Goal: Task Accomplishment & Management: Manage account settings

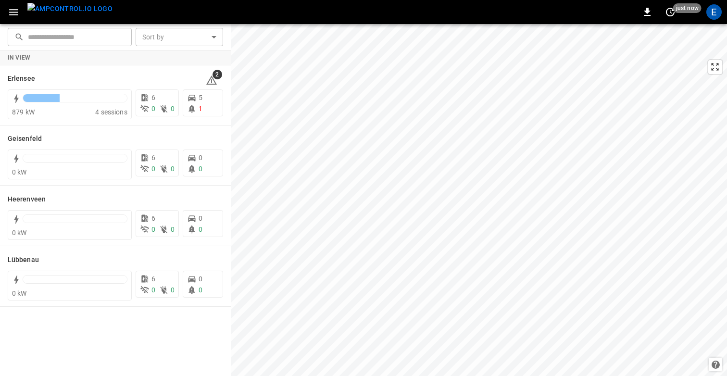
click at [14, 10] on icon "button" at bounding box center [13, 12] width 9 height 6
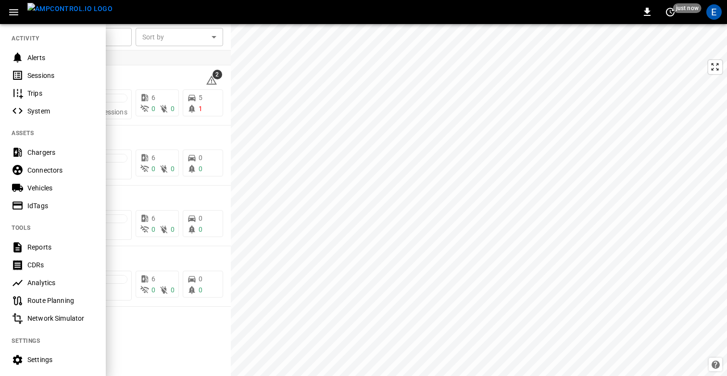
scroll to position [118, 0]
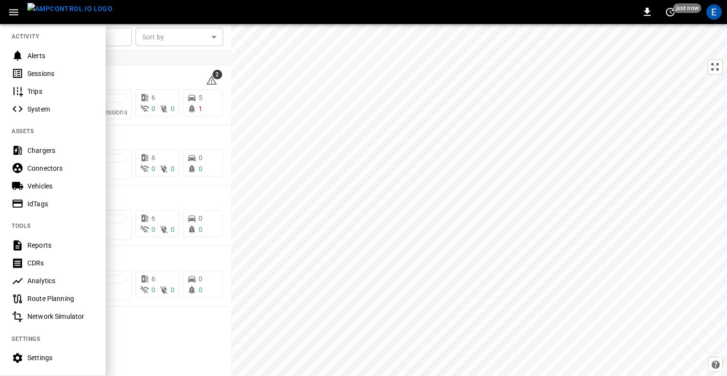
click at [55, 279] on div "Analytics" at bounding box center [60, 281] width 67 height 10
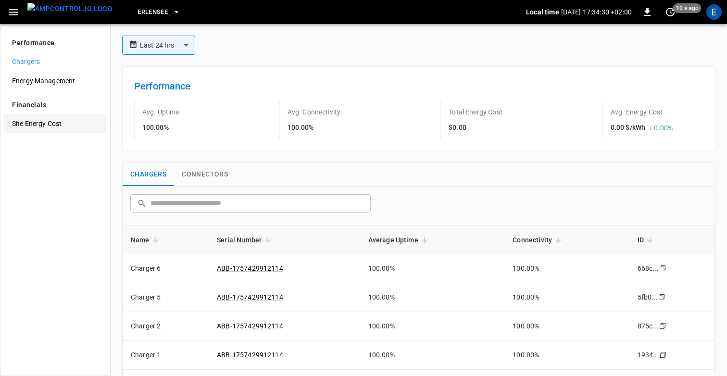
click at [40, 121] on span "Site Energy Cost" at bounding box center [55, 124] width 87 height 10
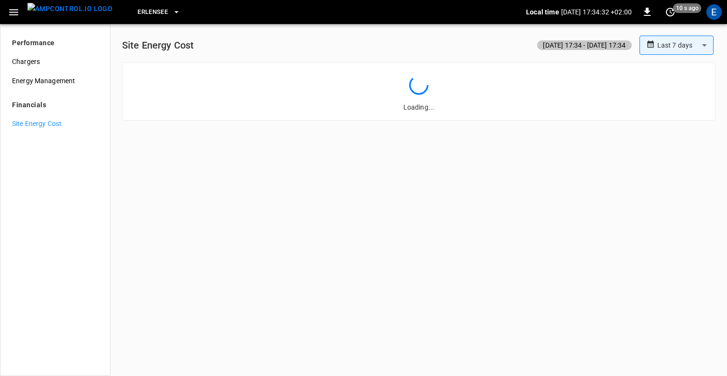
click at [156, 21] on div "Erlensee" at bounding box center [323, 12] width 406 height 23
click at [138, 11] on span "Erlensee" at bounding box center [153, 12] width 30 height 11
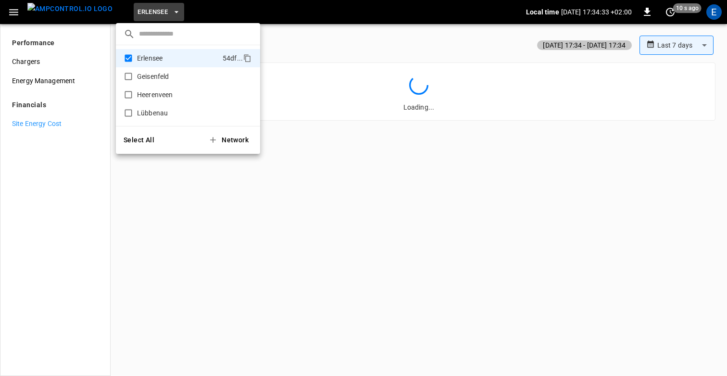
click at [140, 134] on button "Select All" at bounding box center [139, 140] width 38 height 20
click at [409, 196] on div at bounding box center [363, 188] width 727 height 376
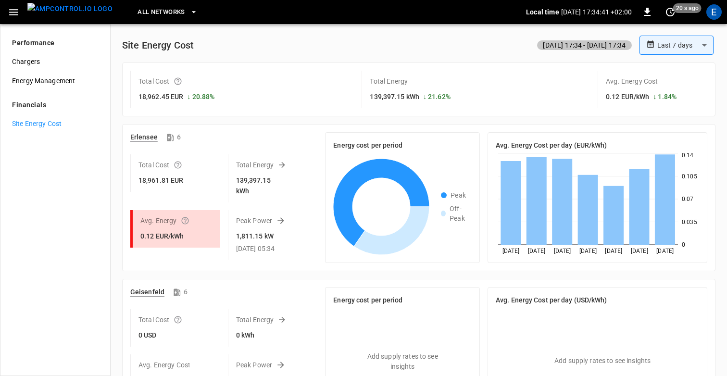
click at [673, 50] on body "**********" at bounding box center [363, 188] width 727 height 376
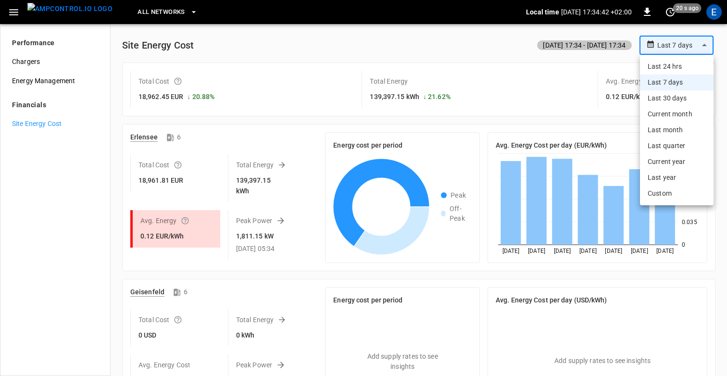
click at [669, 97] on li "Last 30 days" at bounding box center [677, 98] width 74 height 16
type input "**********"
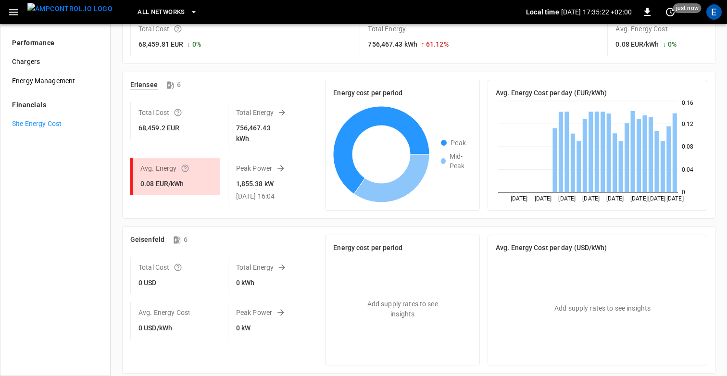
scroll to position [37, 0]
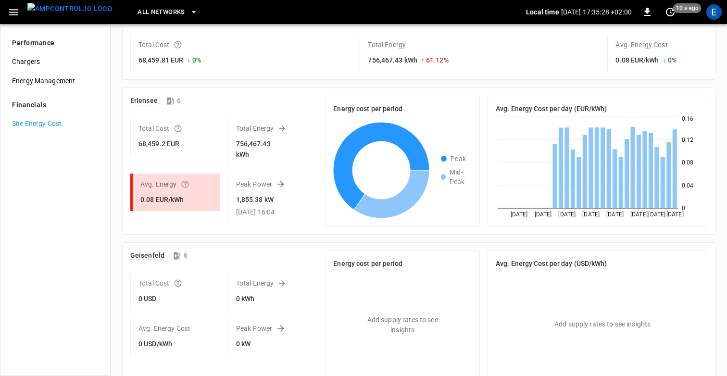
click at [716, 158] on div "**********" at bounding box center [418, 351] width 601 height 704
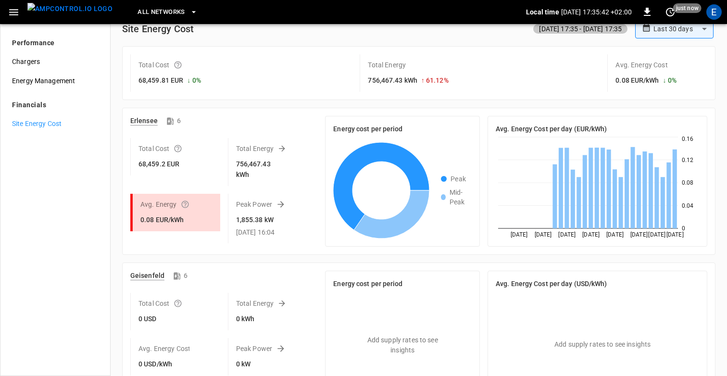
scroll to position [0, 0]
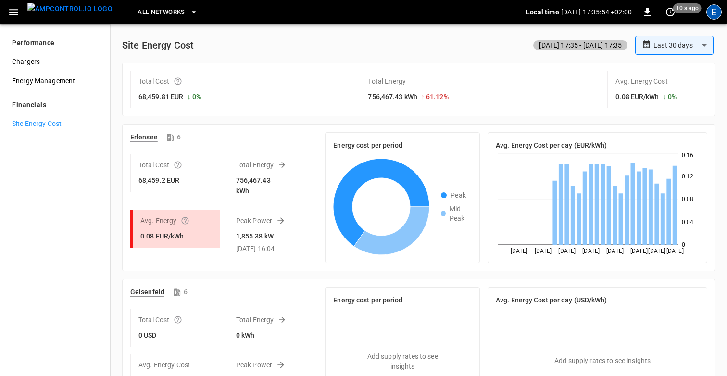
click at [716, 12] on div "E" at bounding box center [714, 11] width 15 height 15
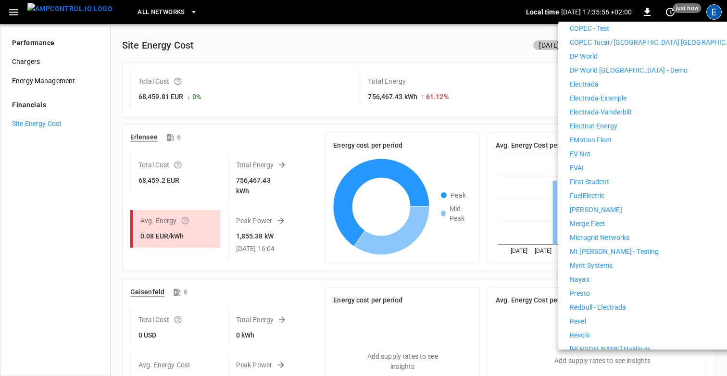
scroll to position [343, 0]
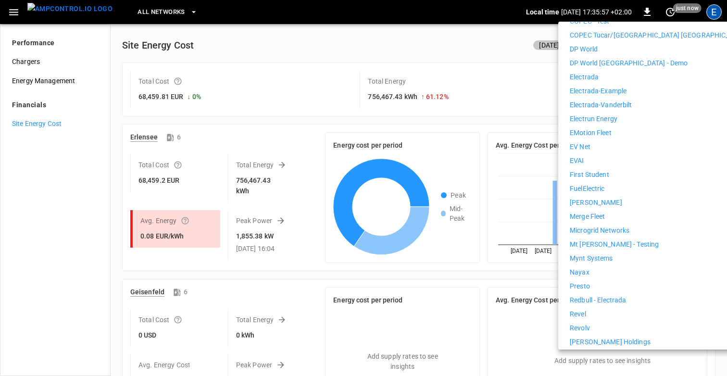
click at [441, 99] on div at bounding box center [363, 188] width 727 height 376
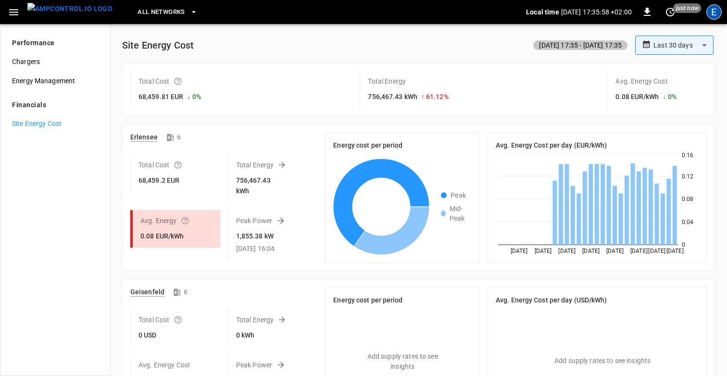
click at [718, 14] on div "E" at bounding box center [714, 11] width 15 height 15
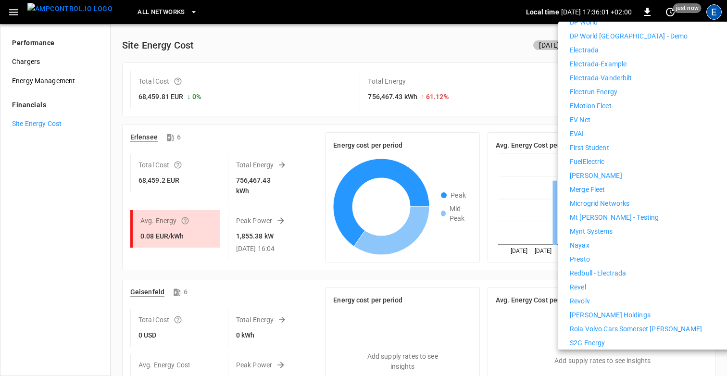
scroll to position [362, 0]
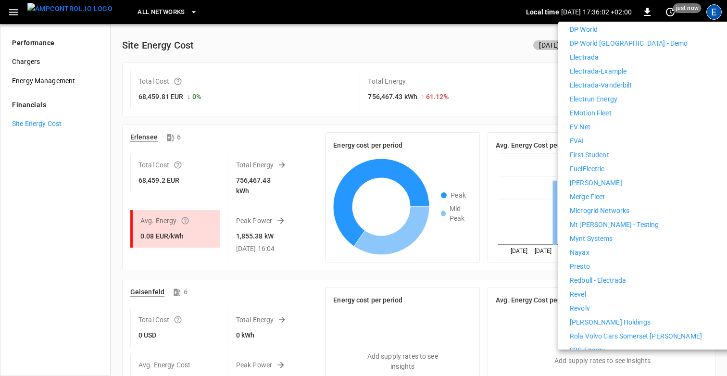
click at [600, 150] on p "First Student" at bounding box center [589, 155] width 39 height 10
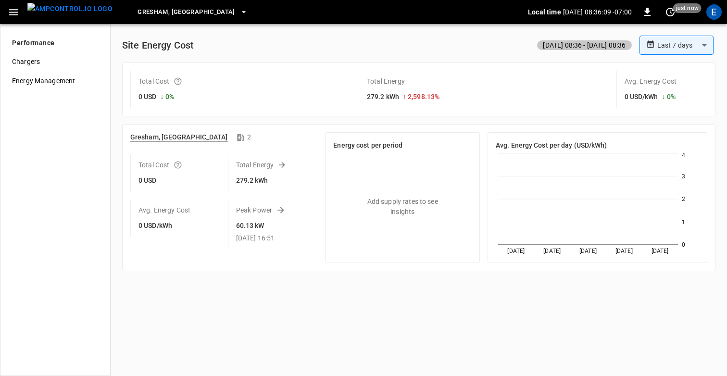
click at [138, 13] on span "Gresham, [GEOGRAPHIC_DATA]" at bounding box center [187, 12] width 98 height 11
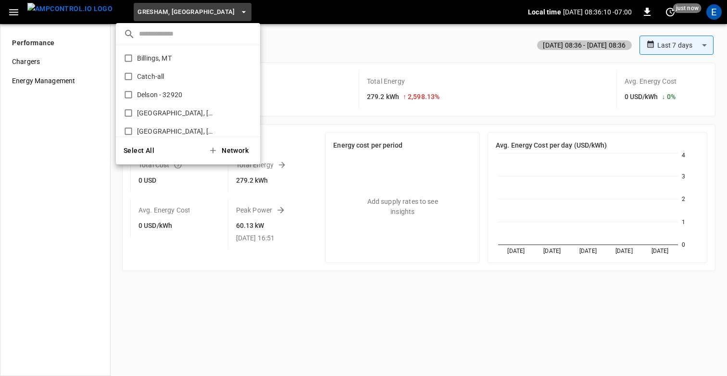
scroll to position [125, 0]
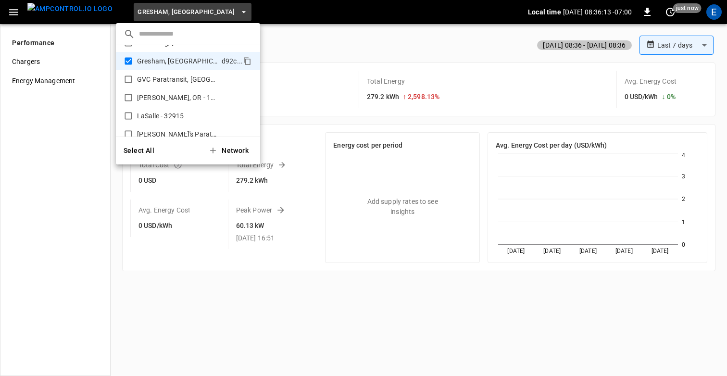
click at [142, 153] on button "Select All" at bounding box center [139, 151] width 38 height 20
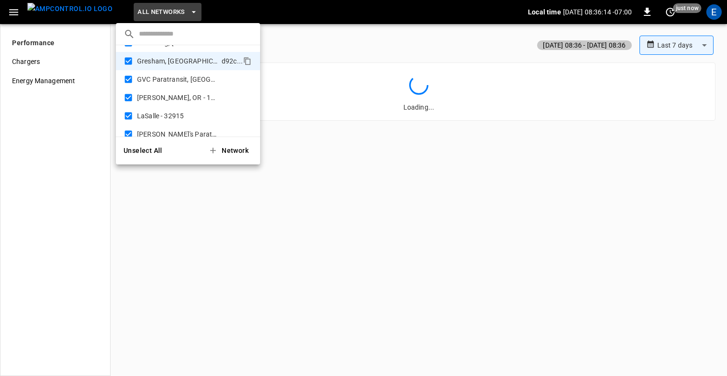
click at [339, 56] on div at bounding box center [363, 188] width 727 height 376
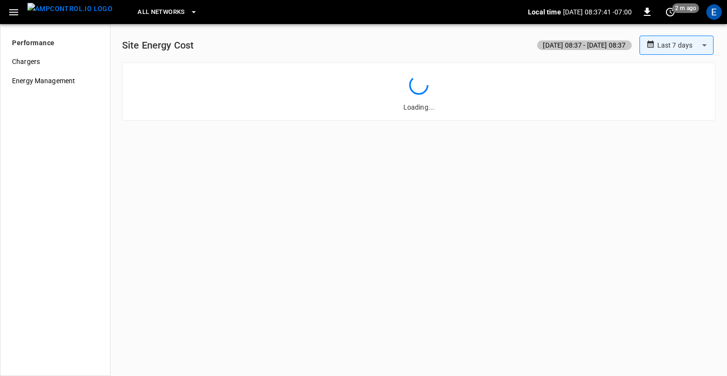
click at [693, 49] on body "**********" at bounding box center [363, 188] width 727 height 376
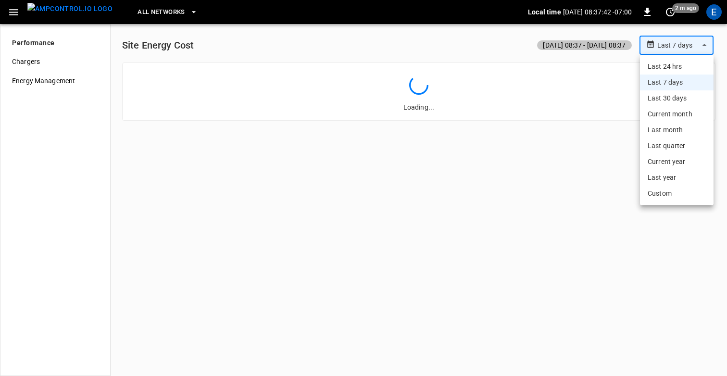
click at [675, 71] on li "Last 24 hrs" at bounding box center [677, 67] width 74 height 16
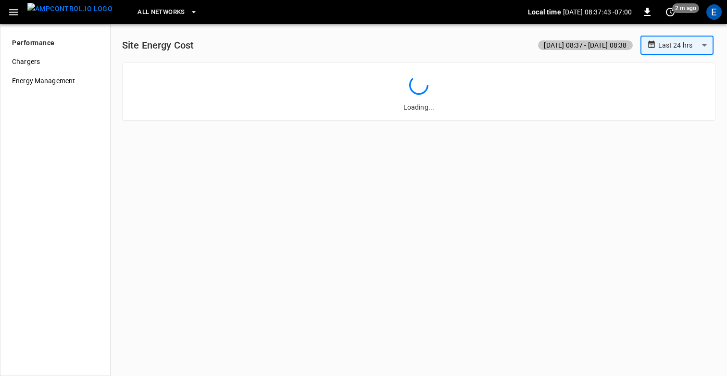
click at [336, 56] on div "**********" at bounding box center [418, 80] width 601 height 89
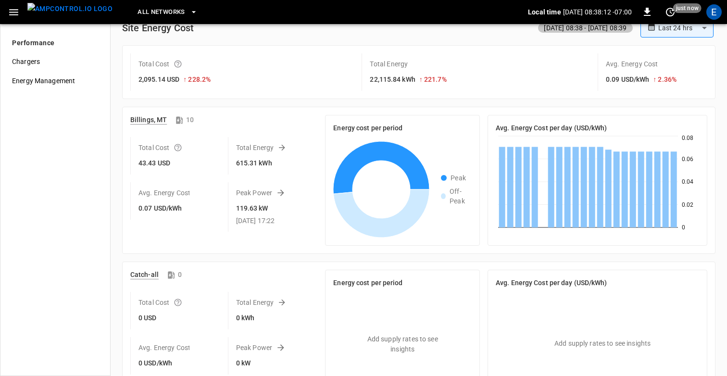
scroll to position [0, 0]
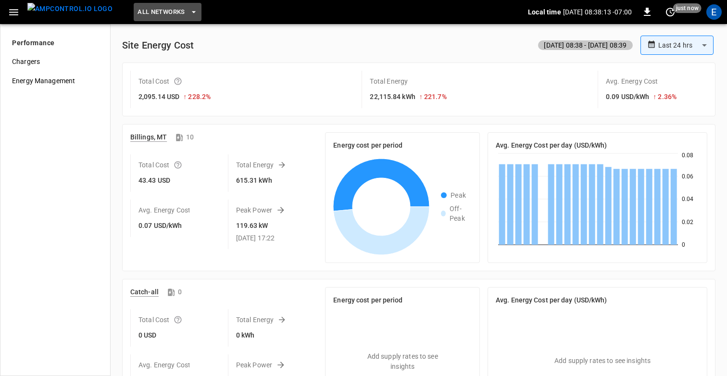
click at [151, 11] on span "All Networks" at bounding box center [161, 12] width 47 height 11
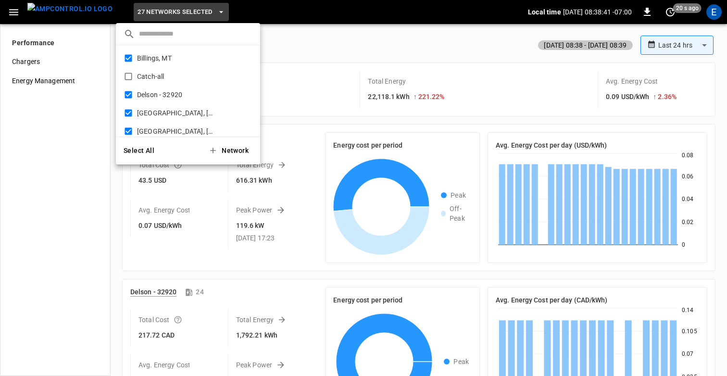
click at [322, 56] on div at bounding box center [363, 188] width 727 height 376
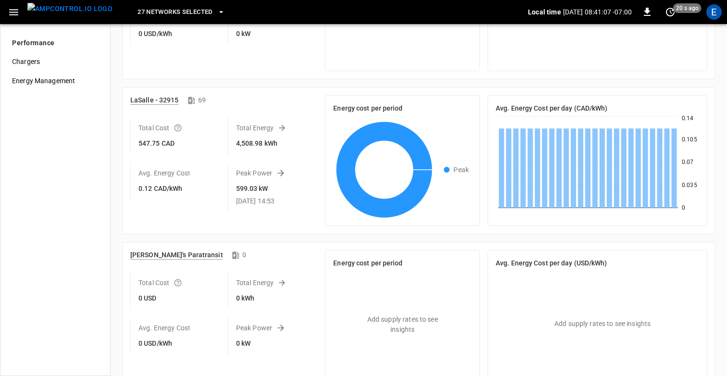
scroll to position [1441, 0]
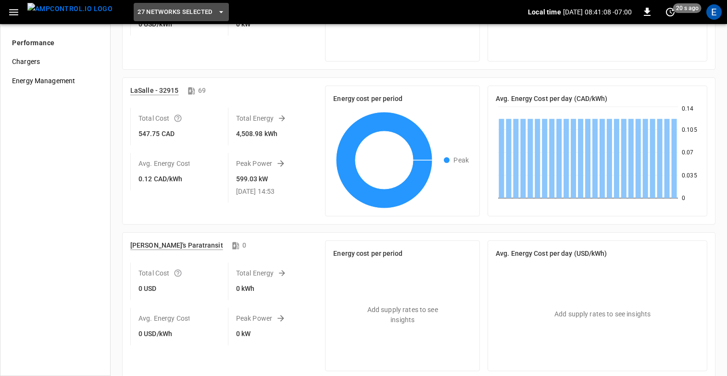
click at [149, 7] on span "27 Networks Selected" at bounding box center [175, 12] width 75 height 11
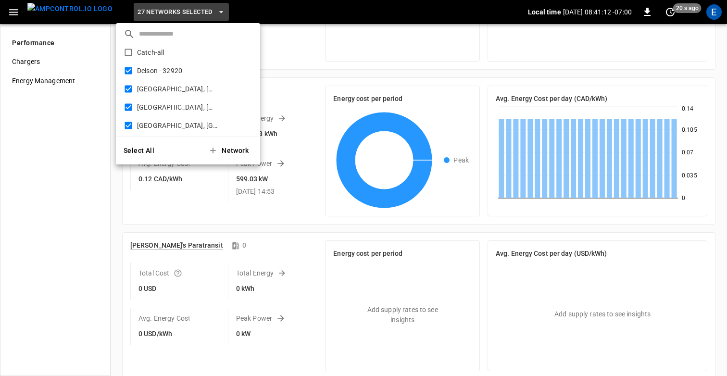
scroll to position [37, 0]
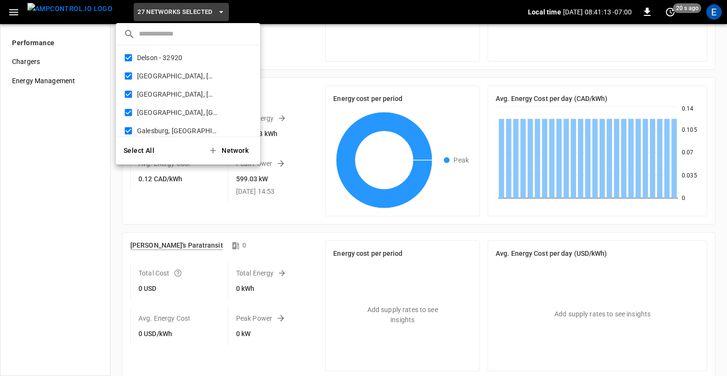
click at [457, 162] on div at bounding box center [363, 188] width 727 height 376
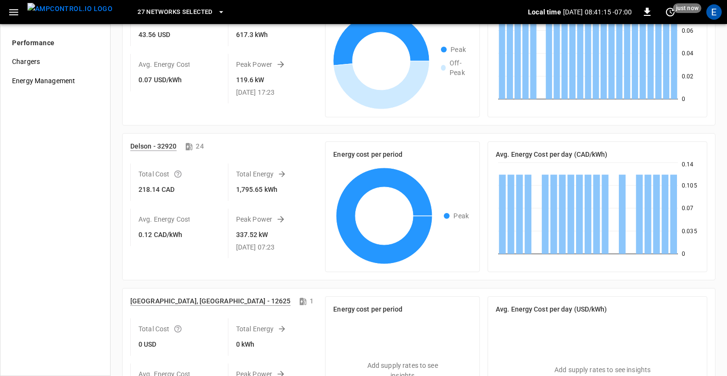
scroll to position [0, 0]
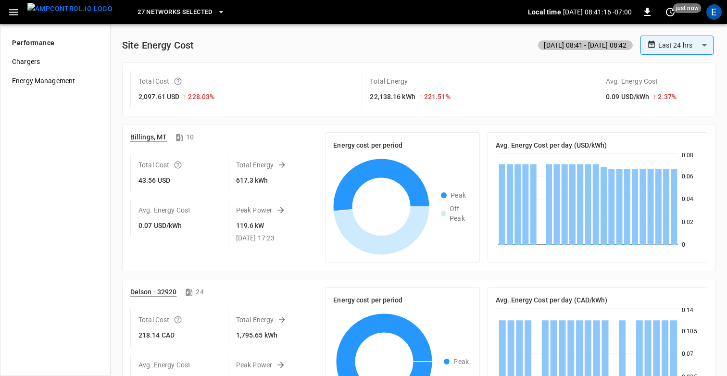
click at [180, 17] on span "27 Networks Selected" at bounding box center [175, 12] width 75 height 11
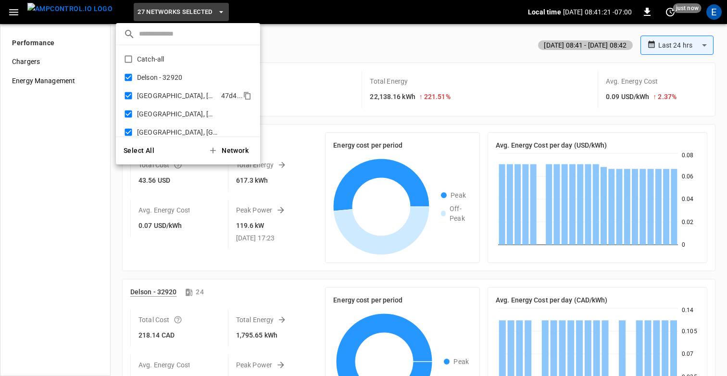
scroll to position [22, 0]
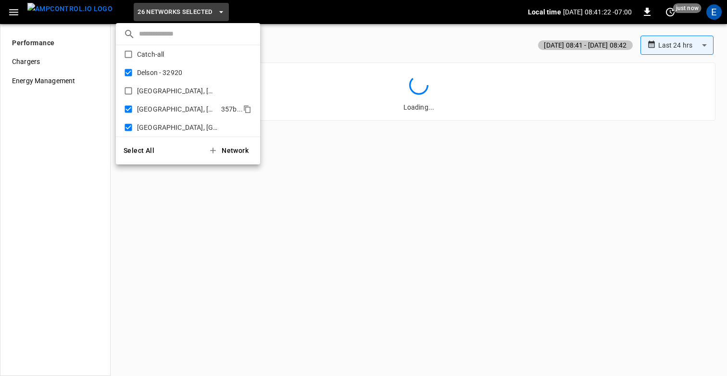
click at [129, 103] on li "Edwardsville, IL 357b ..." at bounding box center [188, 109] width 144 height 18
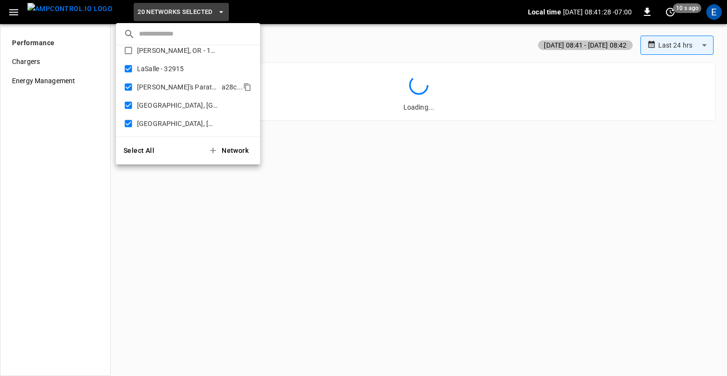
scroll to position [191, 0]
click at [350, 61] on div at bounding box center [363, 188] width 727 height 376
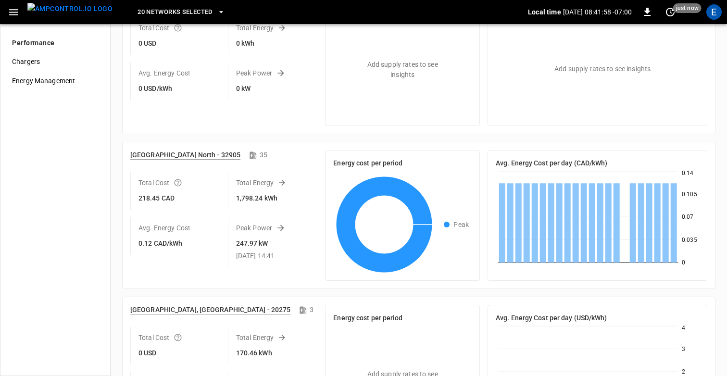
scroll to position [900, 0]
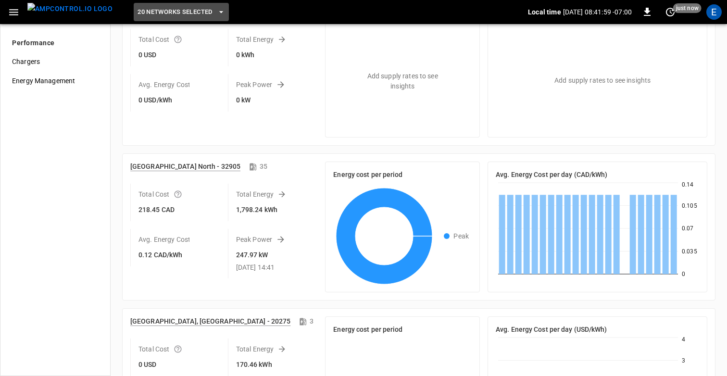
click at [173, 13] on span "20 Networks Selected" at bounding box center [175, 12] width 75 height 11
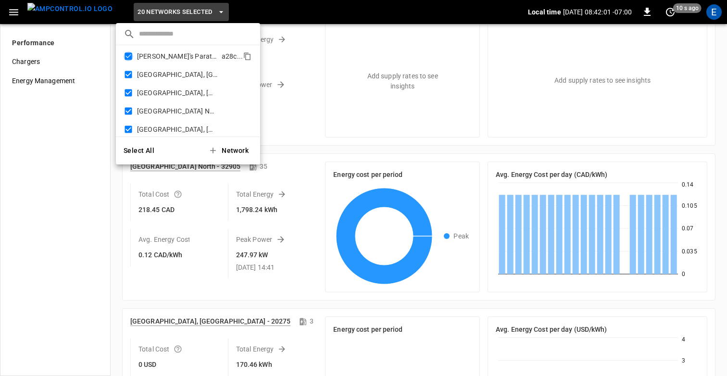
scroll to position [0, 0]
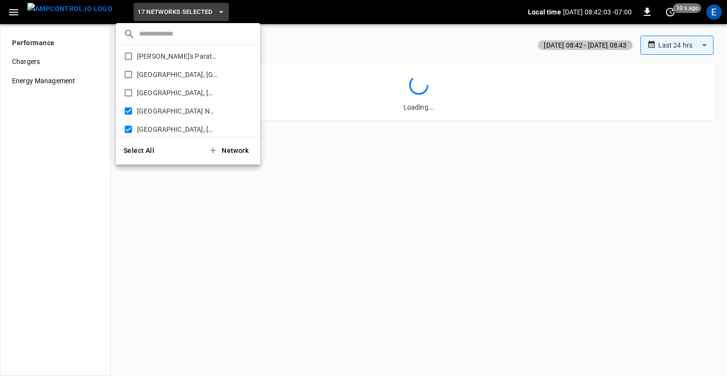
click at [323, 60] on div at bounding box center [363, 188] width 727 height 376
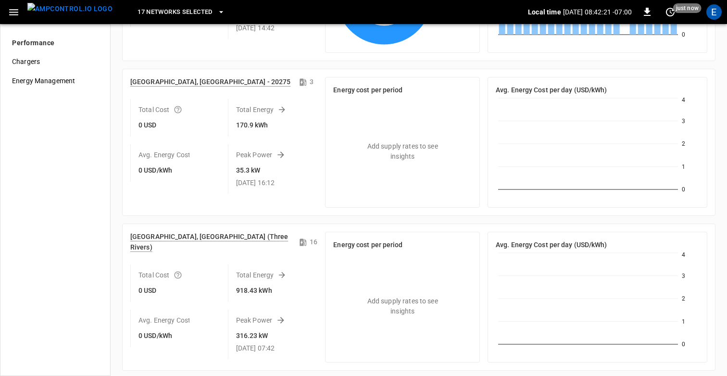
scroll to position [675, 0]
click at [155, 15] on span "17 Networks Selected" at bounding box center [175, 12] width 75 height 11
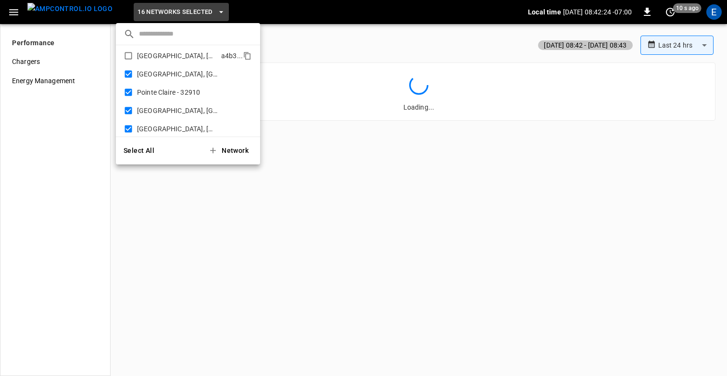
scroll to position [0, 0]
click at [344, 34] on div at bounding box center [363, 188] width 727 height 376
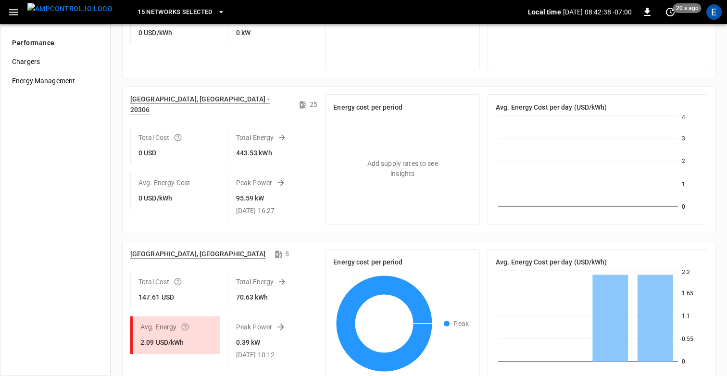
scroll to position [975, 0]
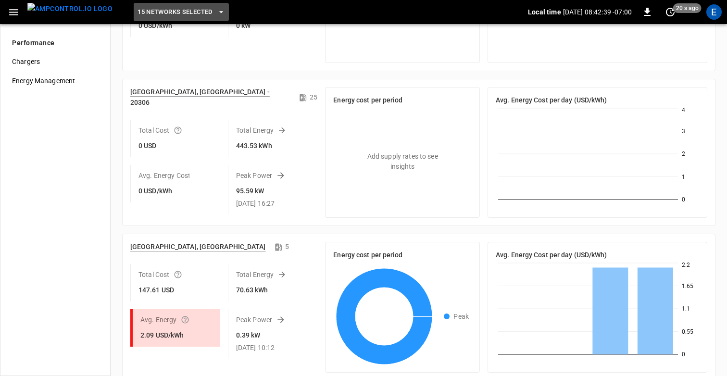
click at [171, 8] on span "15 Networks Selected" at bounding box center [175, 12] width 75 height 11
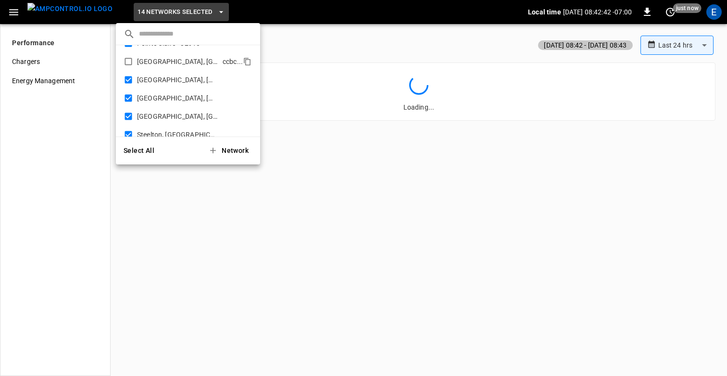
scroll to position [0, 0]
click at [317, 34] on div at bounding box center [363, 188] width 727 height 376
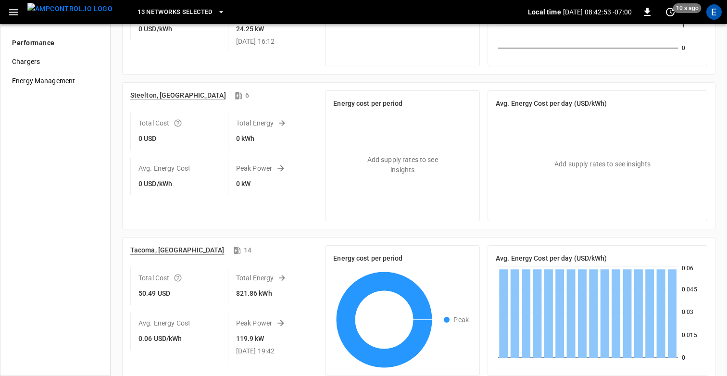
scroll to position [1139, 0]
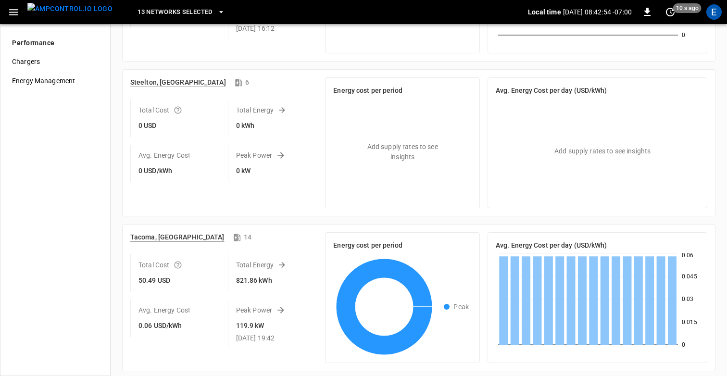
click at [160, 11] on span "13 Networks Selected" at bounding box center [175, 12] width 75 height 11
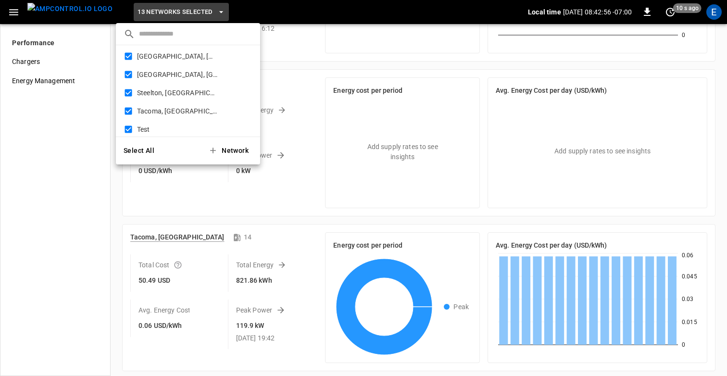
scroll to position [368, 0]
click at [163, 76] on p "Schaumburg, IL" at bounding box center [177, 74] width 81 height 10
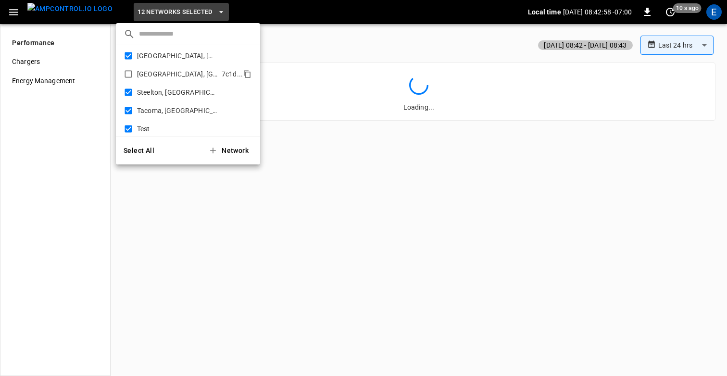
scroll to position [0, 0]
click at [159, 94] on p "Steelton, PA" at bounding box center [177, 93] width 80 height 10
click at [341, 27] on div at bounding box center [363, 188] width 727 height 376
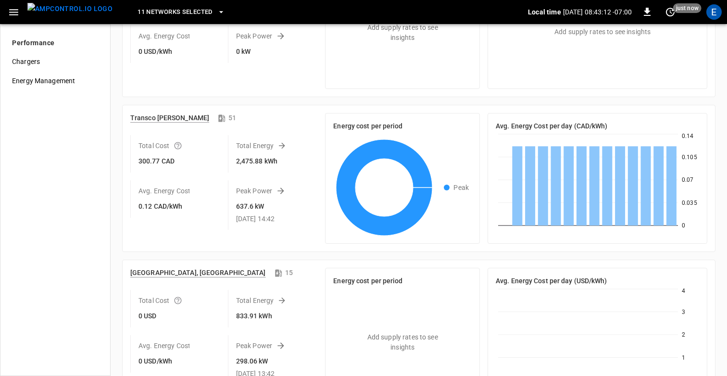
scroll to position [1448, 0]
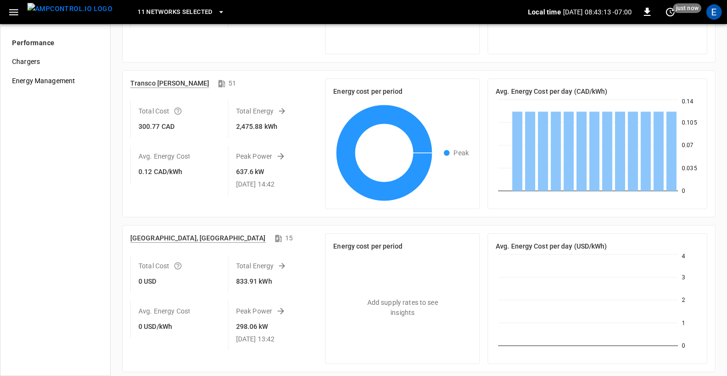
click at [152, 12] on span "11 Networks Selected" at bounding box center [175, 12] width 75 height 11
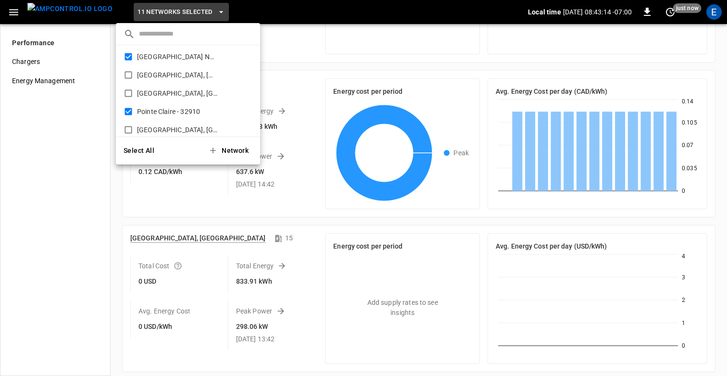
scroll to position [428, 0]
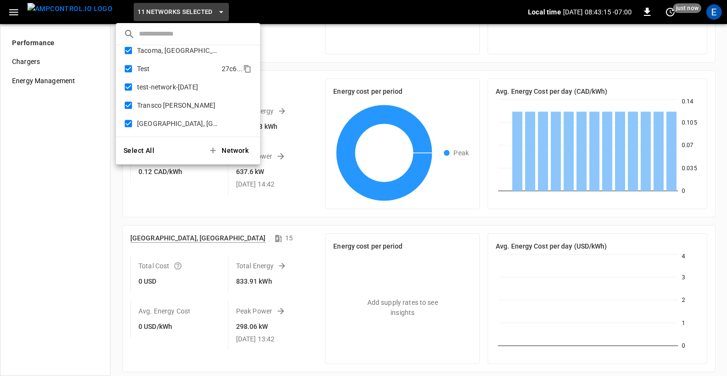
click at [142, 67] on p "Test" at bounding box center [177, 69] width 81 height 10
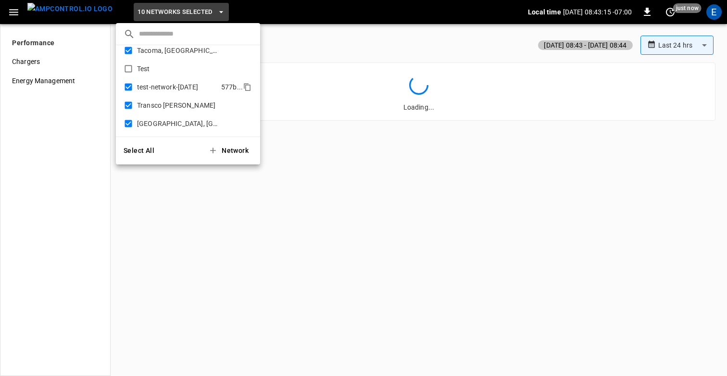
click at [149, 89] on p "test-network-june30" at bounding box center [177, 87] width 80 height 10
click at [185, 127] on p "Westville, IL" at bounding box center [177, 124] width 81 height 10
click at [369, 201] on div at bounding box center [363, 188] width 727 height 376
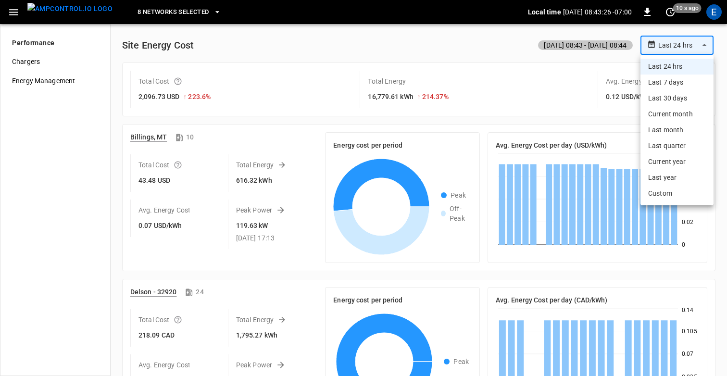
click at [683, 48] on body "**********" at bounding box center [363, 188] width 727 height 376
click at [672, 85] on li "Last 7 days" at bounding box center [677, 83] width 73 height 16
type input "**********"
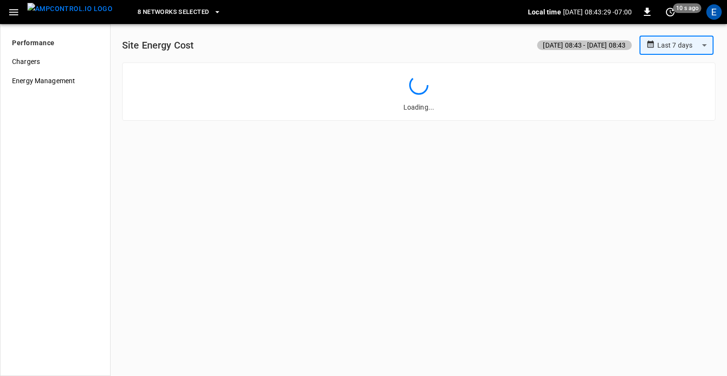
click at [335, 60] on div "**********" at bounding box center [418, 80] width 601 height 89
click at [357, 34] on div "**********" at bounding box center [418, 74] width 601 height 101
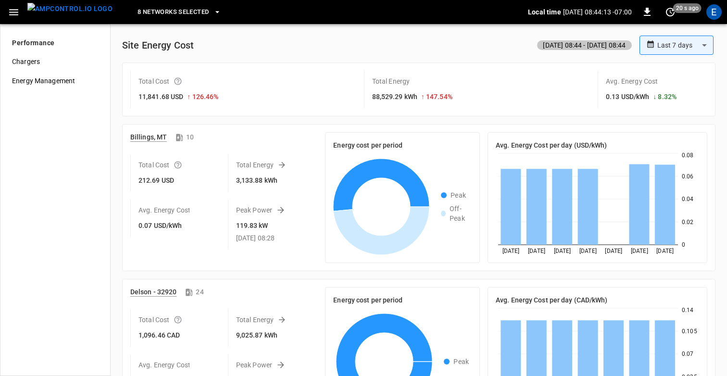
click at [281, 37] on div "**********" at bounding box center [419, 45] width 594 height 19
click at [179, 10] on span "8 Networks Selected" at bounding box center [173, 12] width 71 height 11
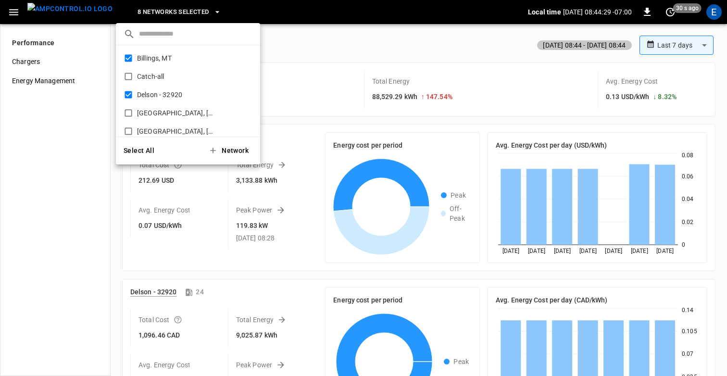
scroll to position [125, 0]
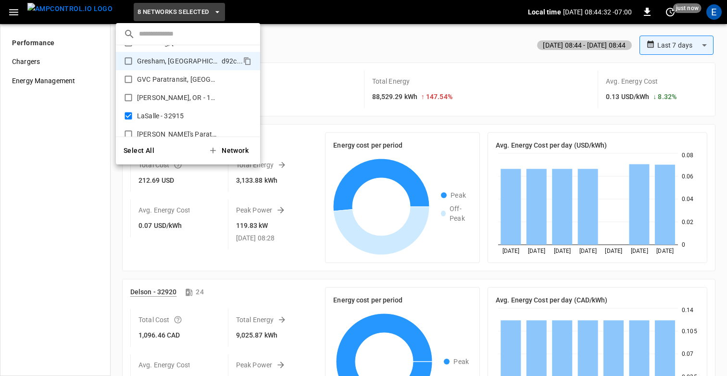
click at [343, 30] on div at bounding box center [363, 188] width 727 height 376
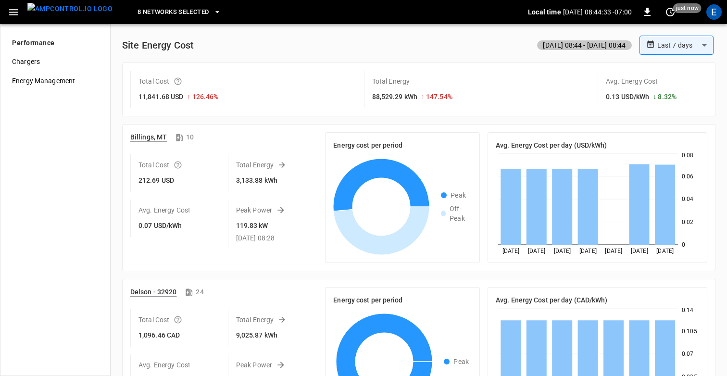
click at [306, 45] on div "**********" at bounding box center [419, 45] width 594 height 19
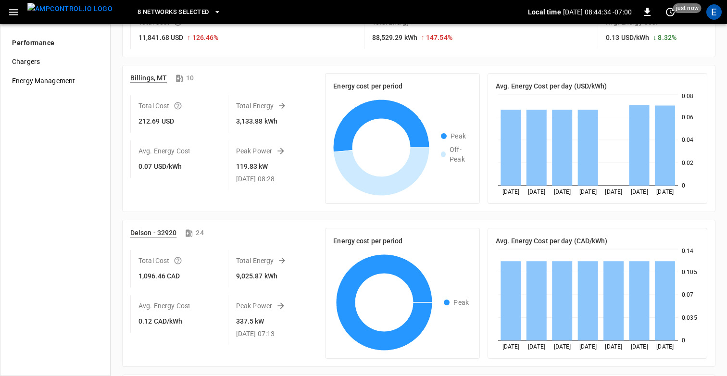
scroll to position [0, 0]
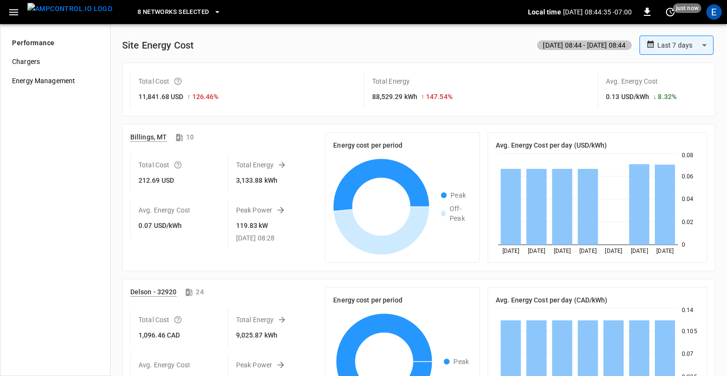
click at [166, 15] on span "8 Networks Selected" at bounding box center [173, 12] width 71 height 11
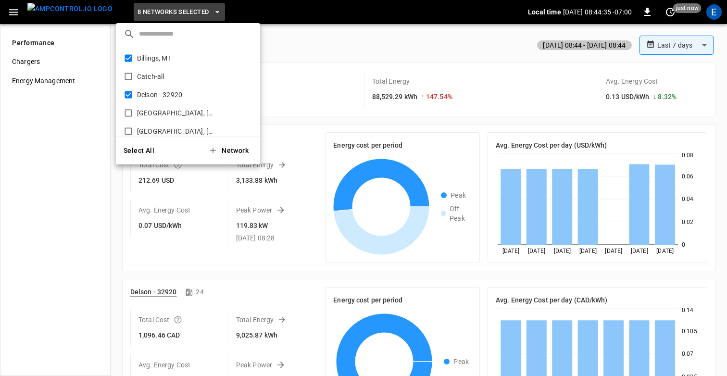
scroll to position [125, 0]
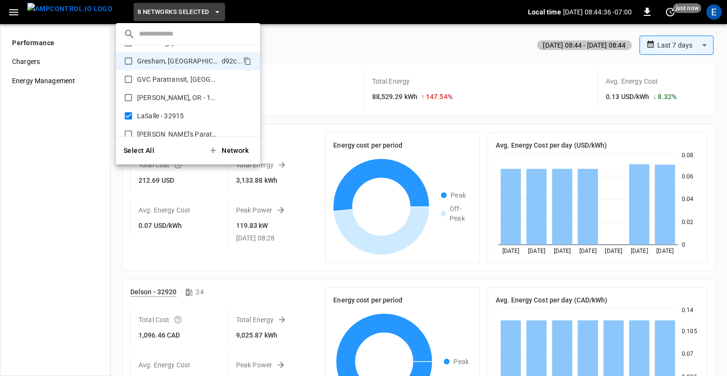
click at [330, 49] on div at bounding box center [363, 188] width 727 height 376
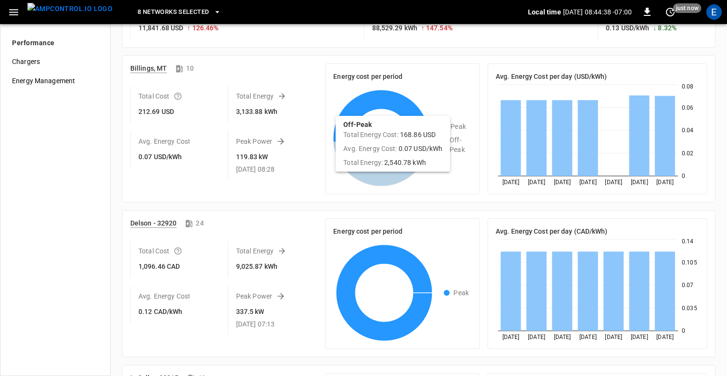
scroll to position [0, 0]
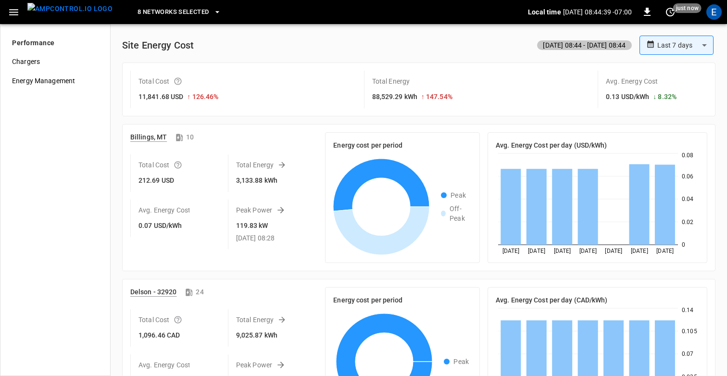
click at [292, 50] on div "**********" at bounding box center [419, 45] width 594 height 19
click at [306, 37] on div "**********" at bounding box center [419, 45] width 594 height 19
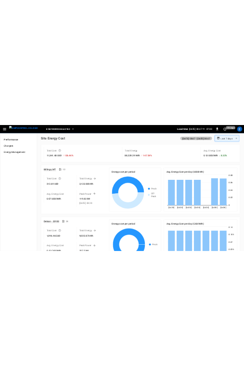
scroll to position [3, 0]
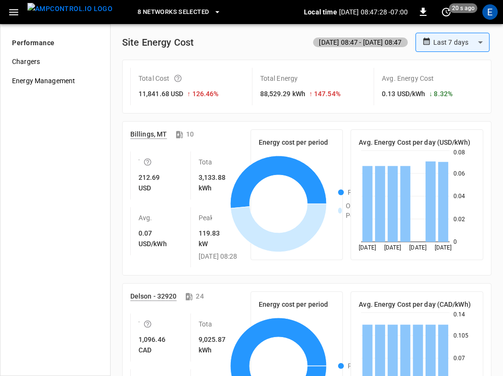
click at [209, 51] on div "**********" at bounding box center [306, 42] width 369 height 19
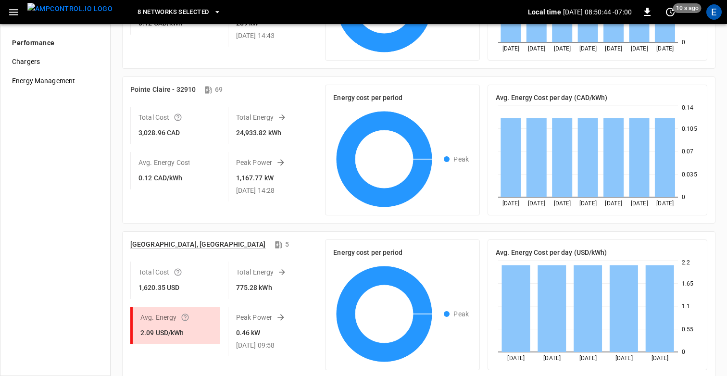
scroll to position [665, 0]
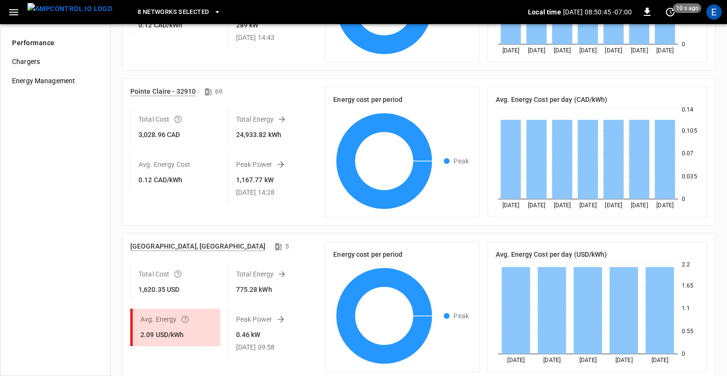
click at [142, 248] on h6 "Riverside, CA" at bounding box center [198, 247] width 136 height 11
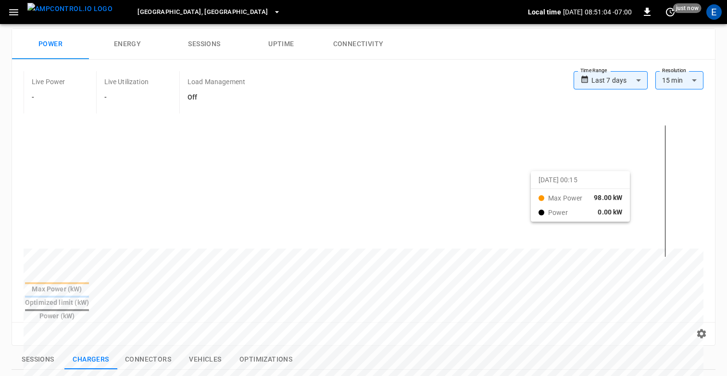
scroll to position [49, 0]
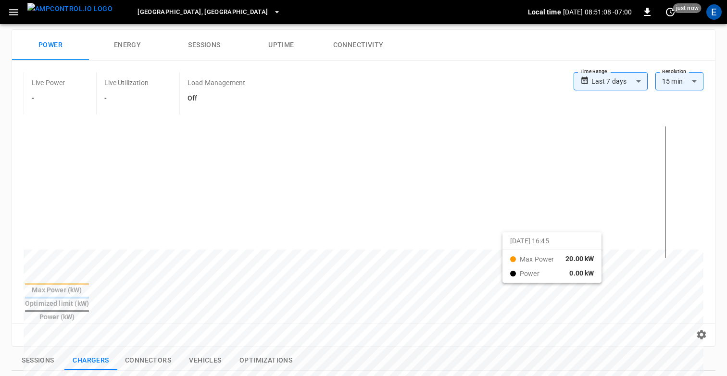
drag, startPoint x: 166, startPoint y: 228, endPoint x: 586, endPoint y: 243, distance: 420.8
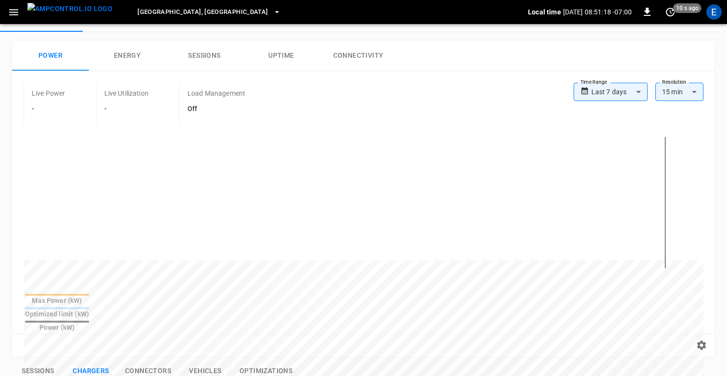
scroll to position [10, 0]
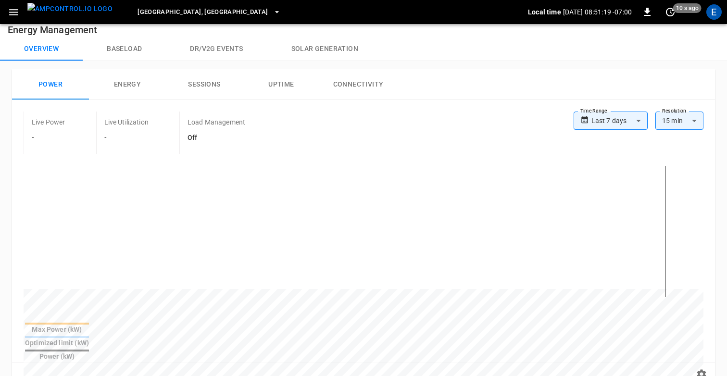
click at [594, 122] on body "**********" at bounding box center [363, 368] width 727 height 756
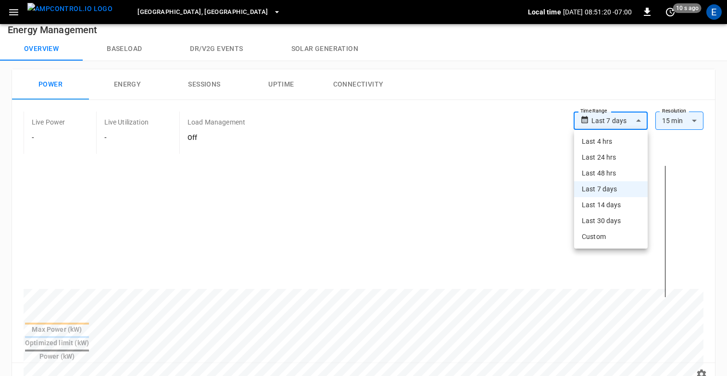
click at [588, 208] on li "Last 14 days" at bounding box center [611, 205] width 74 height 16
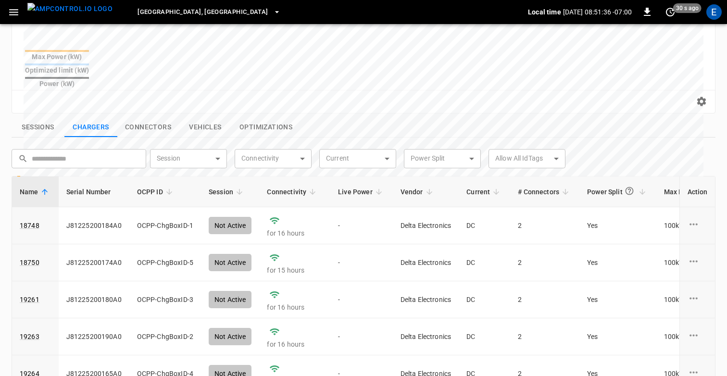
scroll to position [298, 0]
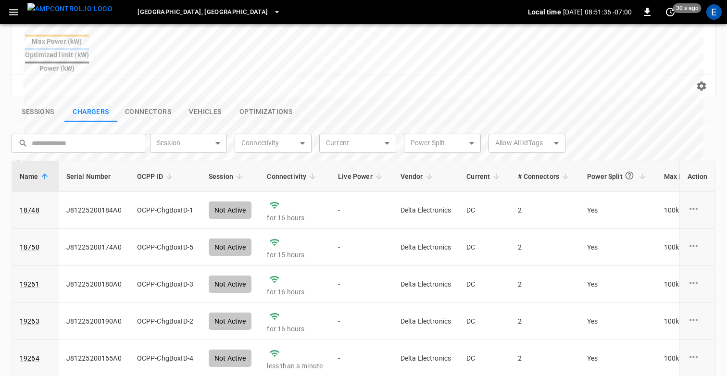
click at [28, 102] on button "Sessions" at bounding box center [38, 112] width 53 height 20
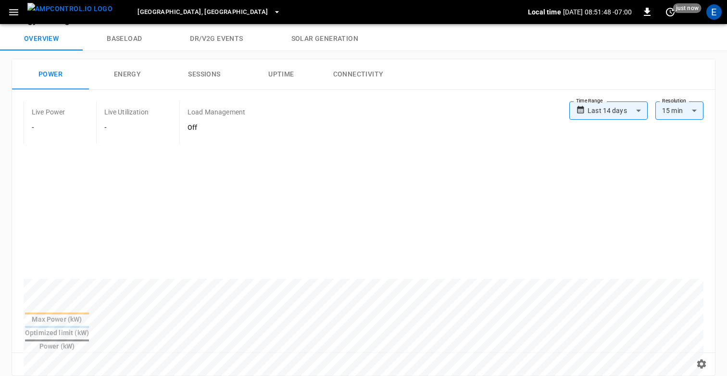
scroll to position [0, 0]
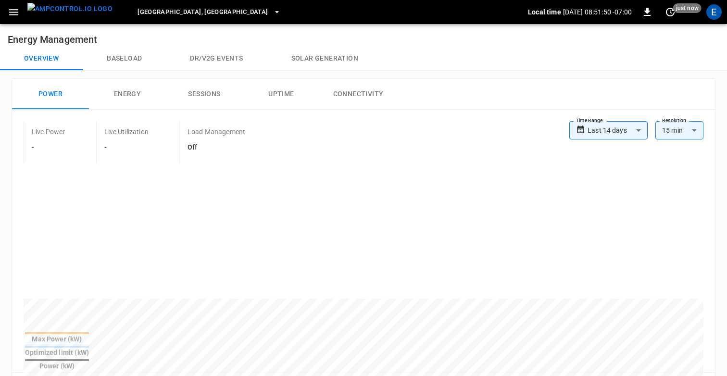
click at [612, 136] on body "**********" at bounding box center [363, 379] width 727 height 759
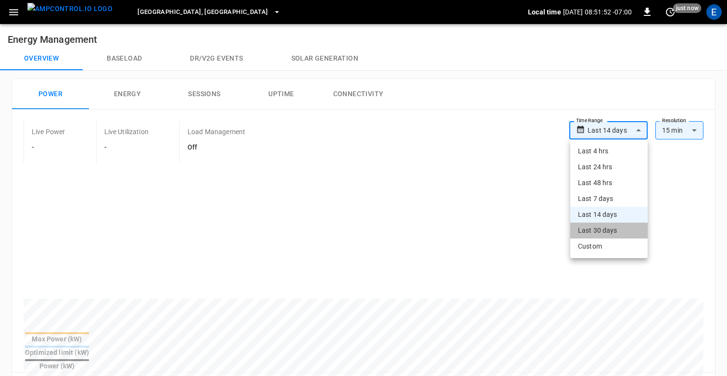
click at [603, 226] on li "Last 30 days" at bounding box center [609, 231] width 77 height 16
type input "**********"
type input "**"
type input "**********"
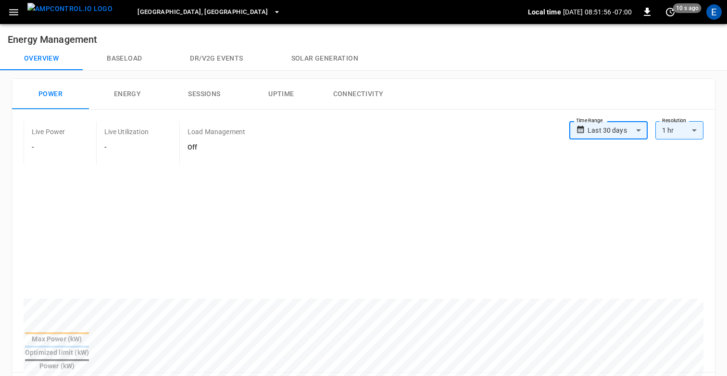
click at [611, 128] on body "**********" at bounding box center [363, 379] width 727 height 759
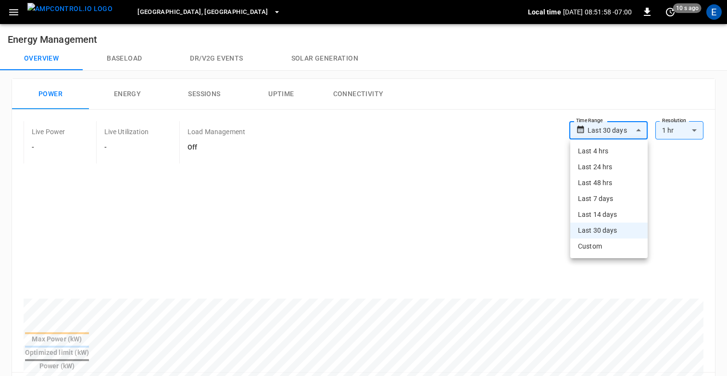
click at [337, 140] on div at bounding box center [363, 188] width 727 height 376
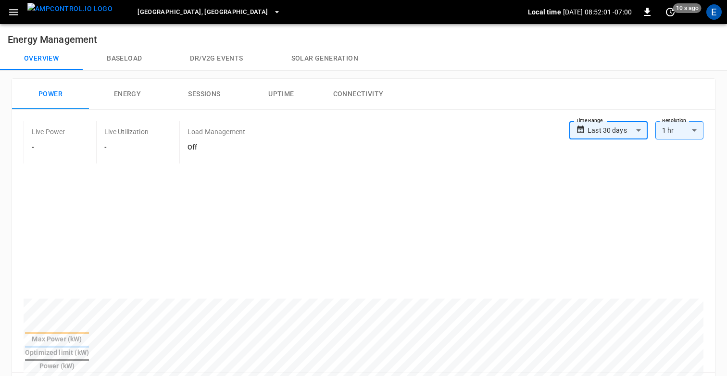
click at [135, 102] on button "Energy" at bounding box center [127, 94] width 77 height 31
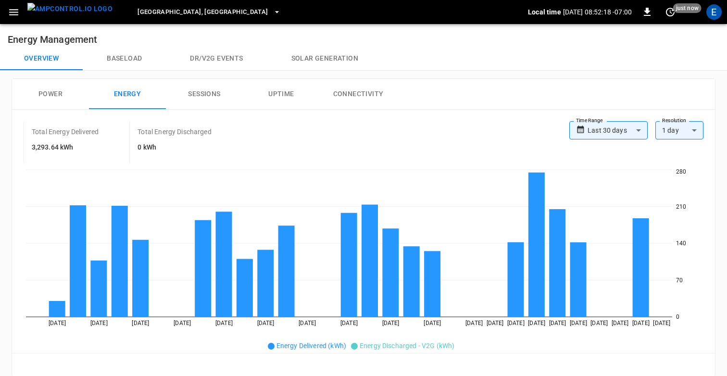
click at [42, 148] on h6 "3,293.64 kWh" at bounding box center [65, 147] width 67 height 11
click at [53, 97] on button "Power" at bounding box center [50, 94] width 77 height 31
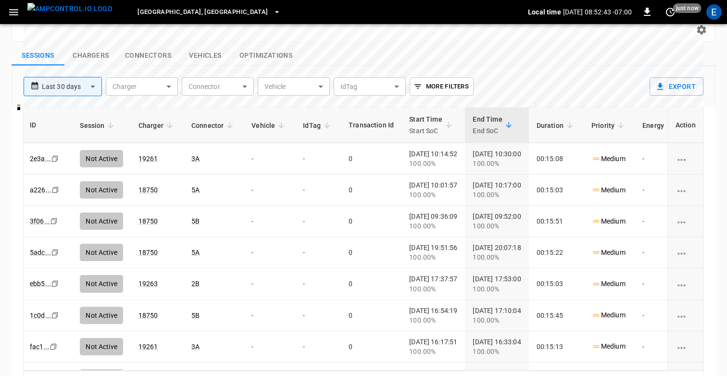
scroll to position [0, 1]
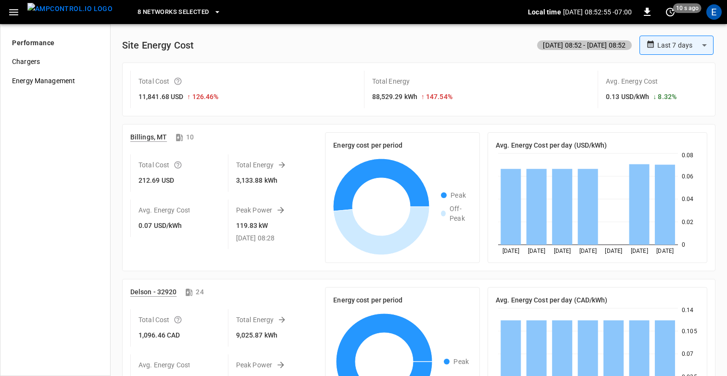
click at [144, 139] on h6 "Billings, MT" at bounding box center [148, 137] width 37 height 11
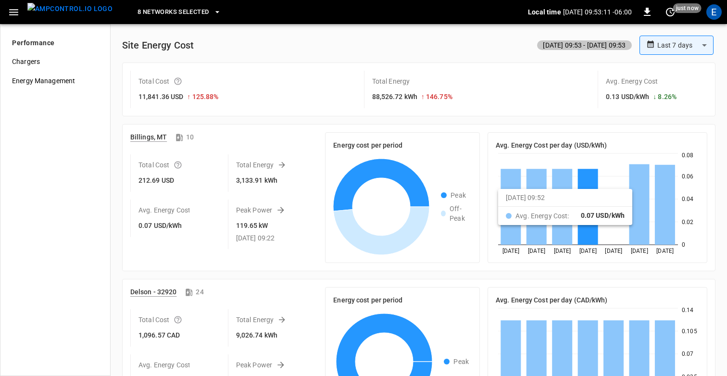
click at [145, 139] on h6 "Billings, MT" at bounding box center [148, 137] width 37 height 11
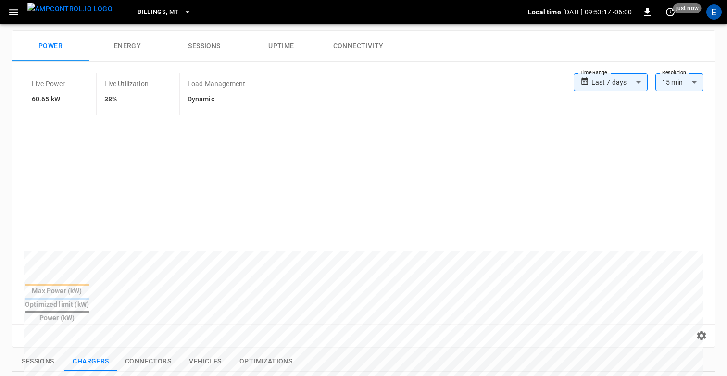
scroll to position [52, 0]
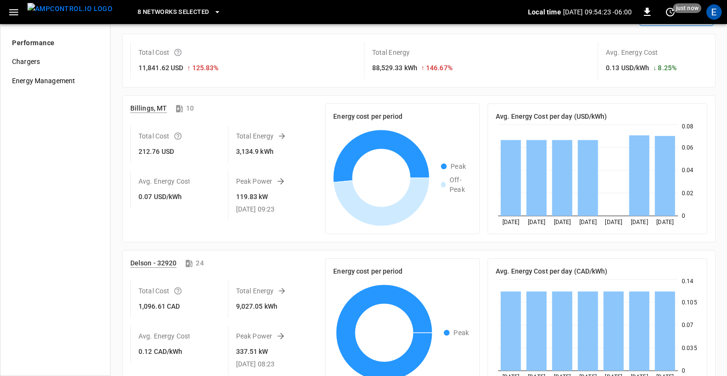
scroll to position [30, 0]
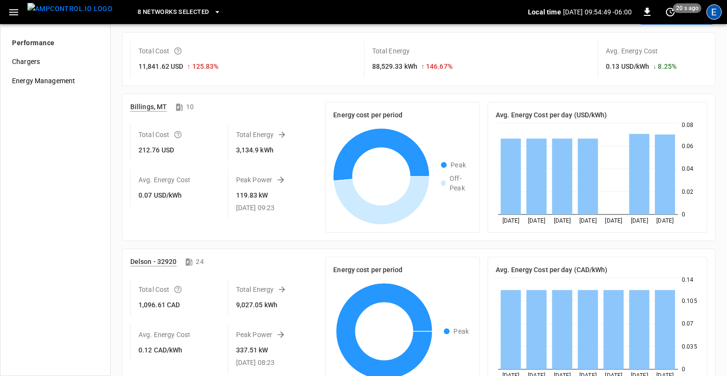
click at [713, 13] on div "E" at bounding box center [714, 11] width 15 height 15
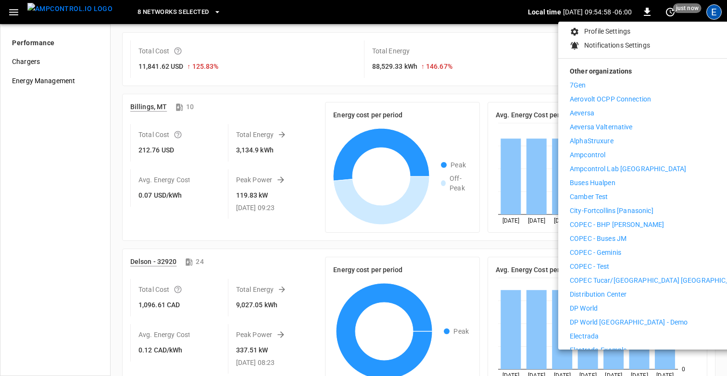
scroll to position [0, 0]
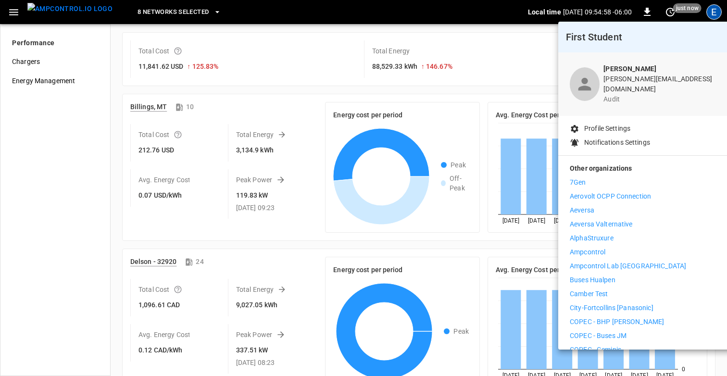
click at [501, 60] on div at bounding box center [363, 188] width 727 height 376
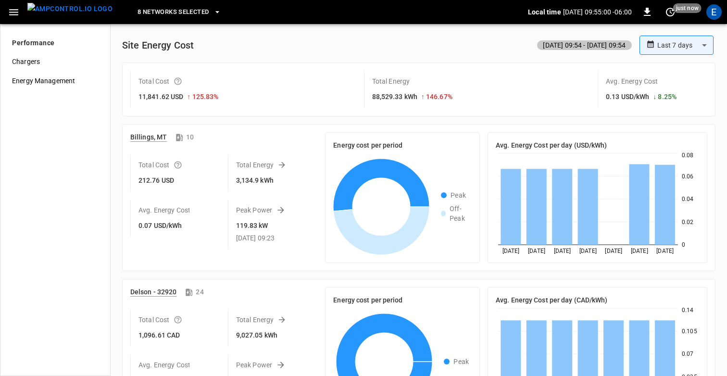
click at [693, 44] on body "**********" at bounding box center [363, 188] width 727 height 376
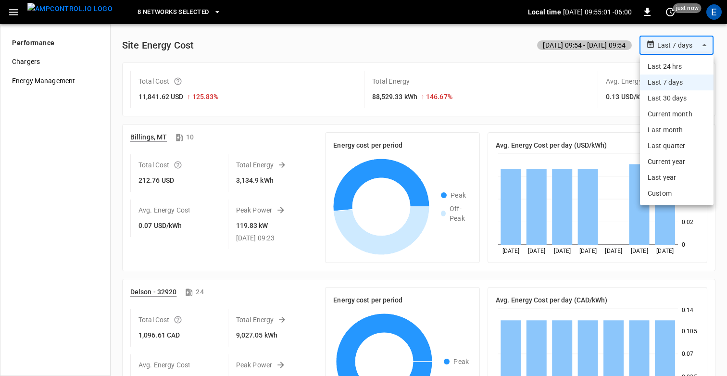
click at [668, 96] on li "Last 30 days" at bounding box center [677, 98] width 74 height 16
type input "**********"
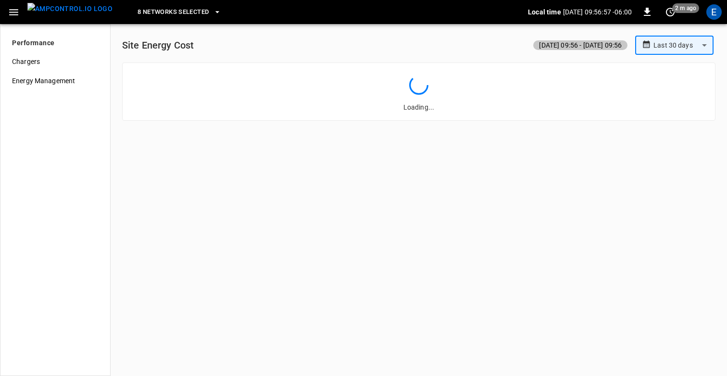
click at [311, 59] on div "**********" at bounding box center [418, 80] width 601 height 89
click at [138, 13] on span "8 Networks Selected" at bounding box center [173, 12] width 71 height 11
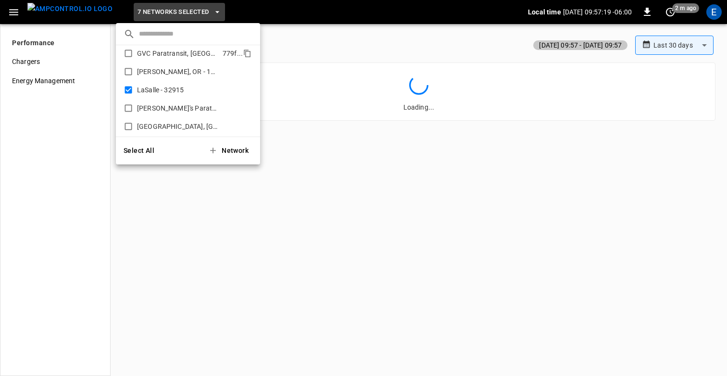
scroll to position [142, 0]
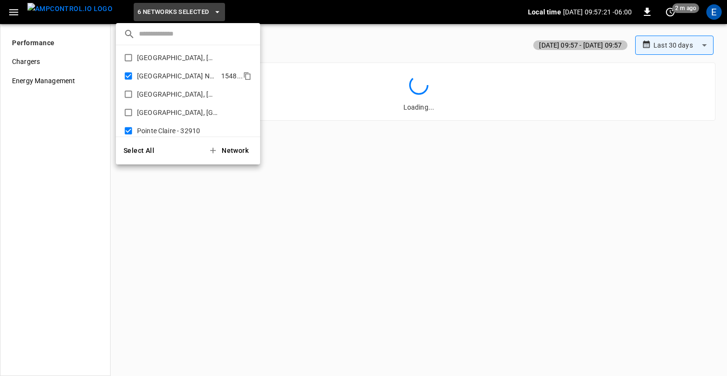
click at [133, 76] on li "Montreal North - 32905 1548 ..." at bounding box center [188, 76] width 144 height 18
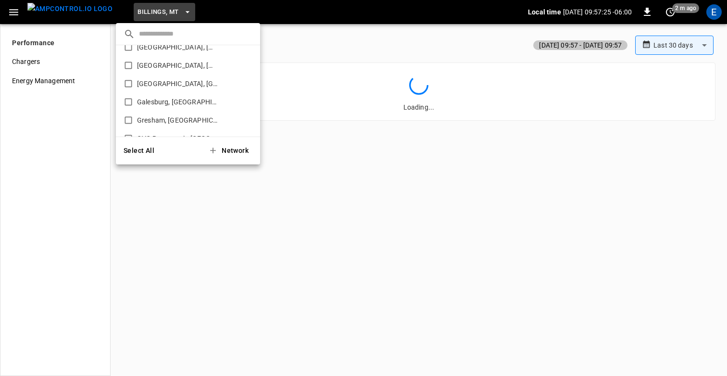
scroll to position [0, 0]
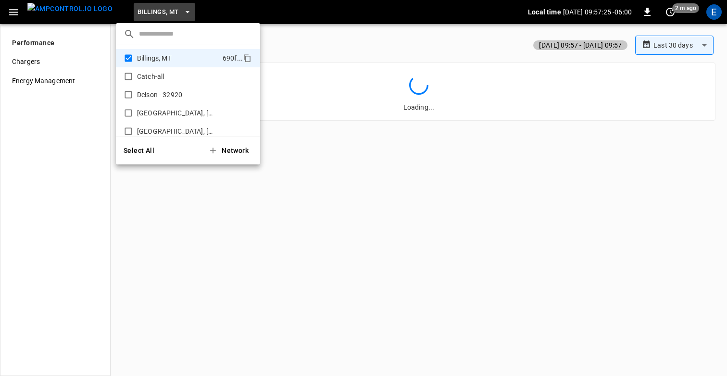
click at [333, 35] on div at bounding box center [363, 188] width 727 height 376
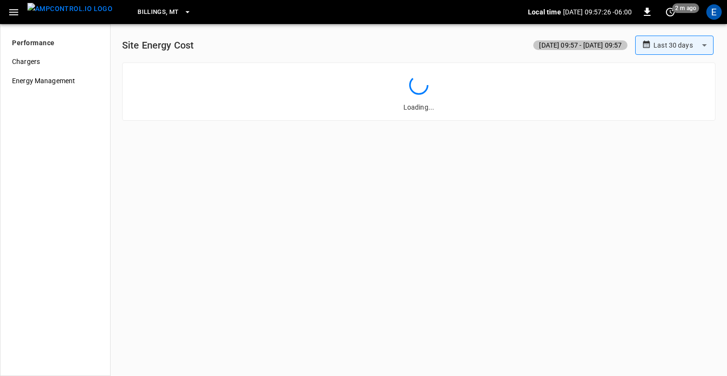
click at [426, 185] on div "**********" at bounding box center [419, 200] width 617 height 352
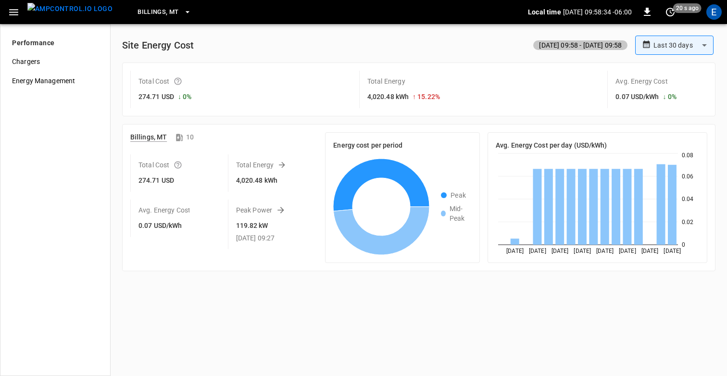
click at [720, 12] on div "E" at bounding box center [714, 11] width 15 height 15
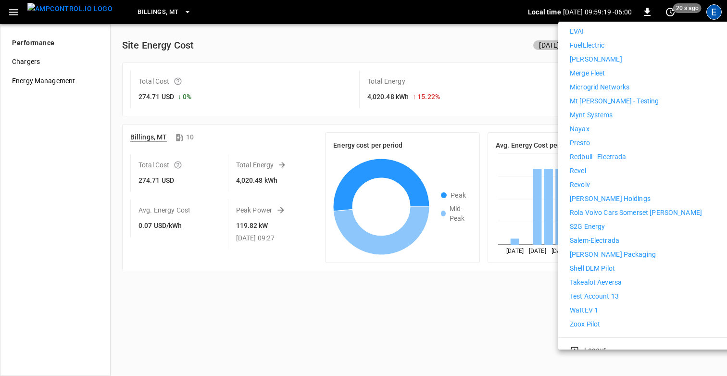
scroll to position [488, 0]
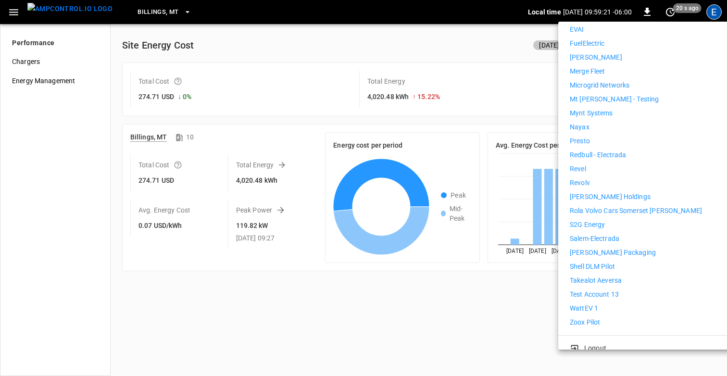
click at [615, 290] on p "Test Account 13" at bounding box center [594, 295] width 49 height 10
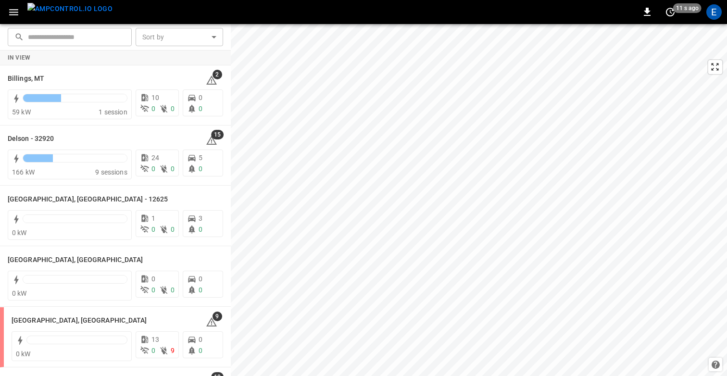
click at [12, 14] on icon "button" at bounding box center [14, 12] width 12 height 12
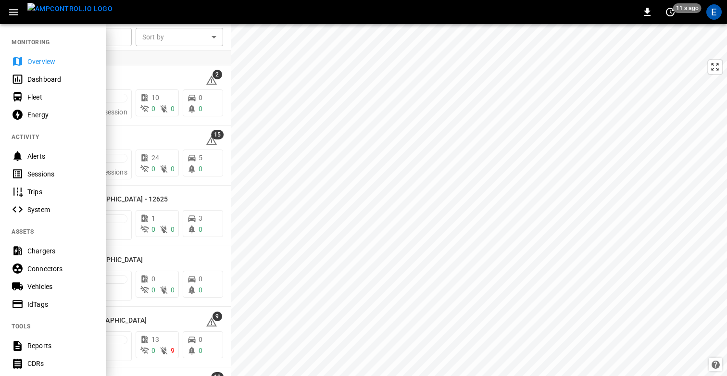
click at [39, 77] on div "Dashboard" at bounding box center [60, 80] width 67 height 10
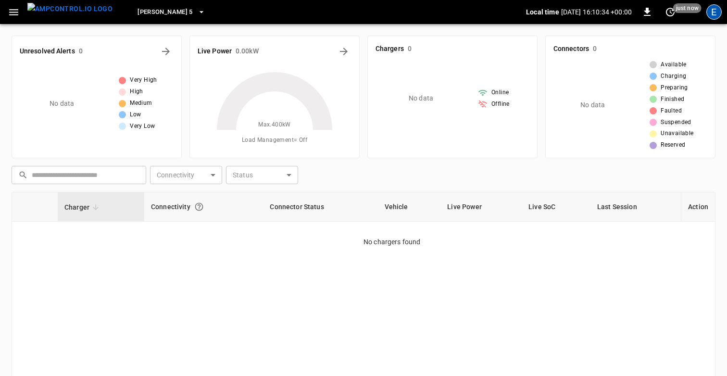
click at [716, 16] on div "E" at bounding box center [714, 11] width 15 height 15
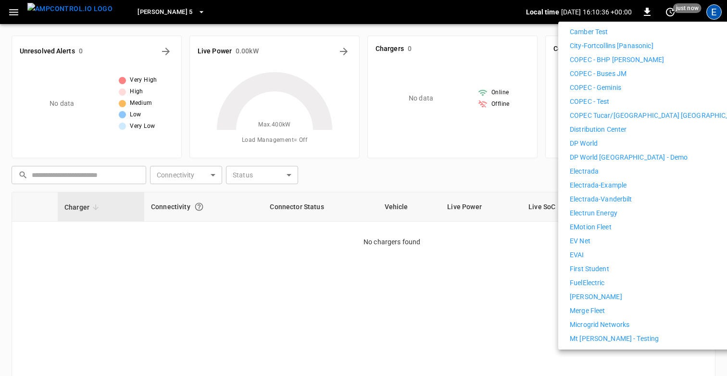
scroll to position [270, 0]
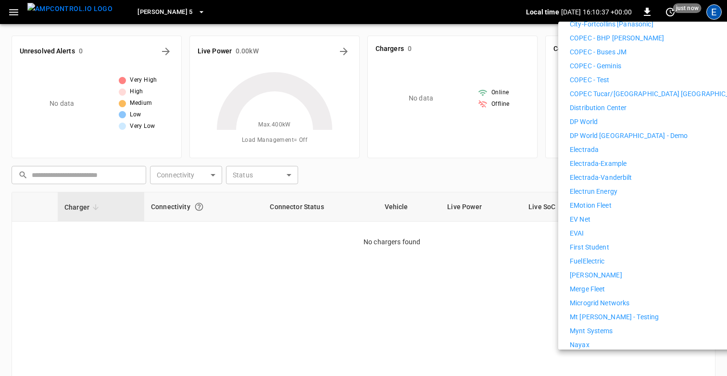
click at [603, 242] on p "First Student" at bounding box center [589, 247] width 39 height 10
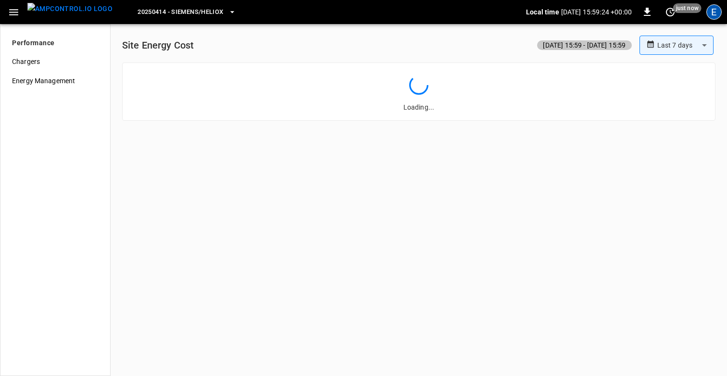
click at [709, 9] on div "E" at bounding box center [714, 11] width 15 height 15
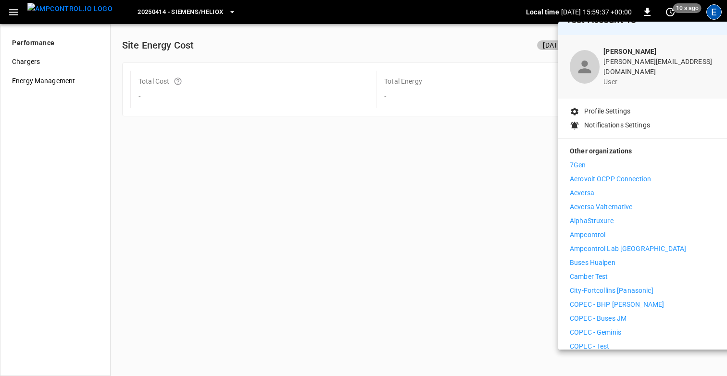
scroll to position [18, 0]
click at [590, 229] on p "Ampcontrol" at bounding box center [588, 234] width 36 height 10
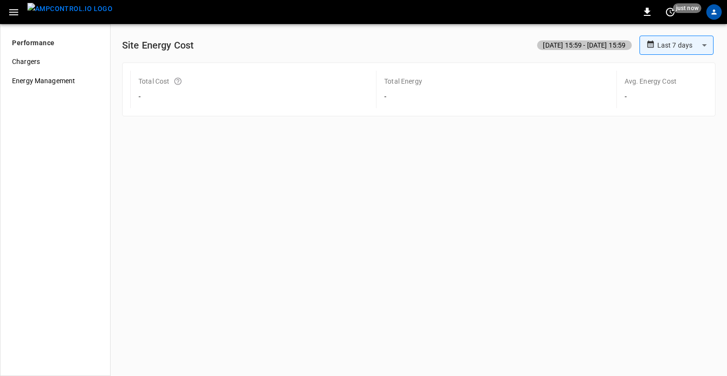
click at [10, 15] on icon "button" at bounding box center [14, 12] width 12 height 12
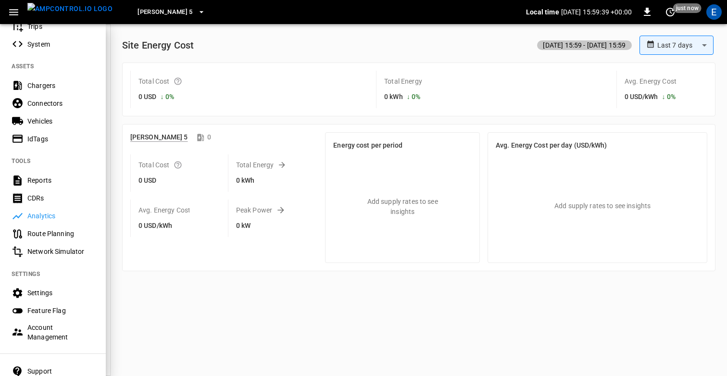
scroll to position [234, 0]
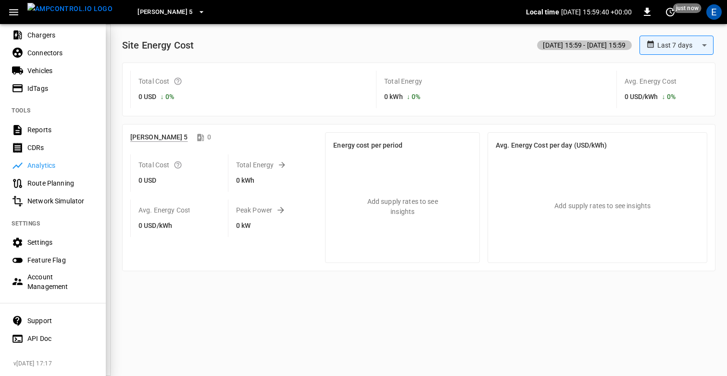
click at [39, 282] on div "Account Management" at bounding box center [60, 281] width 67 height 19
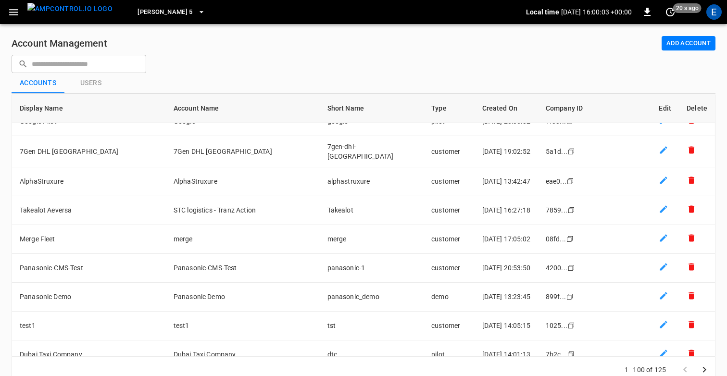
scroll to position [913, 0]
click at [84, 80] on div "Accounts Users" at bounding box center [364, 83] width 704 height 20
click at [659, 292] on icon "customers table" at bounding box center [664, 297] width 10 height 10
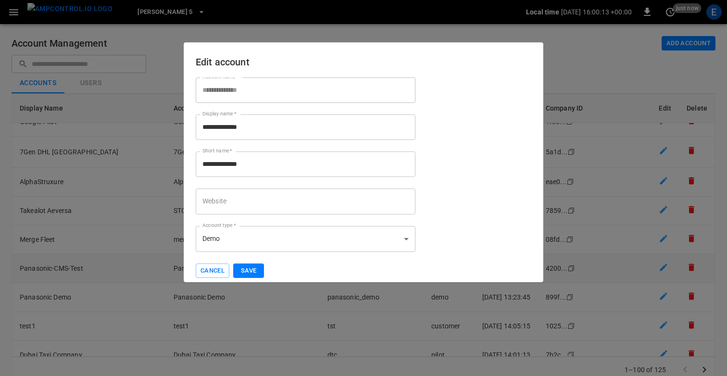
click at [212, 272] on button "Cancel" at bounding box center [213, 271] width 34 height 15
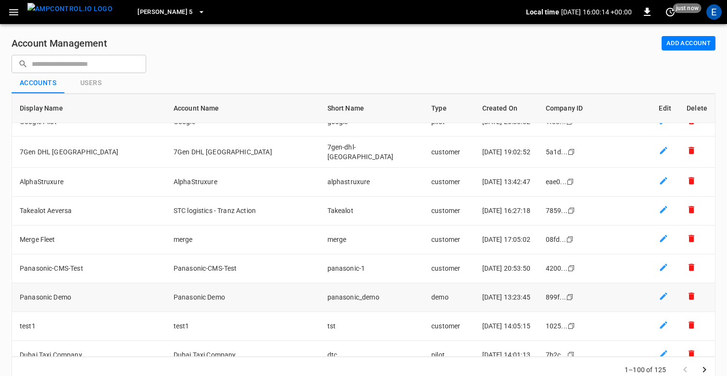
click at [302, 291] on td "Panasonic Demo" at bounding box center [243, 297] width 154 height 29
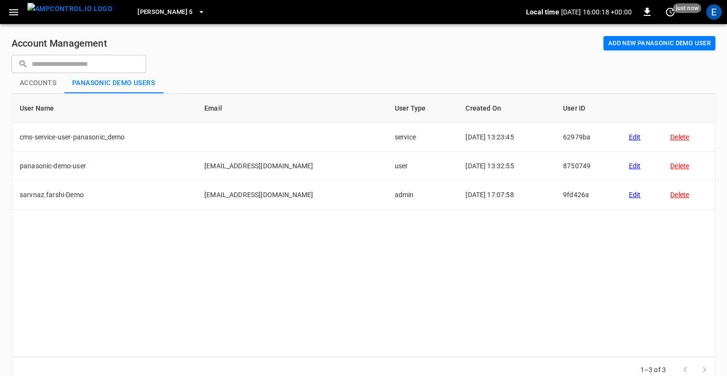
click at [629, 41] on button "Add new Panasonic Demo user" at bounding box center [660, 43] width 112 height 15
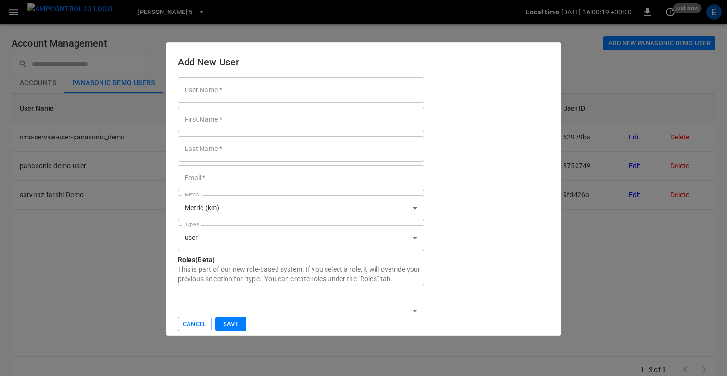
click at [250, 84] on input "User Name   *" at bounding box center [301, 89] width 247 height 25
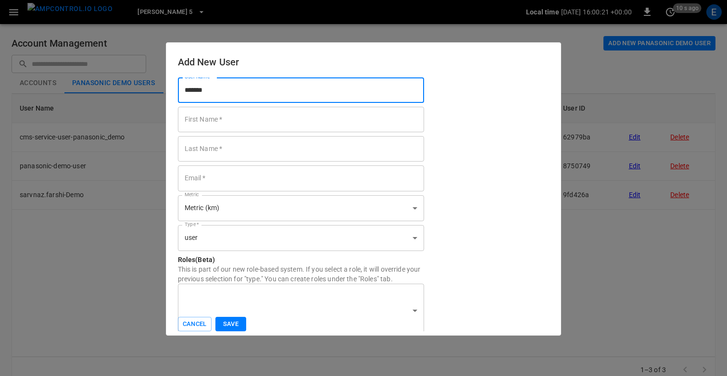
type input "********"
click at [203, 93] on input "********" at bounding box center [301, 89] width 247 height 25
paste input "********"
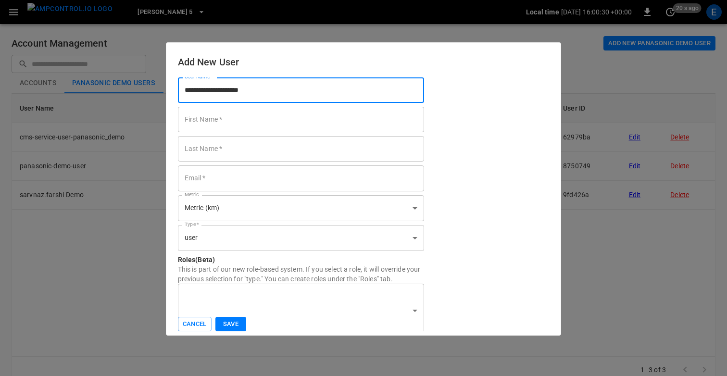
type input "**********"
click at [231, 122] on input "First Name   *" at bounding box center [301, 119] width 247 height 25
paste input "**********"
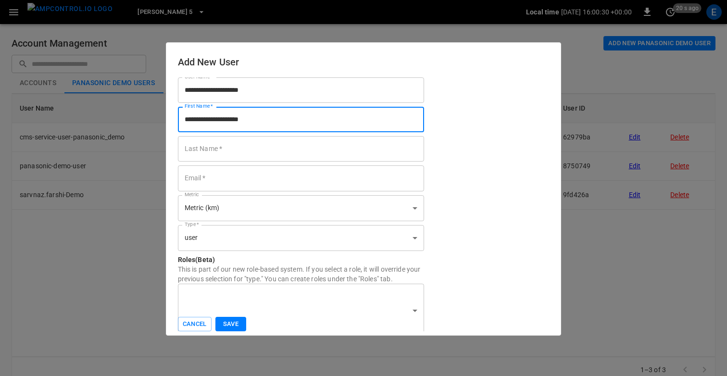
type input "**********"
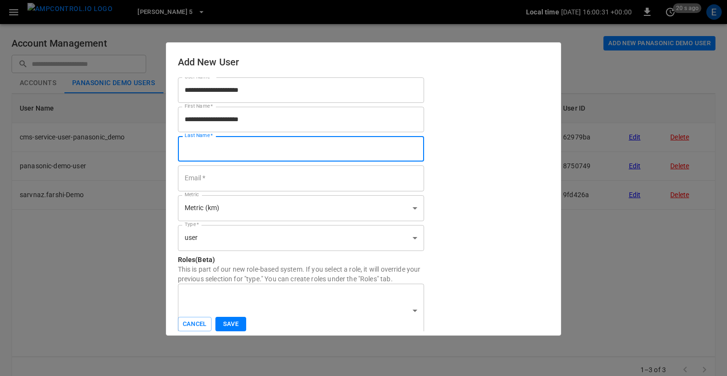
click at [226, 146] on input "Last Name   *" at bounding box center [301, 148] width 247 height 25
paste input "**********"
type input "**********"
click at [201, 179] on input "Email   *" at bounding box center [301, 178] width 247 height 25
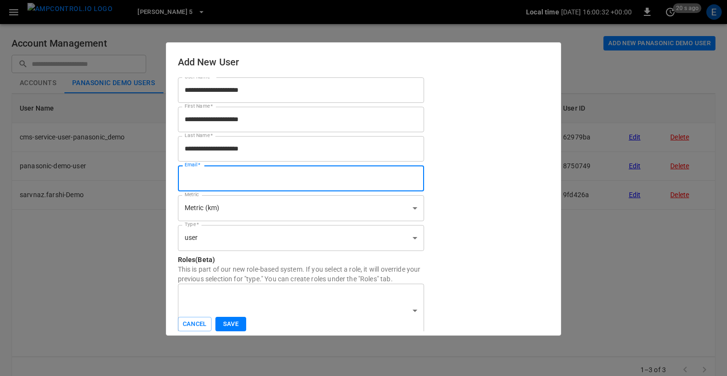
paste input "**********"
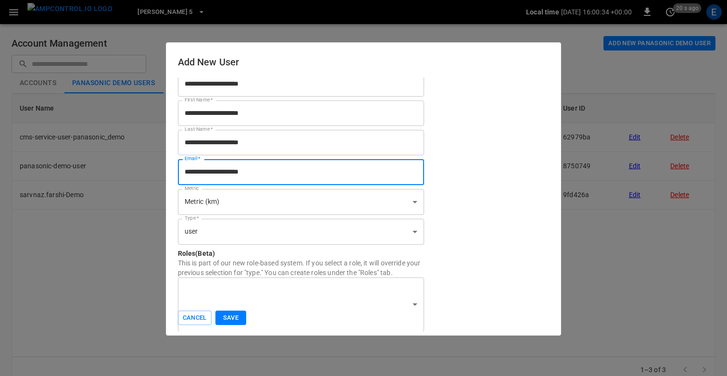
type input "**********"
click at [229, 229] on body "Elisa 5 Local time 2025-09-09 16:00:34 +00:00 0 20 s ago E Account Management A…" at bounding box center [363, 197] width 727 height 395
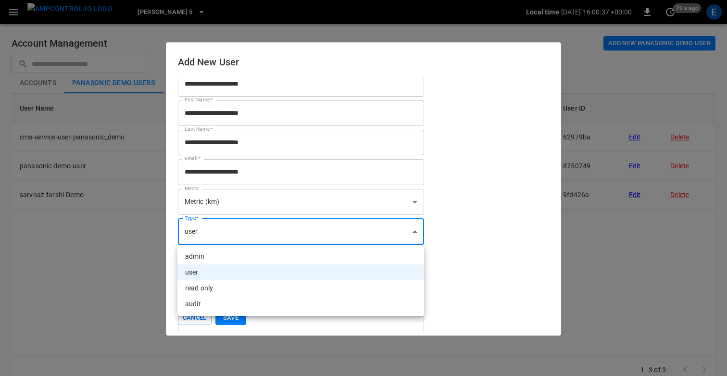
click at [216, 298] on li "audit" at bounding box center [301, 304] width 247 height 16
type input "*****"
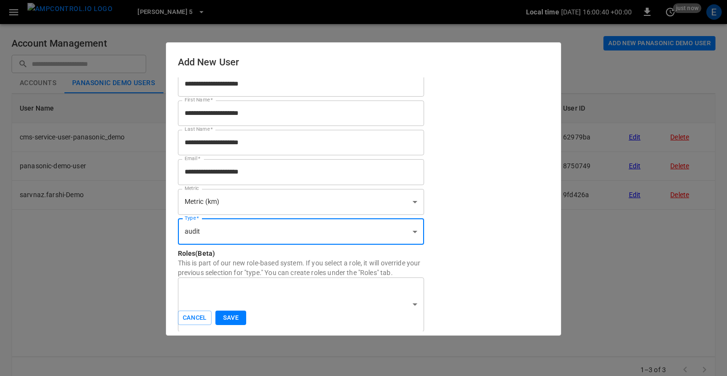
click at [237, 317] on button "Save" at bounding box center [231, 318] width 31 height 15
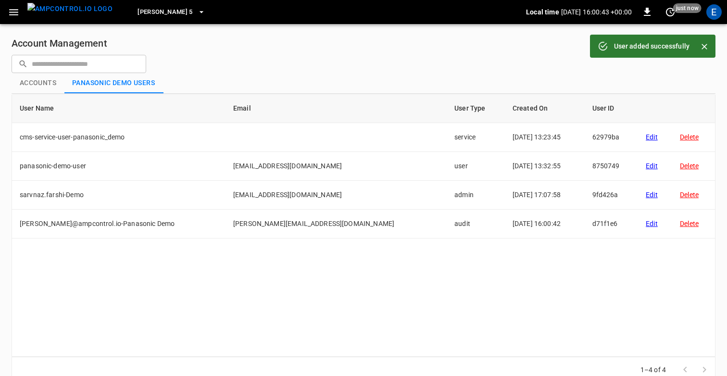
click at [329, 57] on div "Account Management Add new Panasonic Demo user ​ ​ Accounts Panasonic Demo user…" at bounding box center [363, 209] width 727 height 370
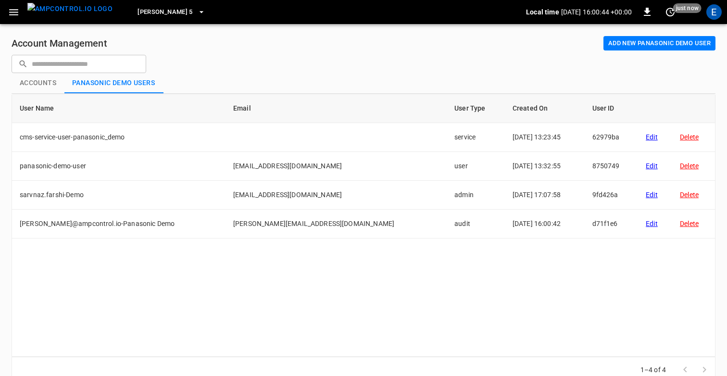
click at [384, 62] on div "Account Management Add new Panasonic Demo user ​ ​ Accounts Panasonic Demo user…" at bounding box center [363, 209] width 727 height 370
click at [262, 47] on div "Account Management Add new Panasonic Demo user" at bounding box center [364, 43] width 704 height 15
click at [40, 85] on button "Accounts" at bounding box center [38, 83] width 53 height 20
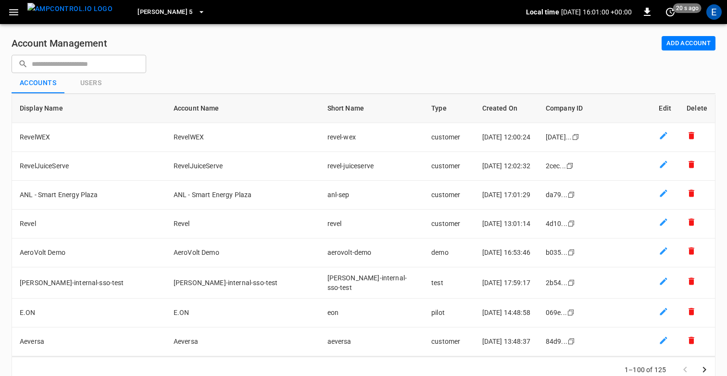
click at [238, 67] on div "Account Management Add Account ​ ​ Accounts Users Display Name Account Name Sho…" at bounding box center [363, 209] width 727 height 370
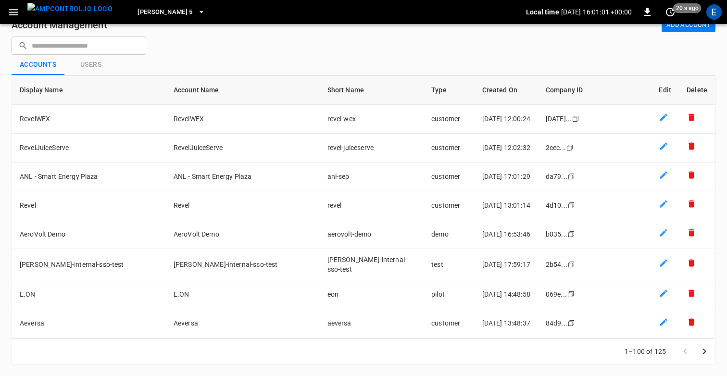
scroll to position [0, 0]
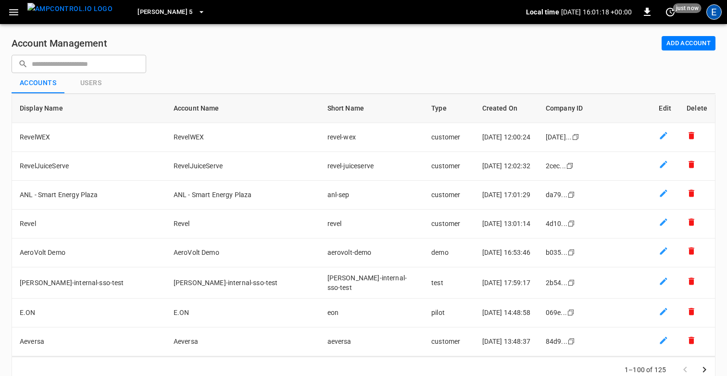
click at [716, 11] on div "E" at bounding box center [714, 11] width 15 height 15
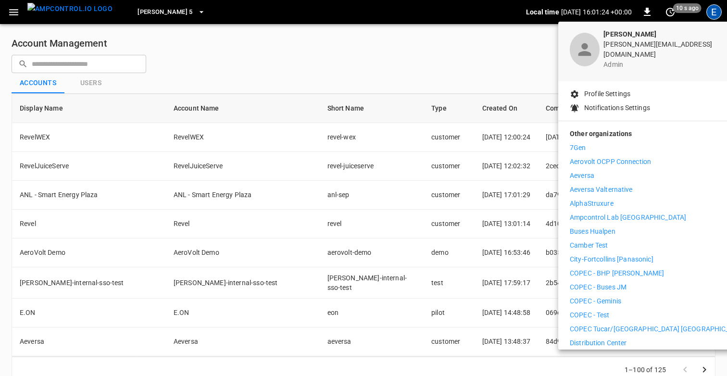
scroll to position [37, 0]
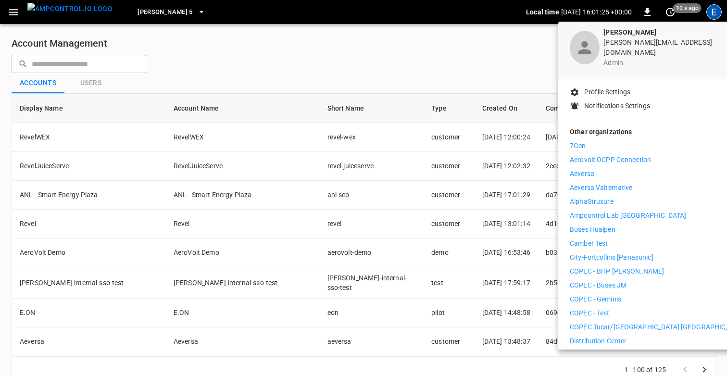
click at [514, 60] on div at bounding box center [363, 188] width 727 height 376
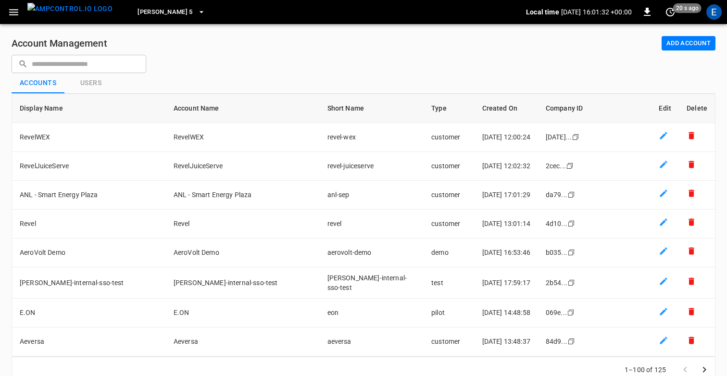
click at [531, 67] on div "Account Management Add Account ​ ​ Accounts Users Display Name Account Name Sho…" at bounding box center [363, 209] width 727 height 370
click at [717, 12] on div "E" at bounding box center [714, 11] width 15 height 15
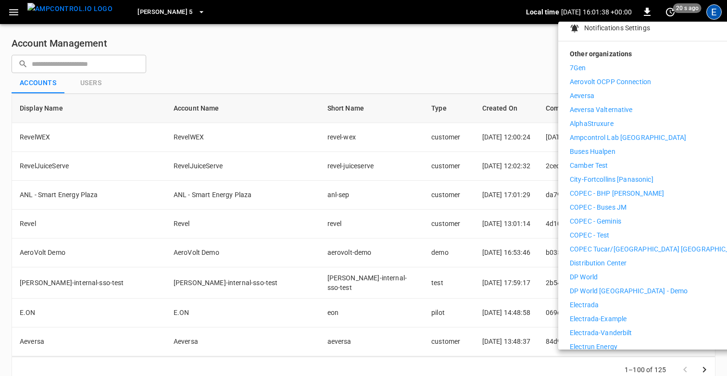
scroll to position [116, 0]
click at [595, 257] on p "Distribution Center" at bounding box center [598, 262] width 57 height 10
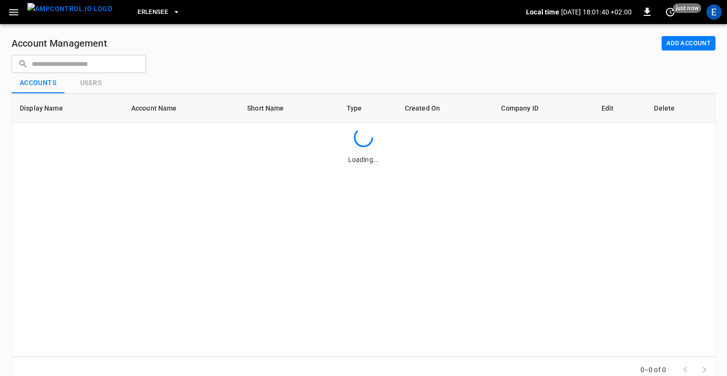
click at [13, 6] on icon "button" at bounding box center [14, 12] width 12 height 12
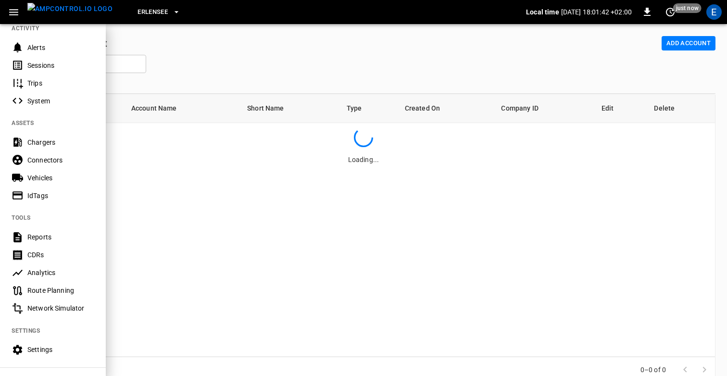
scroll to position [137, 0]
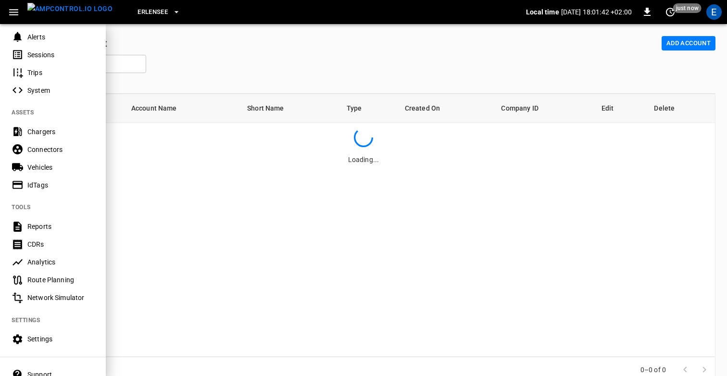
click at [44, 259] on div "Analytics" at bounding box center [60, 262] width 67 height 10
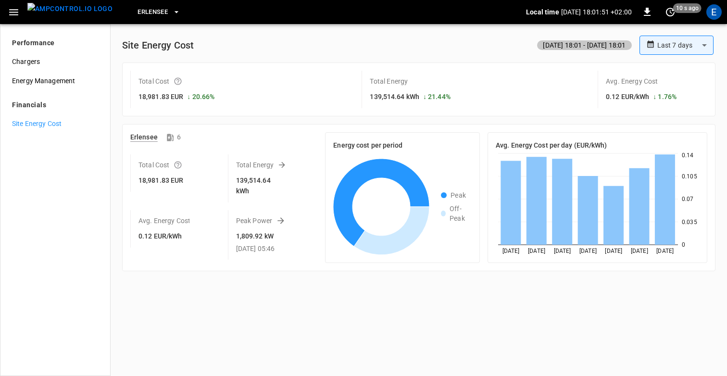
click at [210, 51] on div "**********" at bounding box center [419, 45] width 594 height 19
click at [715, 13] on div "E" at bounding box center [714, 11] width 15 height 15
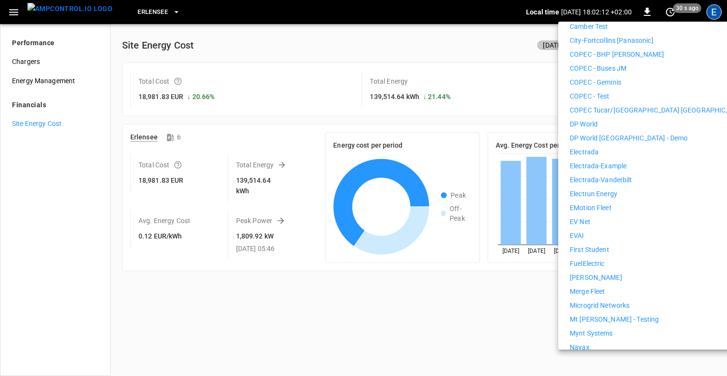
scroll to position [269, 0]
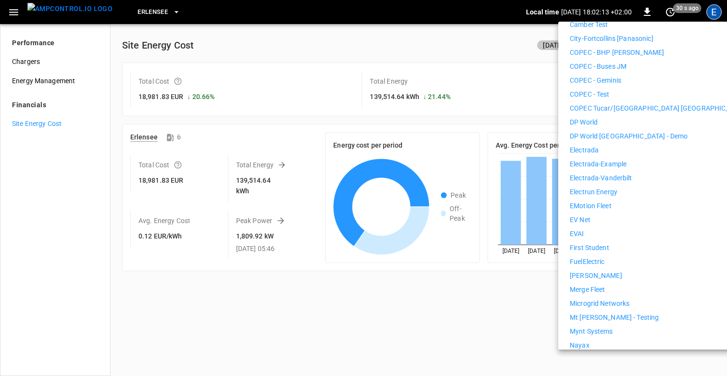
click at [605, 243] on p "First Student" at bounding box center [589, 248] width 39 height 10
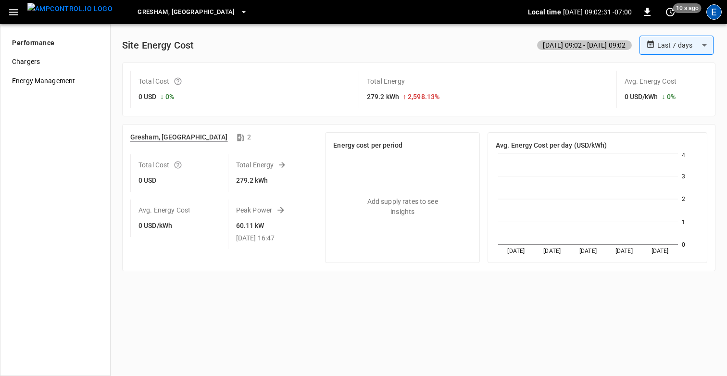
click at [715, 13] on div "E" at bounding box center [714, 11] width 15 height 15
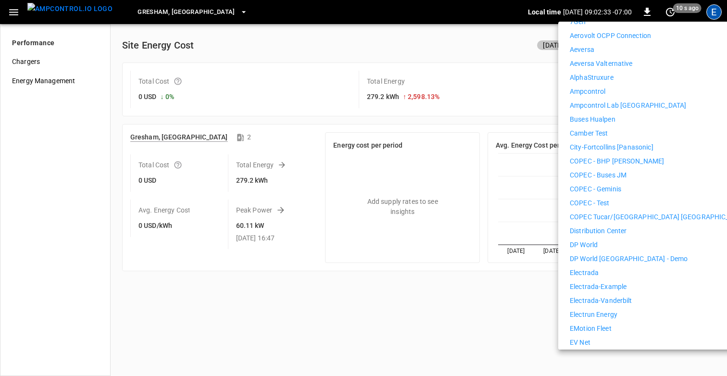
scroll to position [163, 0]
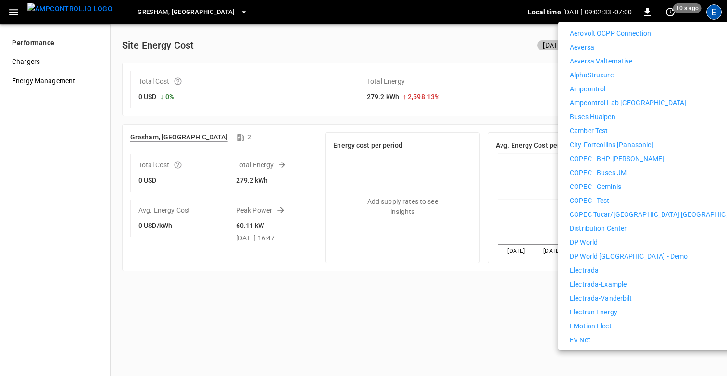
click at [623, 256] on div "7Gen Aerovolt OCPP Connection Aeversa Aeversa Valternative AlphaStruxure Ampcon…" at bounding box center [658, 333] width 177 height 638
click at [603, 266] on li "Electrada" at bounding box center [658, 271] width 177 height 10
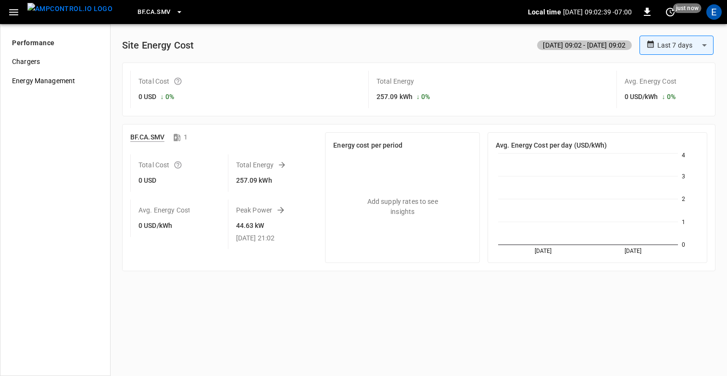
click at [689, 50] on body "**********" at bounding box center [363, 188] width 727 height 376
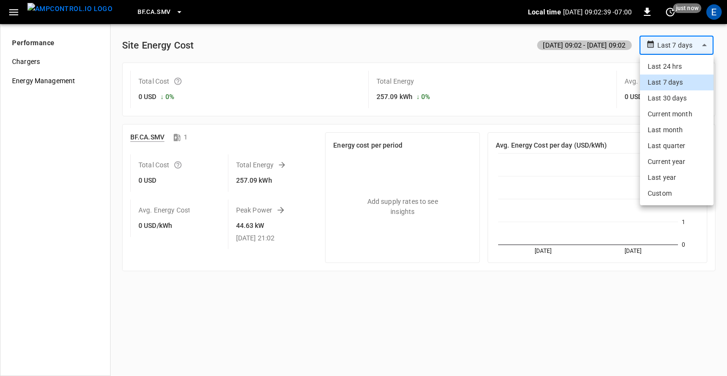
click at [676, 68] on li "Last 24 hrs" at bounding box center [677, 67] width 74 height 16
type input "**********"
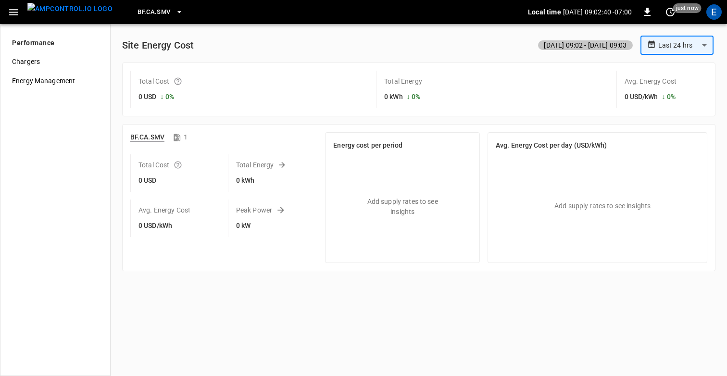
click at [138, 11] on span "BF.CA.SMV" at bounding box center [154, 12] width 33 height 11
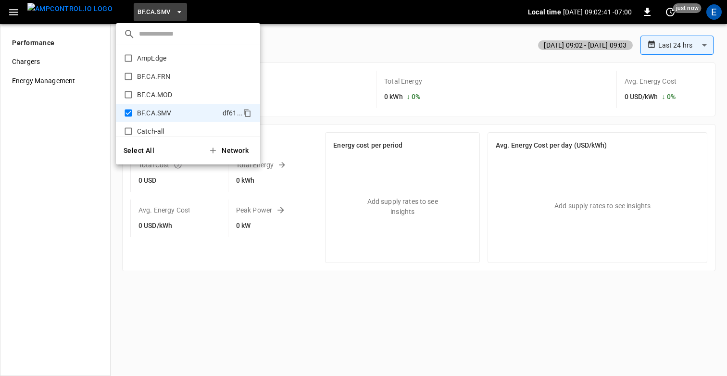
scroll to position [52, 0]
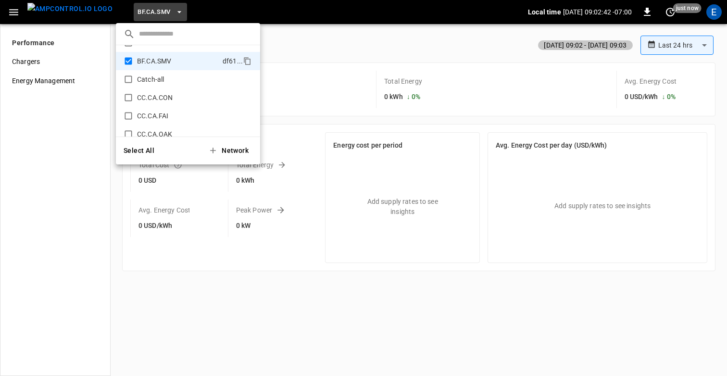
click at [130, 147] on button "Select All" at bounding box center [139, 151] width 38 height 20
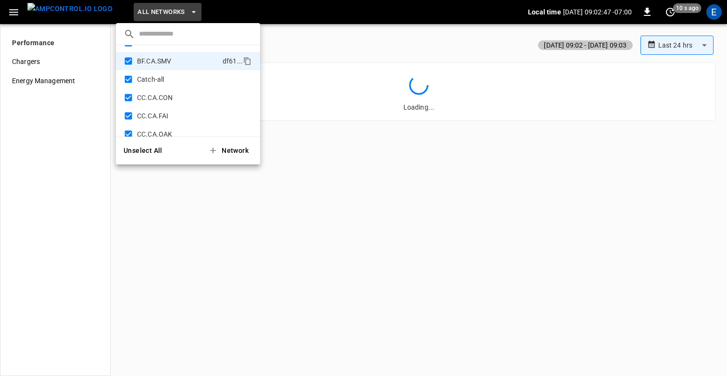
click at [314, 31] on div at bounding box center [363, 188] width 727 height 376
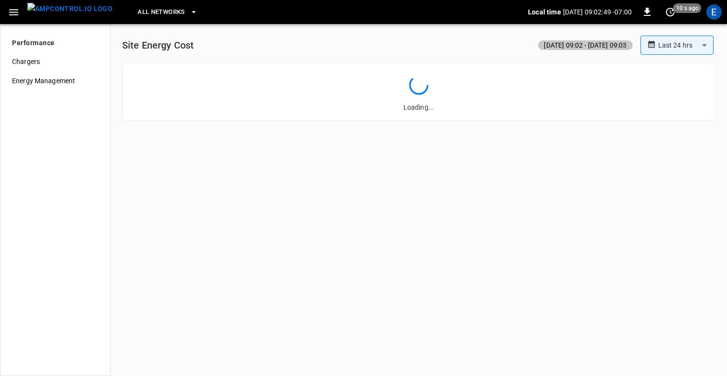
click at [14, 15] on icon "button" at bounding box center [14, 12] width 12 height 12
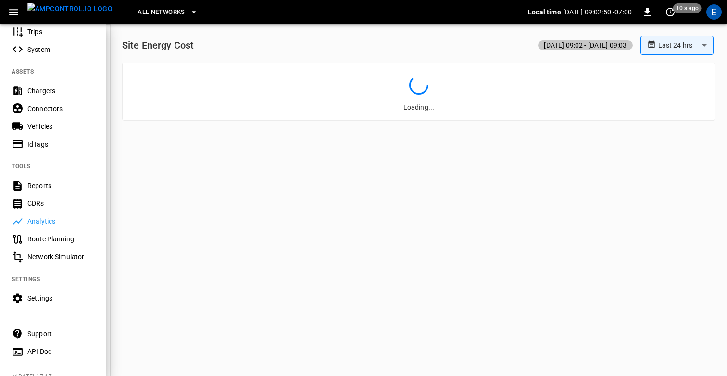
scroll to position [173, 0]
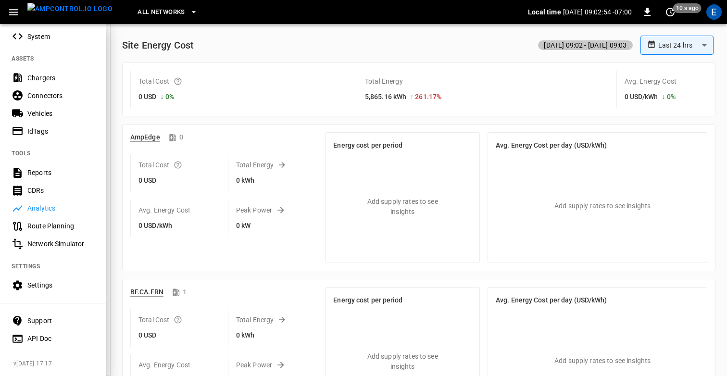
click at [229, 101] on div at bounding box center [363, 188] width 727 height 376
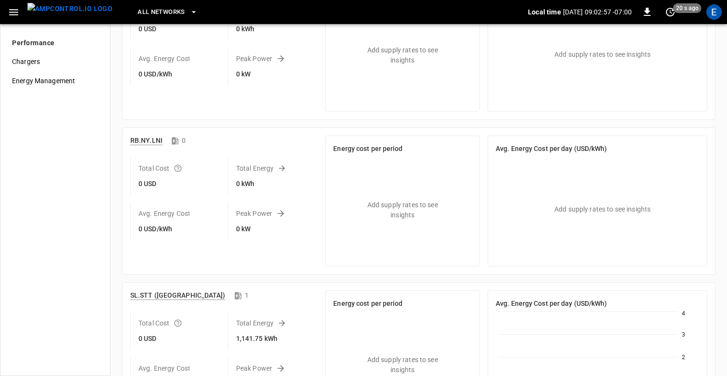
scroll to position [5941, 0]
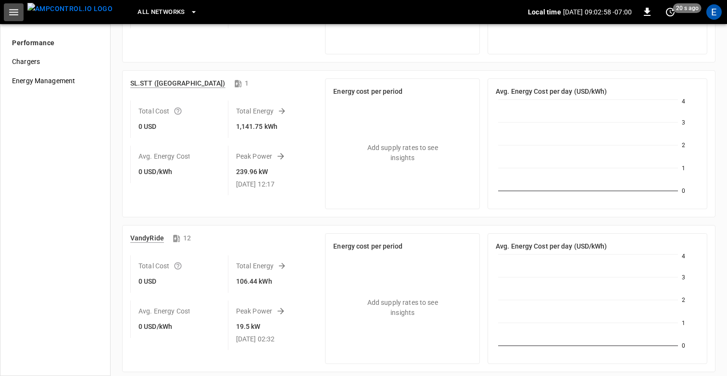
click at [14, 16] on icon "button" at bounding box center [14, 12] width 12 height 12
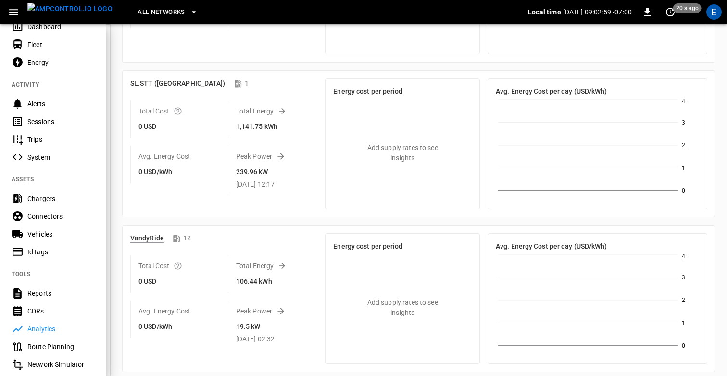
scroll to position [53, 0]
click at [229, 222] on div at bounding box center [363, 188] width 727 height 376
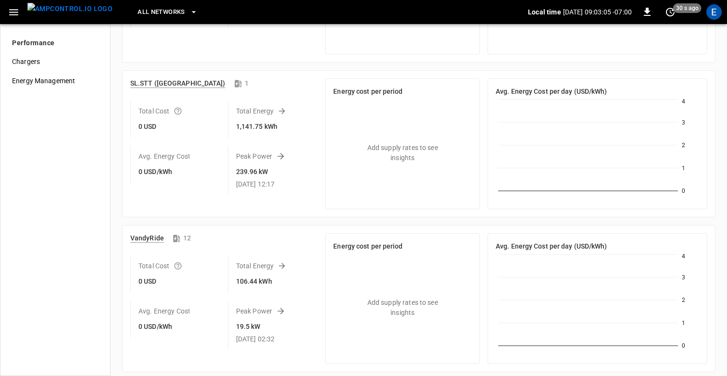
drag, startPoint x: 13, startPoint y: 12, endPoint x: 12, endPoint y: 17, distance: 5.3
click at [13, 12] on icon "button" at bounding box center [13, 12] width 9 height 6
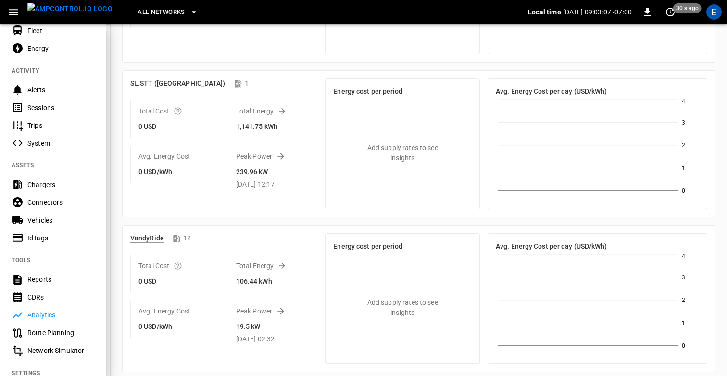
scroll to position [173, 0]
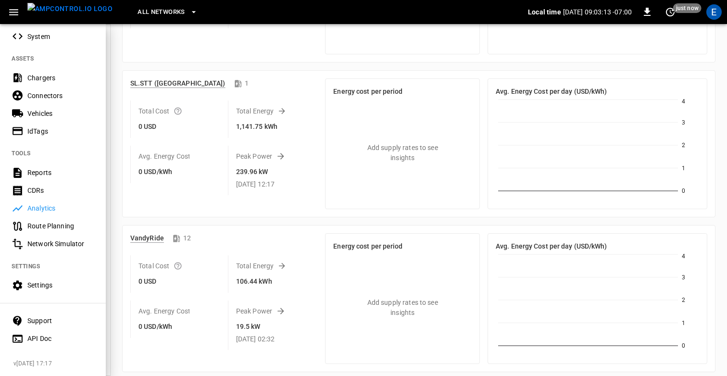
click at [727, 9] on div "All Networks Local time 2025-09-09 09:03:13 -07:00 0 just now E" at bounding box center [363, 12] width 727 height 24
click at [712, 17] on div "E" at bounding box center [714, 11] width 15 height 15
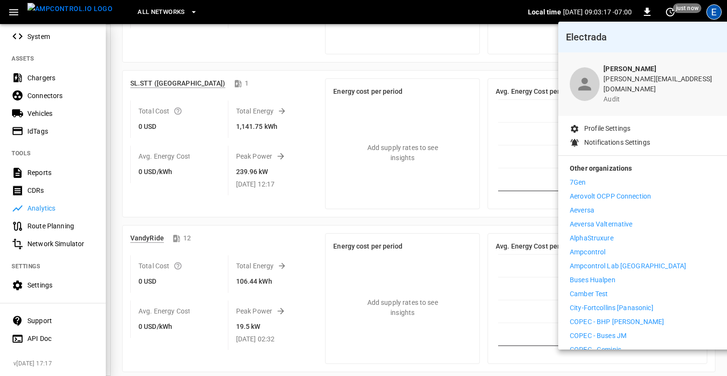
click at [625, 247] on li "Ampcontrol" at bounding box center [658, 252] width 177 height 10
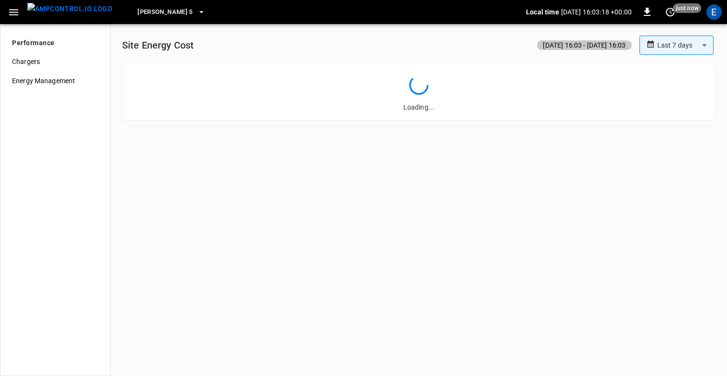
click at [15, 13] on icon "button" at bounding box center [14, 12] width 12 height 12
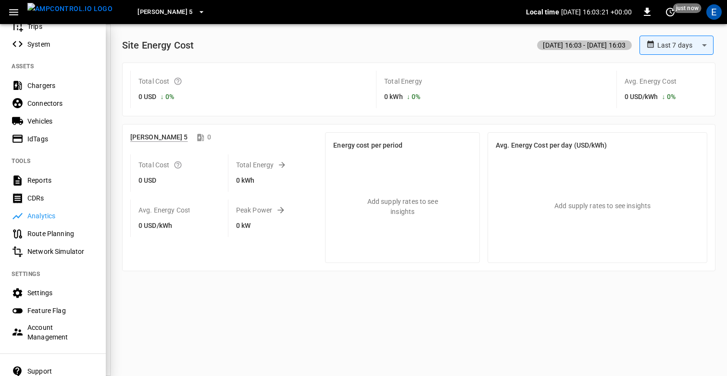
scroll to position [193, 0]
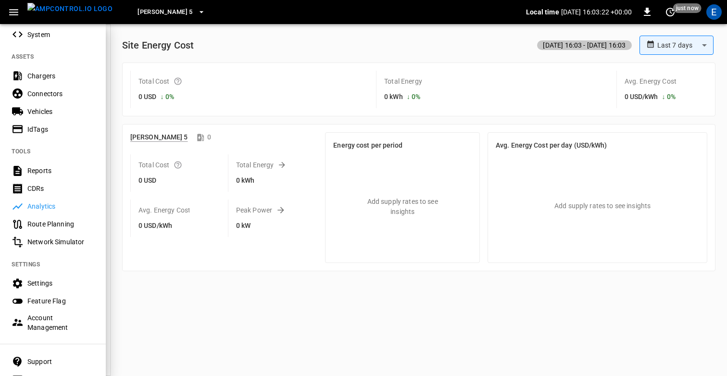
click at [41, 324] on div "Account Management" at bounding box center [60, 322] width 67 height 19
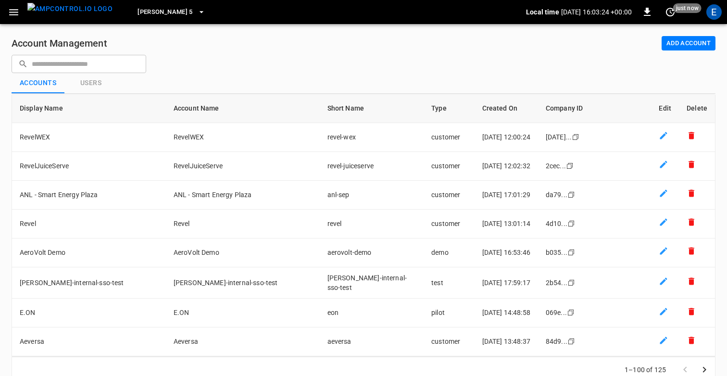
click at [52, 65] on input "text" at bounding box center [86, 64] width 108 height 18
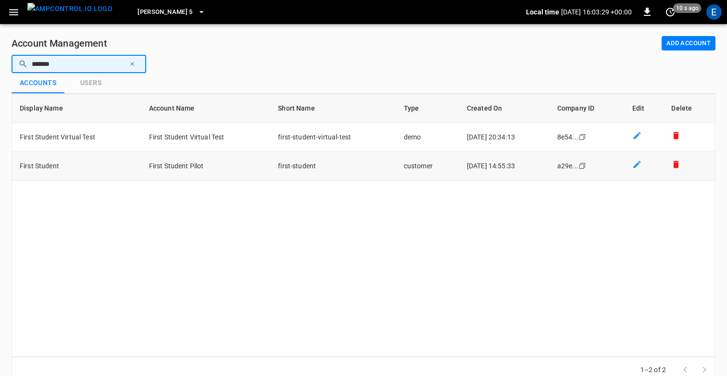
type input "*******"
click at [95, 168] on td "First Student" at bounding box center [76, 166] width 129 height 29
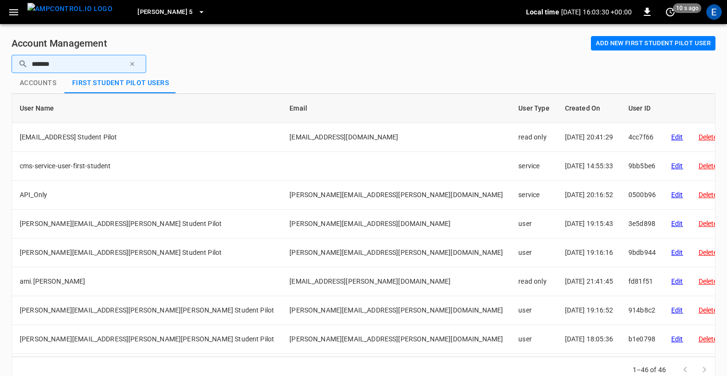
click at [644, 39] on button "Add new First Student Pilot user" at bounding box center [653, 43] width 125 height 15
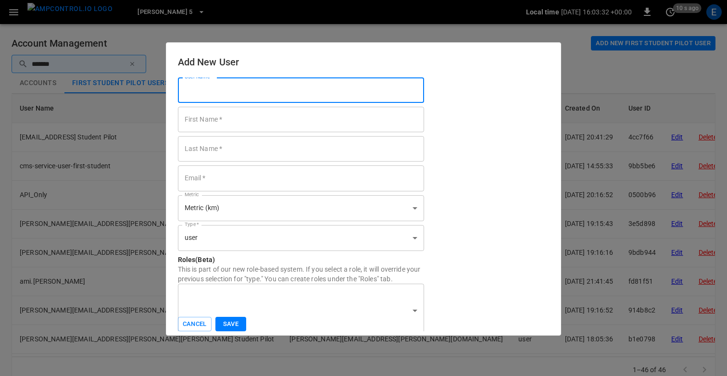
click at [229, 86] on input "User Name   *" at bounding box center [301, 89] width 247 height 25
type input "**********"
click at [204, 122] on input "First Name   *" at bounding box center [301, 119] width 247 height 25
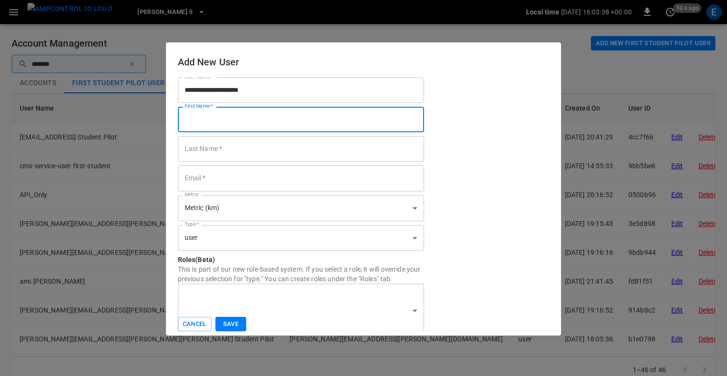
paste input "**********"
type input "**********"
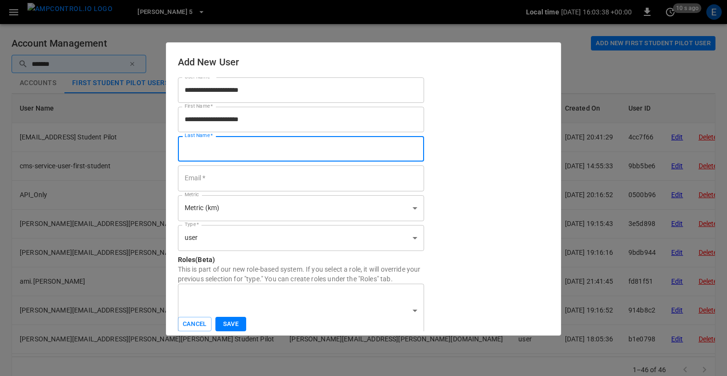
click at [204, 146] on input "Last Name   *" at bounding box center [301, 148] width 247 height 25
paste input "**********"
type input "**********"
click at [201, 175] on input "Email   *" at bounding box center [301, 178] width 247 height 25
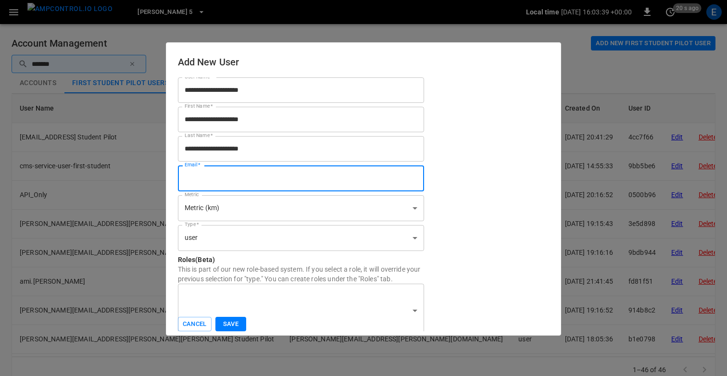
paste input "**********"
type input "**********"
click at [217, 241] on body "Elisa 5 Local time 2025-09-09 16:03:41 +00:00 0 20 s ago E Account Management A…" at bounding box center [363, 197] width 727 height 395
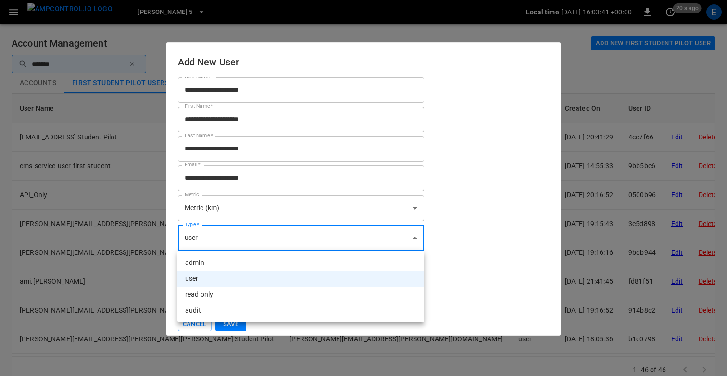
click at [209, 310] on li "audit" at bounding box center [301, 311] width 247 height 16
type input "*****"
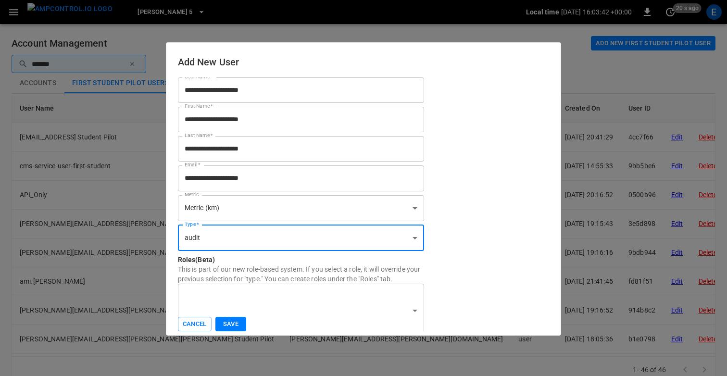
click at [231, 325] on button "Save" at bounding box center [231, 324] width 31 height 15
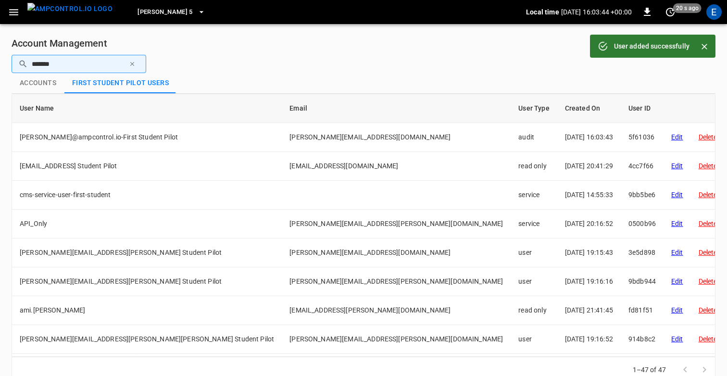
click at [270, 29] on div "Account Management Add new First Student Pilot user ​ ******* ​ Accounts First …" at bounding box center [363, 209] width 727 height 370
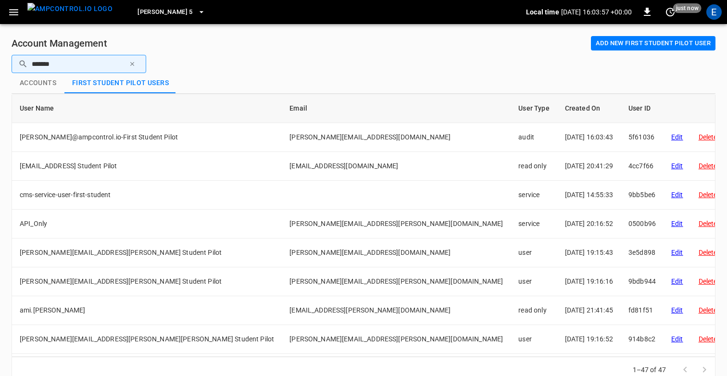
click at [284, 53] on div "Account Management Add new First Student Pilot user ​ ******* ​ Accounts First …" at bounding box center [363, 209] width 727 height 370
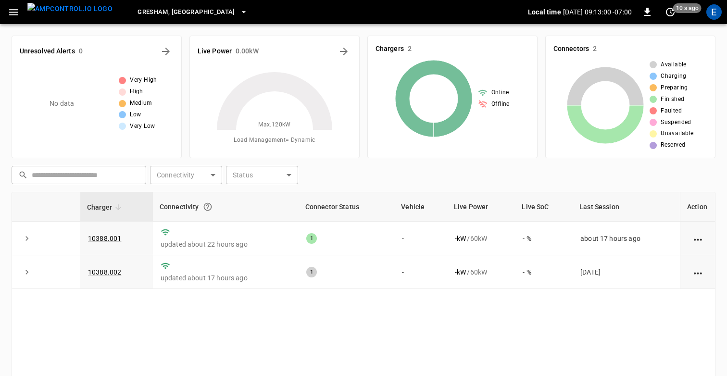
click at [357, 175] on div "​ ​ Connectivity ​ Connectivity Status ​ Status" at bounding box center [362, 173] width 708 height 22
click at [9, 12] on icon "button" at bounding box center [13, 12] width 9 height 6
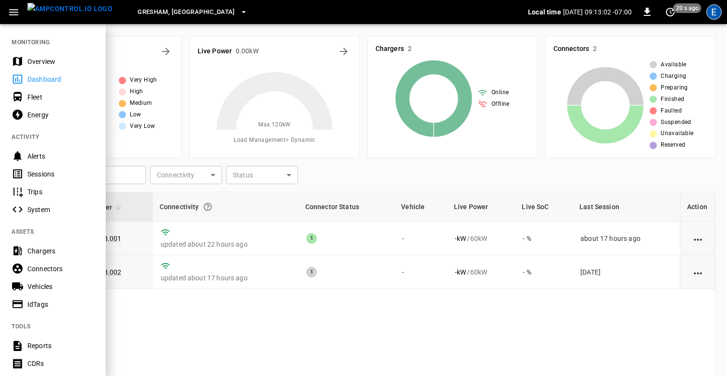
click at [713, 16] on div "E" at bounding box center [714, 11] width 15 height 15
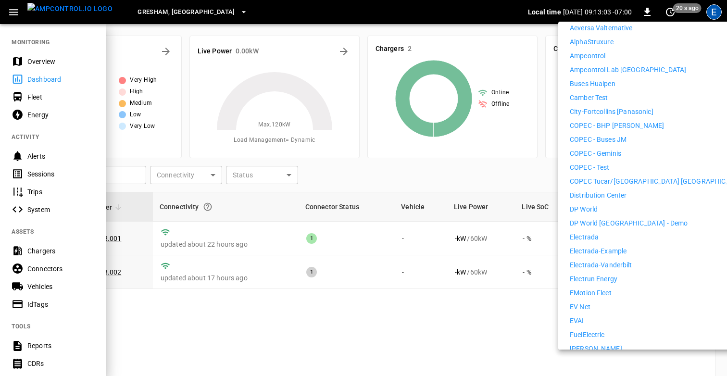
scroll to position [196, 0]
click at [609, 191] on p "Distribution Center" at bounding box center [598, 196] width 57 height 10
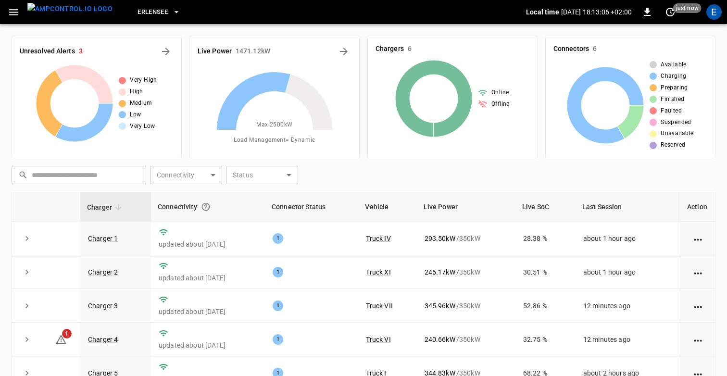
click at [12, 10] on icon "button" at bounding box center [14, 12] width 12 height 12
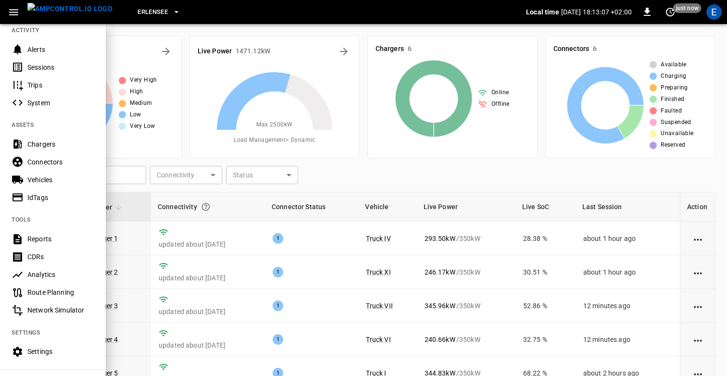
scroll to position [146, 0]
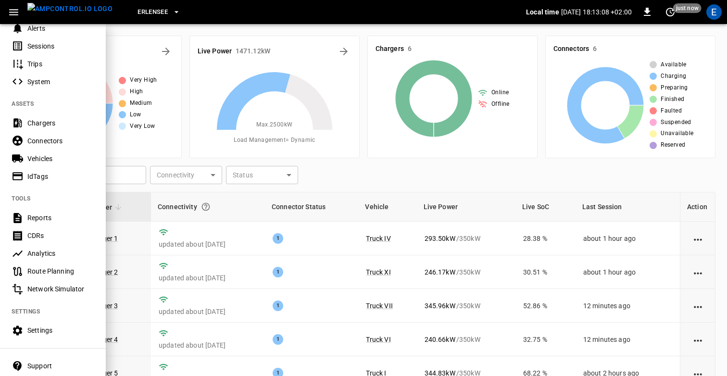
click at [35, 252] on div "Analytics" at bounding box center [60, 254] width 67 height 10
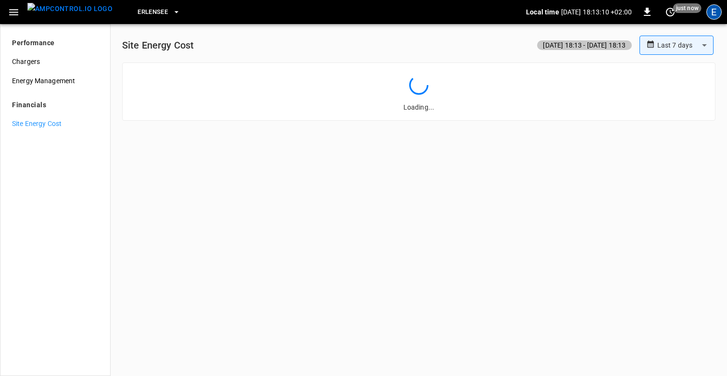
click at [718, 8] on div "E" at bounding box center [714, 11] width 15 height 15
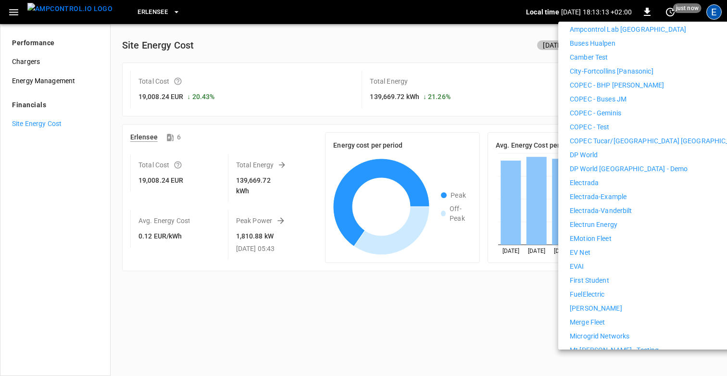
scroll to position [240, 0]
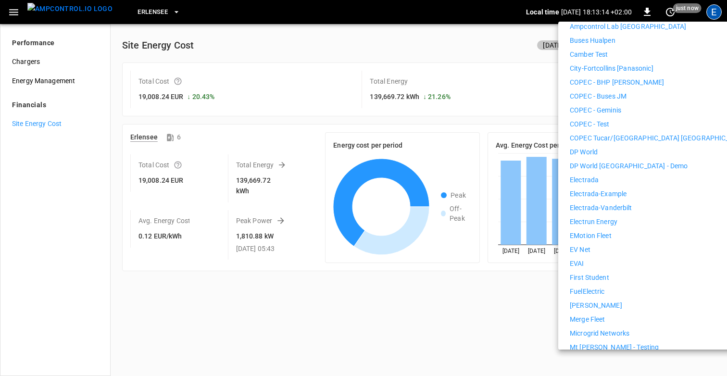
click at [607, 273] on p "First Student" at bounding box center [589, 278] width 39 height 10
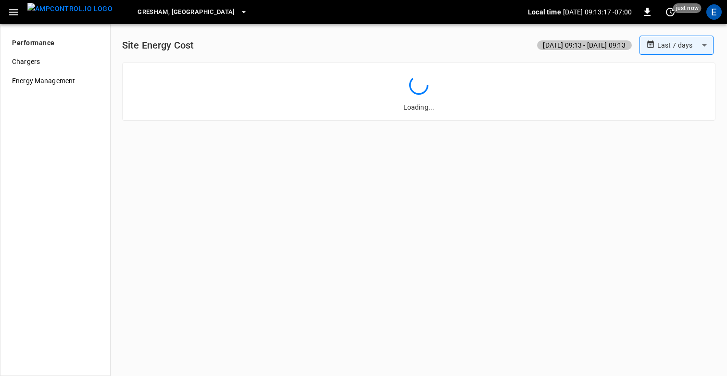
click at [289, 39] on div "**********" at bounding box center [419, 45] width 594 height 19
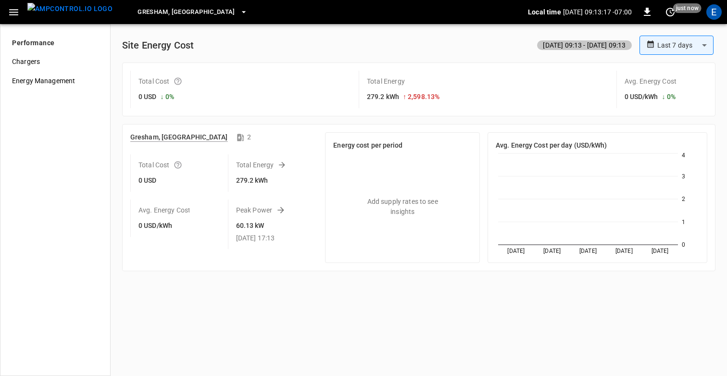
click at [670, 52] on body "**********" at bounding box center [363, 188] width 727 height 376
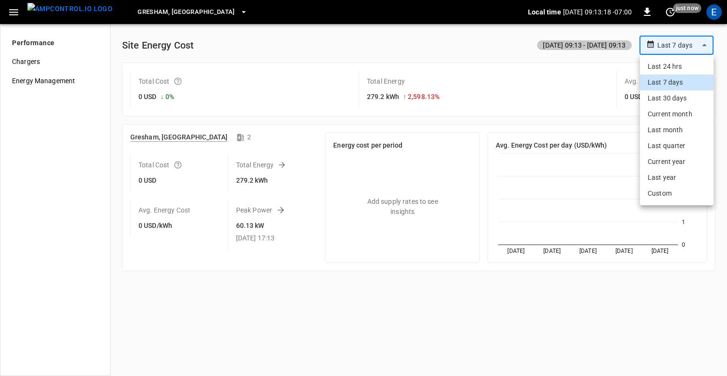
click at [363, 38] on div at bounding box center [363, 188] width 727 height 376
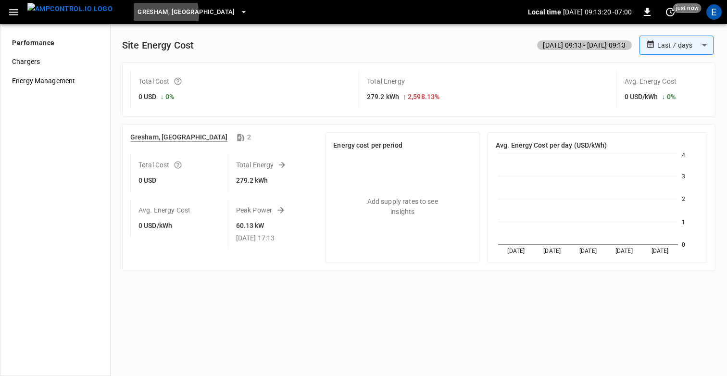
click at [139, 14] on span "Gresham, [GEOGRAPHIC_DATA]" at bounding box center [187, 12] width 98 height 11
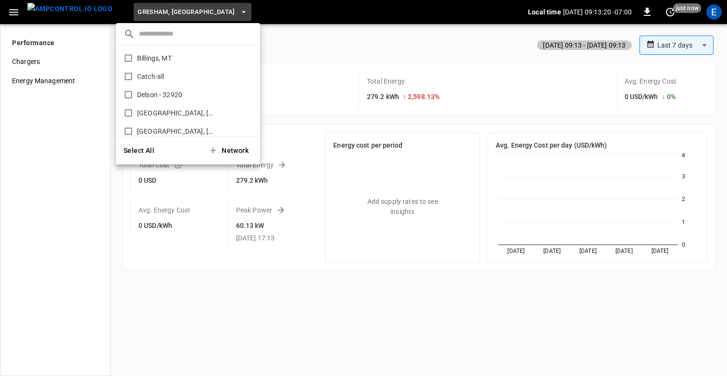
scroll to position [125, 0]
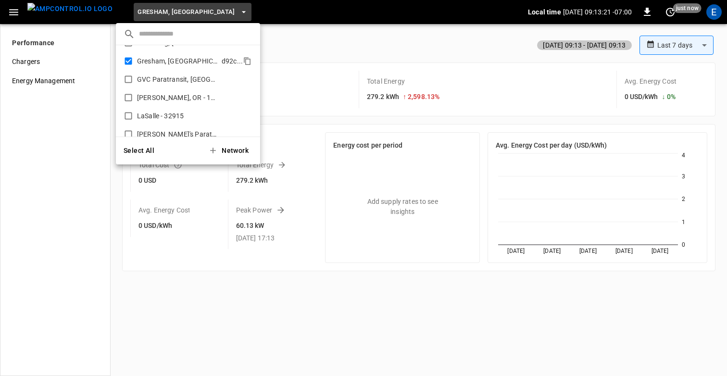
click at [140, 60] on p "Gresham, [GEOGRAPHIC_DATA]" at bounding box center [177, 61] width 81 height 10
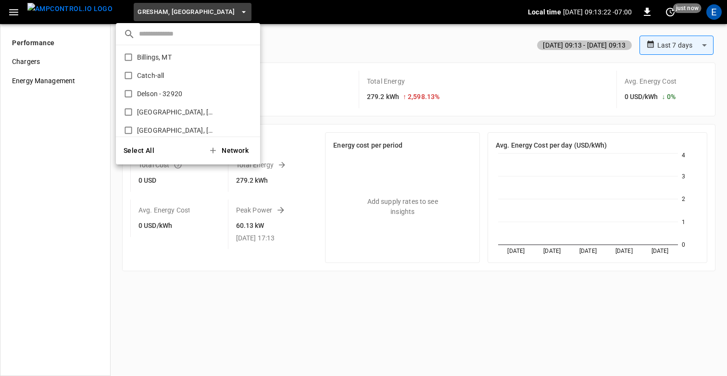
scroll to position [0, 0]
click at [138, 56] on p "Billings, MT" at bounding box center [178, 58] width 82 height 10
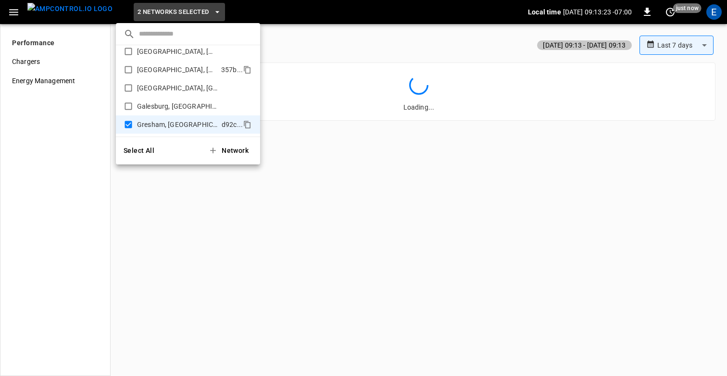
scroll to position [73, 0]
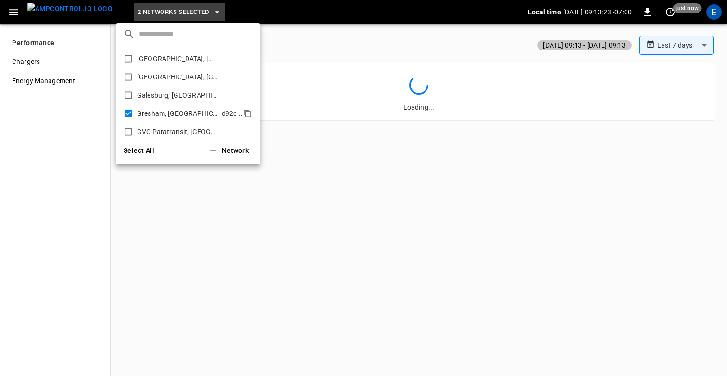
click at [137, 111] on li "Gresham, OR d92c ..." at bounding box center [188, 113] width 144 height 18
click at [361, 35] on div at bounding box center [363, 188] width 727 height 376
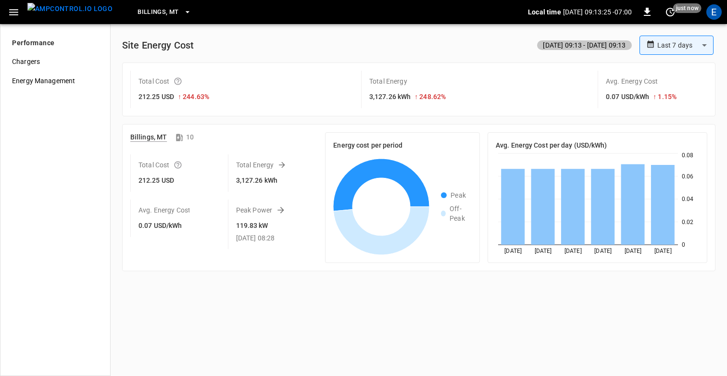
click at [341, 54] on div "**********" at bounding box center [419, 45] width 594 height 19
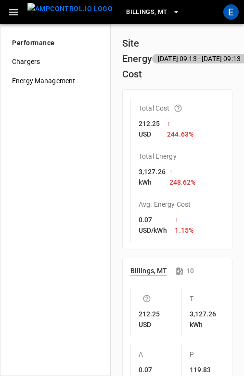
click at [97, 120] on div "Performance Chargers Energy Management" at bounding box center [55, 200] width 111 height 352
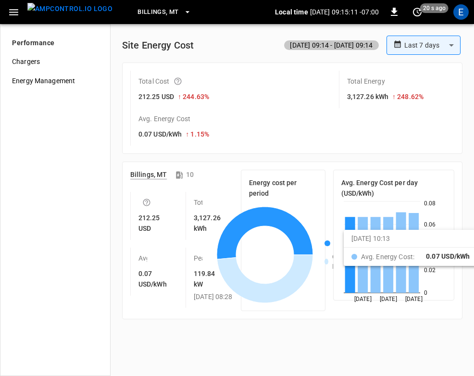
click at [391, 166] on div "Avg. Energy Cost per day (USD/kWh) [DATE] [DATE] [DATE] 0 0.02 0.04 0.06 0.08 […" at bounding box center [390, 236] width 129 height 149
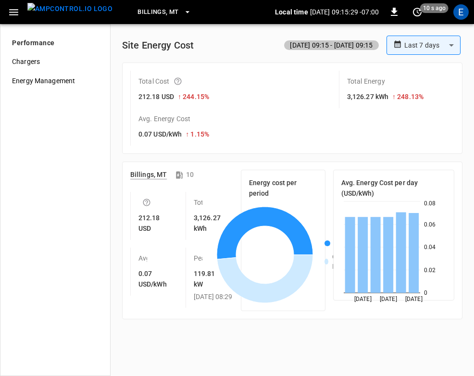
click at [400, 156] on div "**********" at bounding box center [292, 180] width 348 height 288
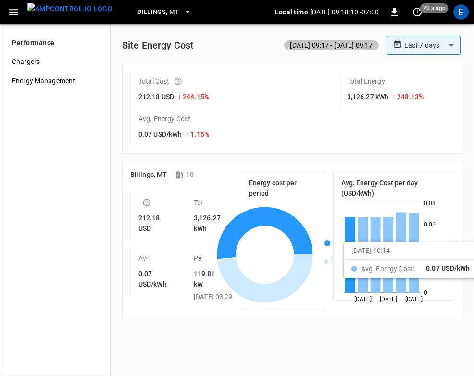
click at [428, 184] on h6 "Avg. Energy Cost per day (USD/kWh)" at bounding box center [394, 188] width 105 height 21
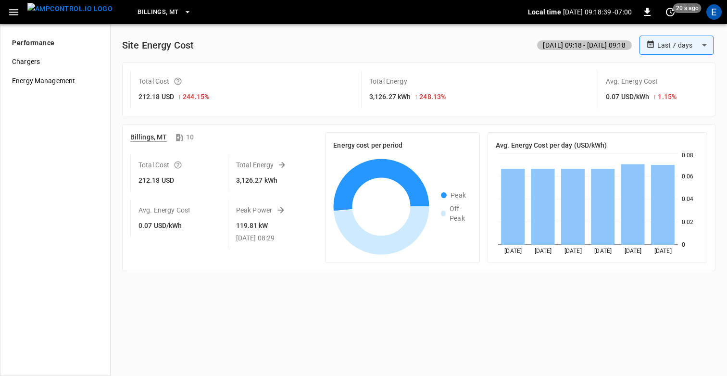
click at [333, 51] on div "**********" at bounding box center [419, 45] width 594 height 19
click at [144, 16] on span "Billings, MT" at bounding box center [158, 12] width 41 height 11
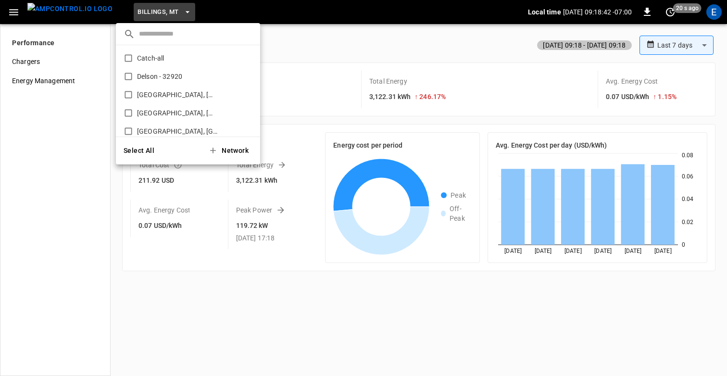
scroll to position [0, 0]
click at [162, 92] on p "Delson - 32920" at bounding box center [177, 95] width 80 height 10
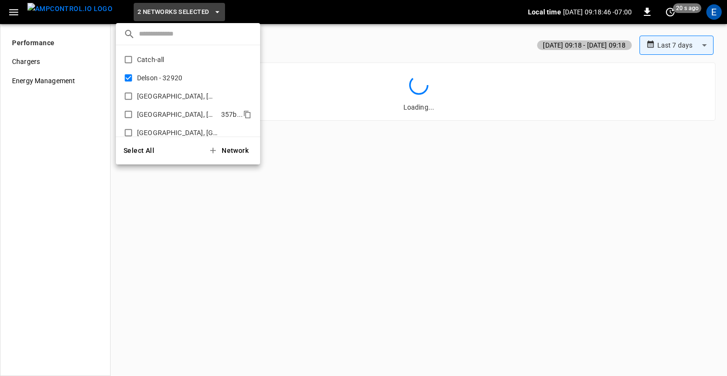
scroll to position [16, 0]
click at [326, 57] on div at bounding box center [363, 188] width 727 height 376
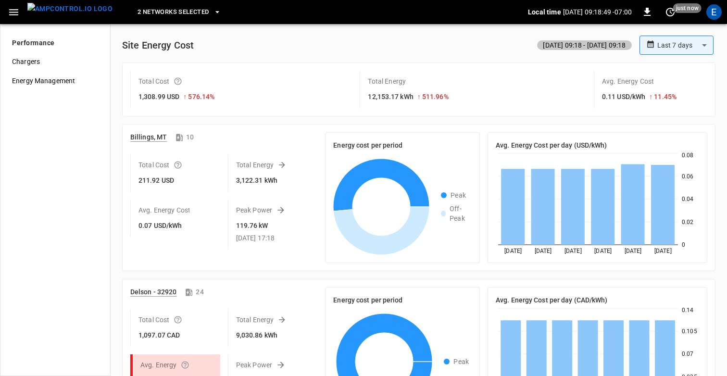
click at [682, 48] on body "**********" at bounding box center [363, 188] width 727 height 376
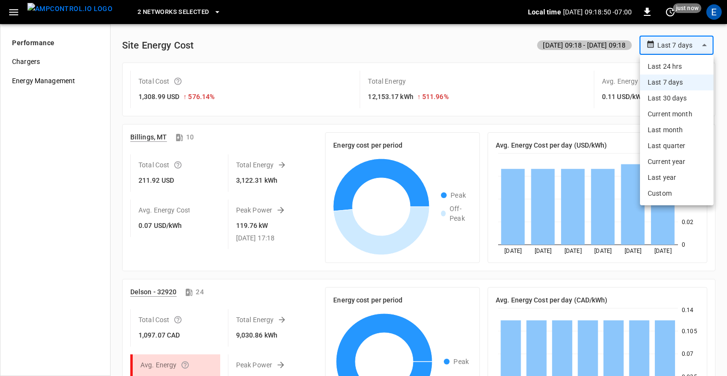
click at [675, 96] on li "Last 30 days" at bounding box center [677, 98] width 74 height 16
type input "**********"
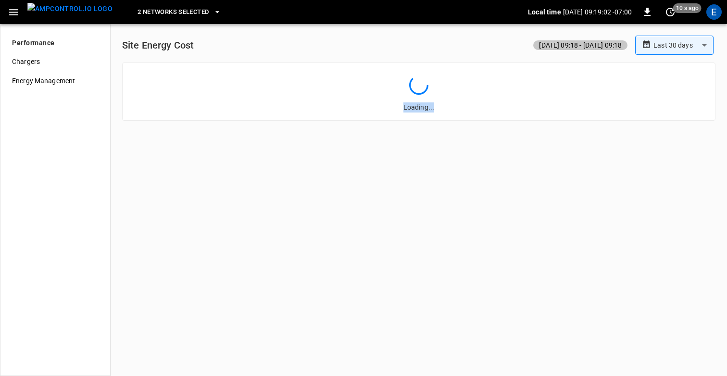
drag, startPoint x: 398, startPoint y: 105, endPoint x: 469, endPoint y: 111, distance: 71.0
click at [469, 111] on div "Loading..." at bounding box center [418, 94] width 577 height 37
click at [344, 167] on div "**********" at bounding box center [419, 200] width 617 height 352
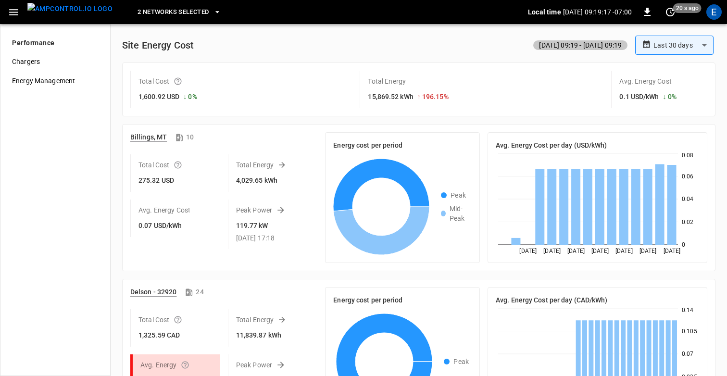
click at [322, 56] on div "**********" at bounding box center [418, 233] width 601 height 395
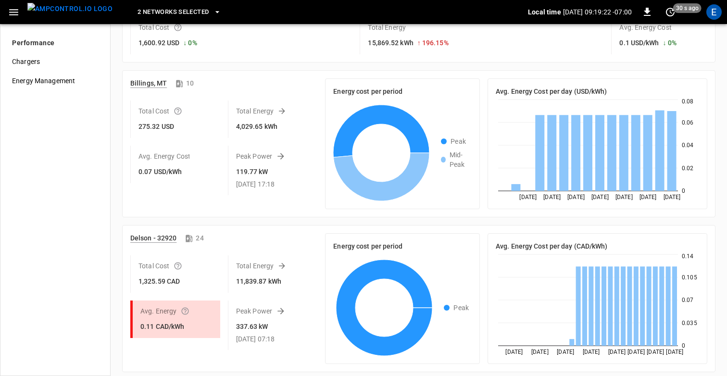
scroll to position [0, 0]
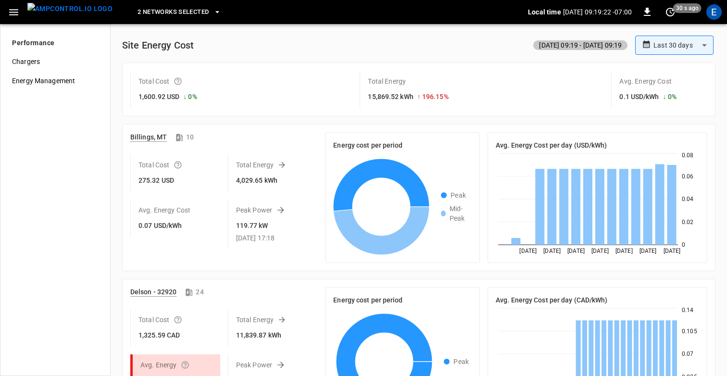
click at [306, 52] on div "**********" at bounding box center [419, 45] width 594 height 19
click at [169, 15] on span "2 Networks Selected" at bounding box center [173, 12] width 71 height 11
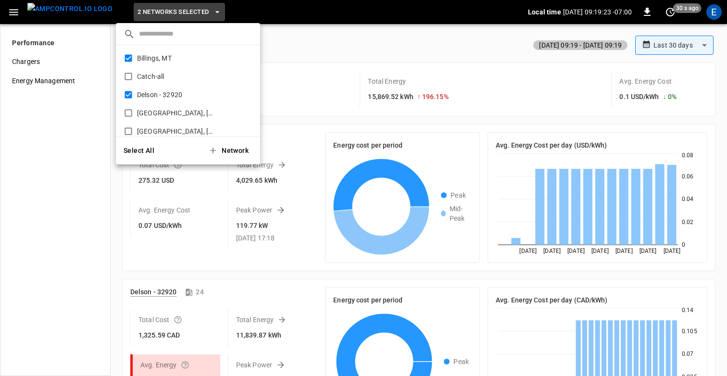
scroll to position [125, 0]
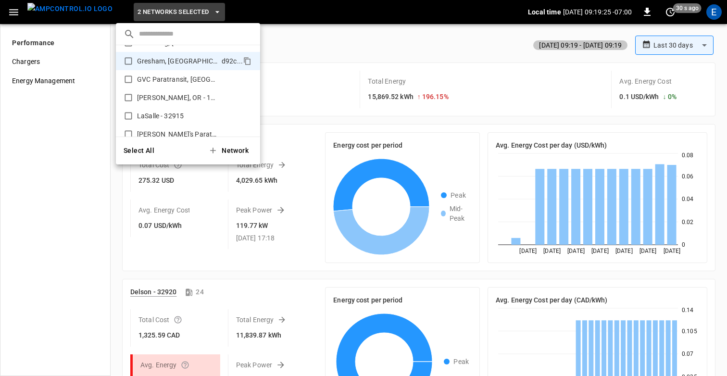
click at [337, 51] on div at bounding box center [363, 188] width 727 height 376
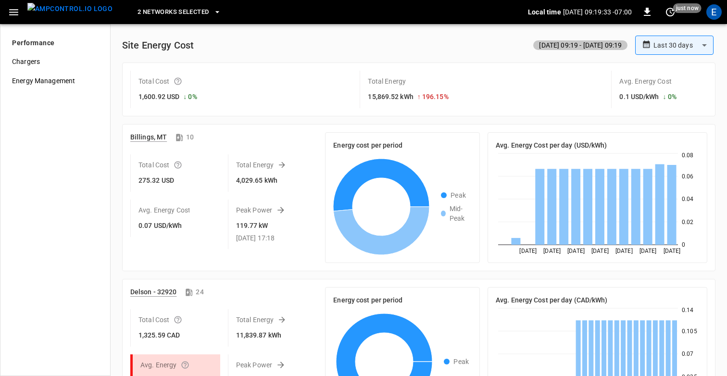
click at [337, 51] on div "**********" at bounding box center [419, 45] width 594 height 19
click at [154, 16] on span "2 Networks Selected" at bounding box center [173, 12] width 71 height 11
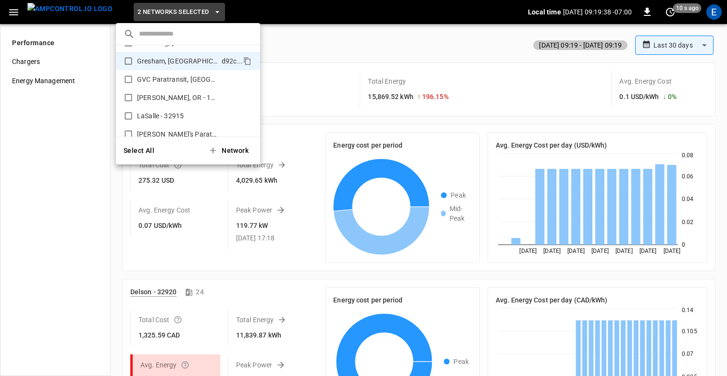
click at [125, 153] on button "Select All" at bounding box center [139, 151] width 38 height 20
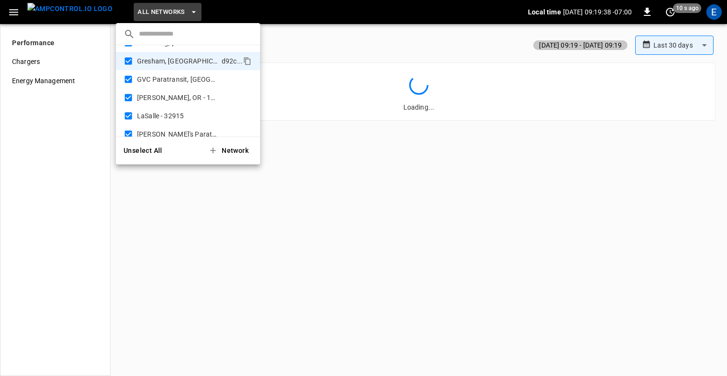
click at [388, 11] on div at bounding box center [363, 188] width 727 height 376
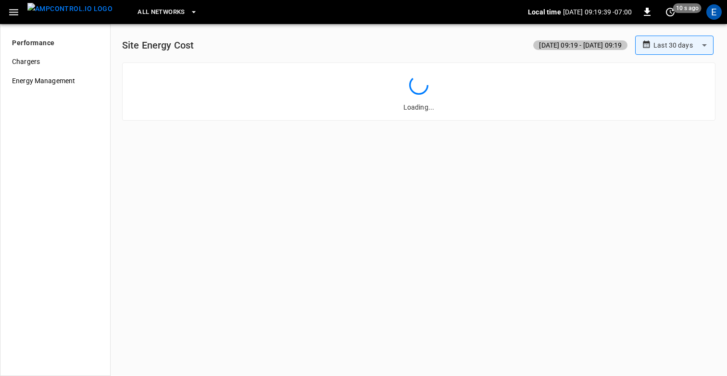
click at [368, 42] on div "**********" at bounding box center [419, 45] width 594 height 19
click at [714, 16] on div "E" at bounding box center [714, 11] width 15 height 15
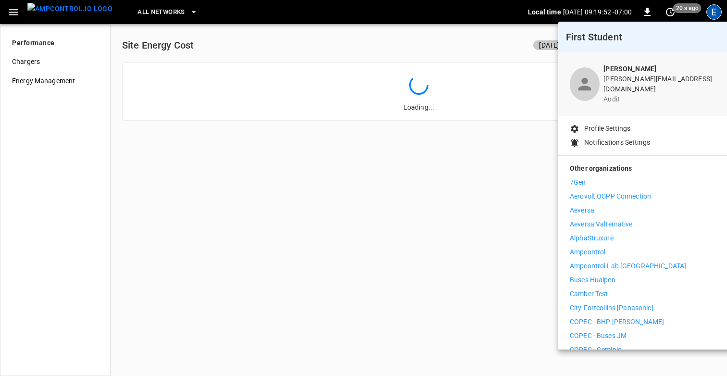
click at [447, 199] on div at bounding box center [363, 188] width 727 height 376
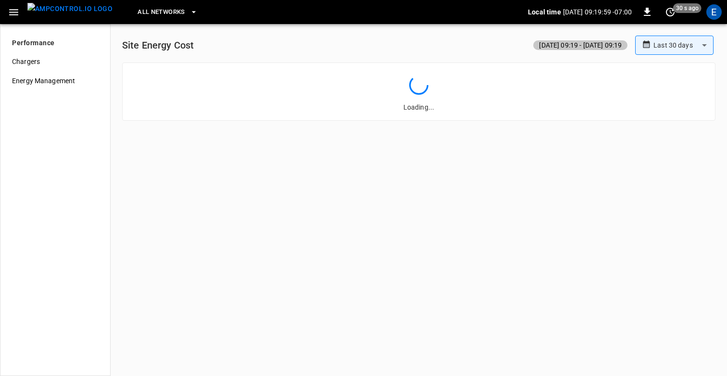
click at [11, 8] on icon "button" at bounding box center [14, 12] width 12 height 12
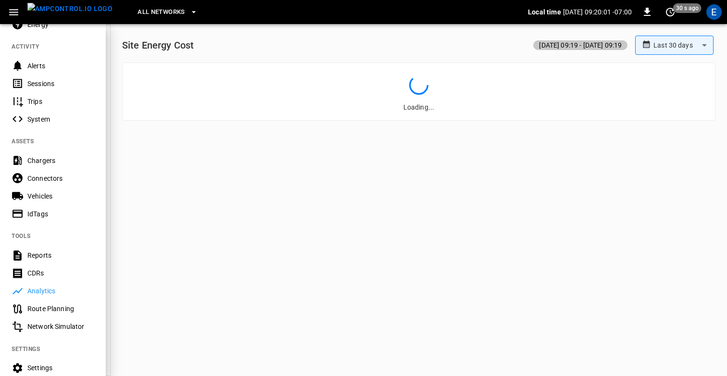
scroll to position [107, 0]
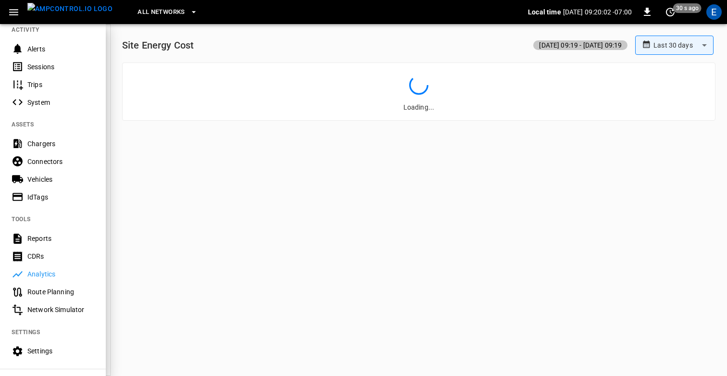
click at [270, 228] on div at bounding box center [363, 188] width 727 height 376
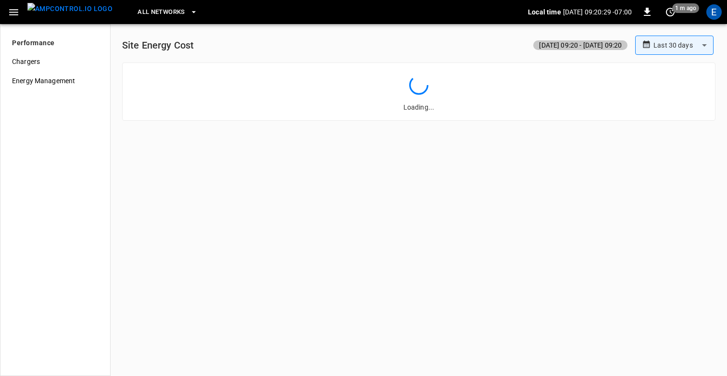
click at [13, 10] on icon "button" at bounding box center [13, 12] width 9 height 6
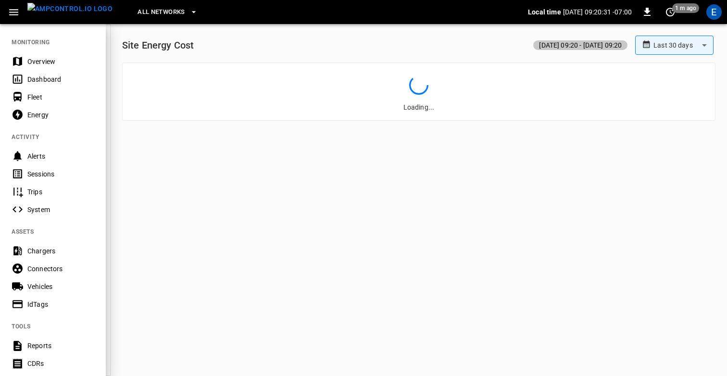
click at [53, 62] on div "Overview" at bounding box center [60, 62] width 67 height 10
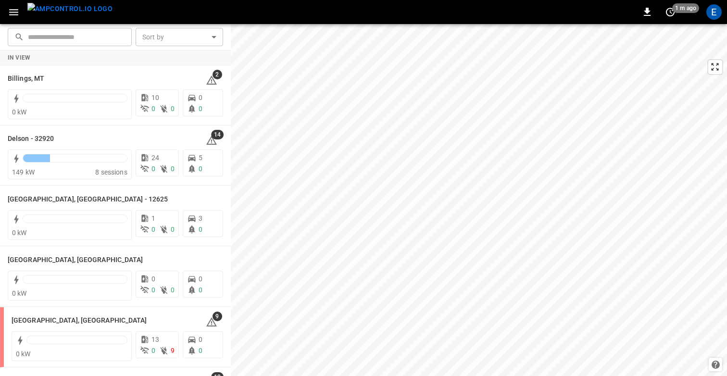
click at [9, 16] on icon "button" at bounding box center [14, 12] width 12 height 12
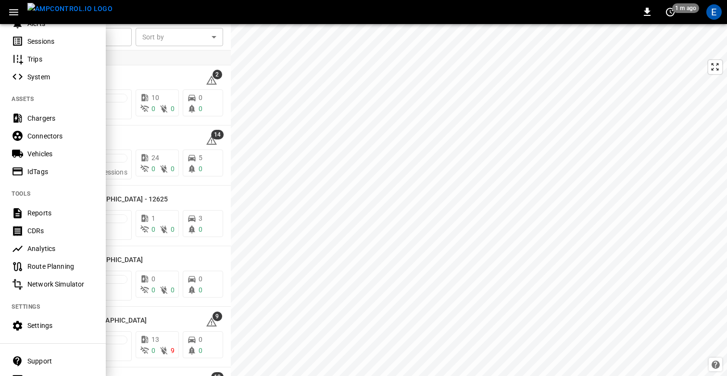
scroll to position [173, 0]
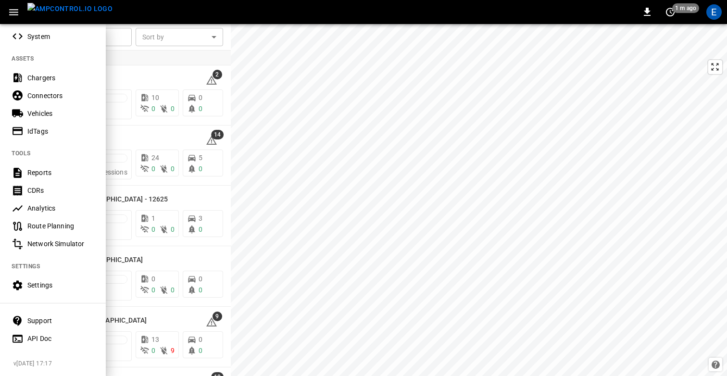
click at [42, 207] on div "Analytics" at bounding box center [60, 209] width 67 height 10
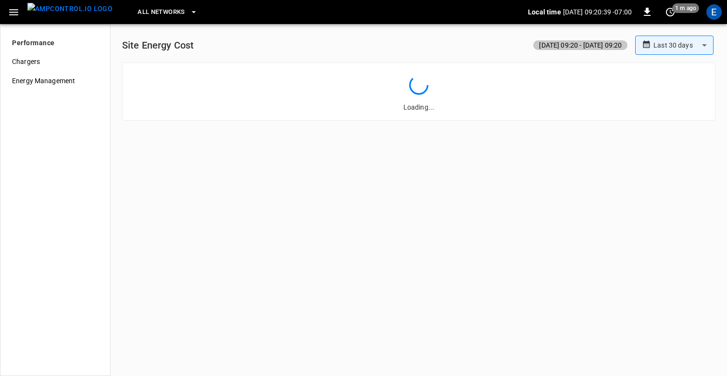
click at [671, 44] on body "**********" at bounding box center [363, 188] width 727 height 376
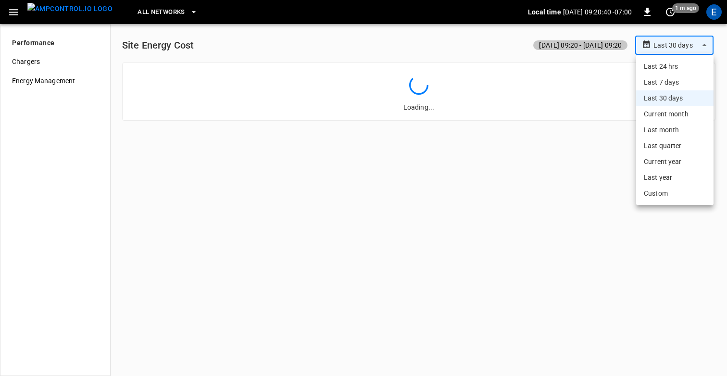
click at [425, 51] on div at bounding box center [363, 188] width 727 height 376
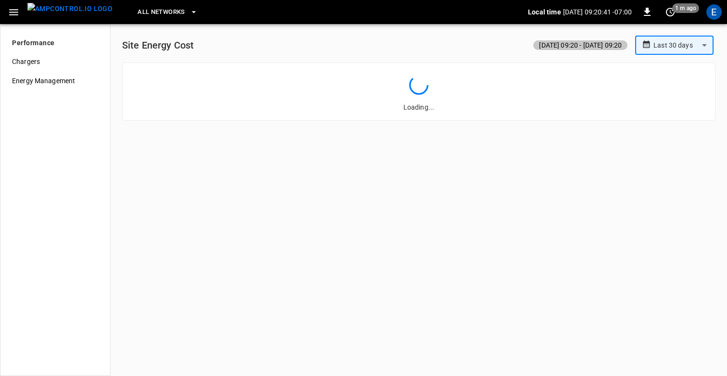
click at [156, 17] on span "All Networks" at bounding box center [161, 12] width 47 height 11
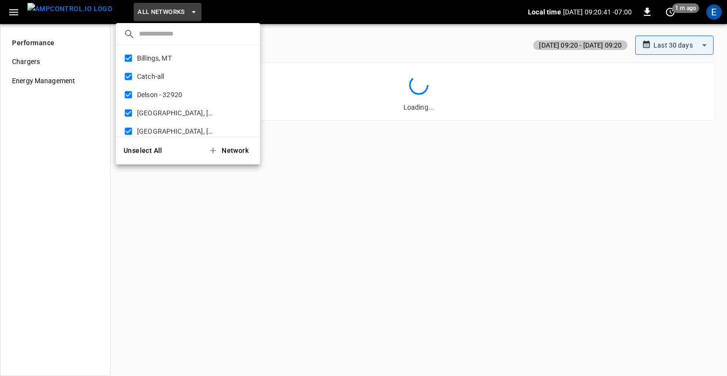
scroll to position [125, 0]
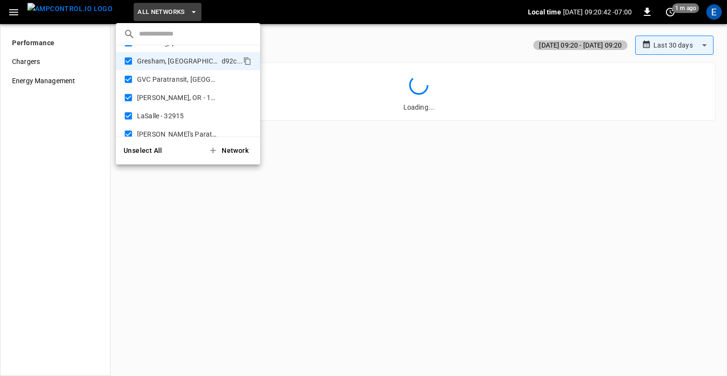
click at [140, 150] on button "Unselect All" at bounding box center [143, 151] width 47 height 20
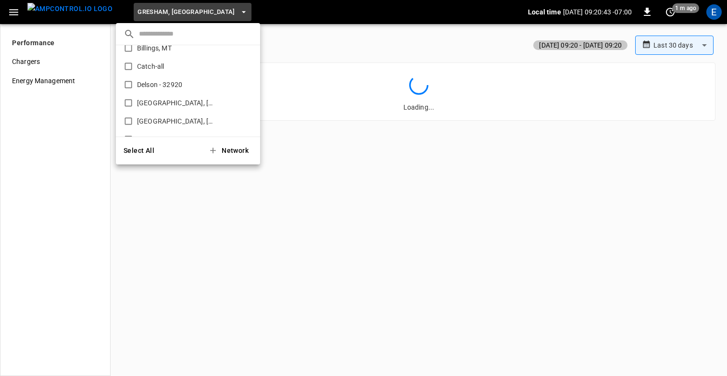
scroll to position [0, 0]
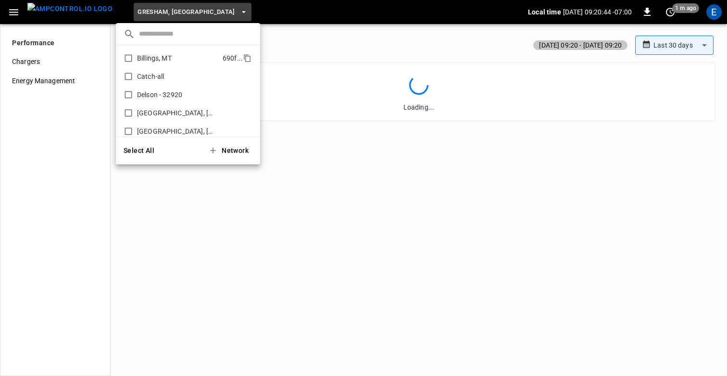
click at [159, 59] on p "Billings, MT" at bounding box center [178, 58] width 82 height 10
click at [154, 97] on p "Delson - 32920" at bounding box center [177, 95] width 80 height 10
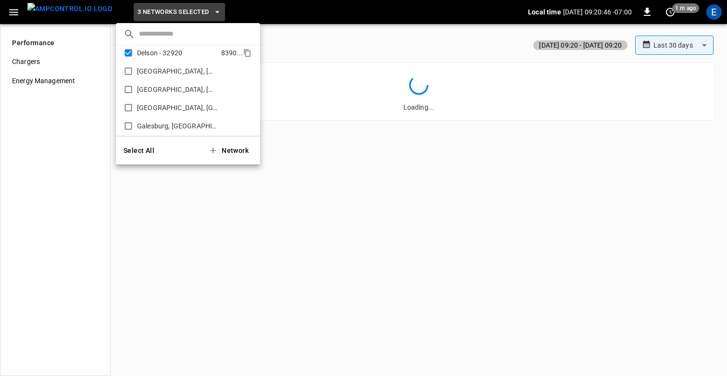
scroll to position [43, 0]
click at [142, 105] on p "LaSalle - 32915" at bounding box center [177, 108] width 81 height 10
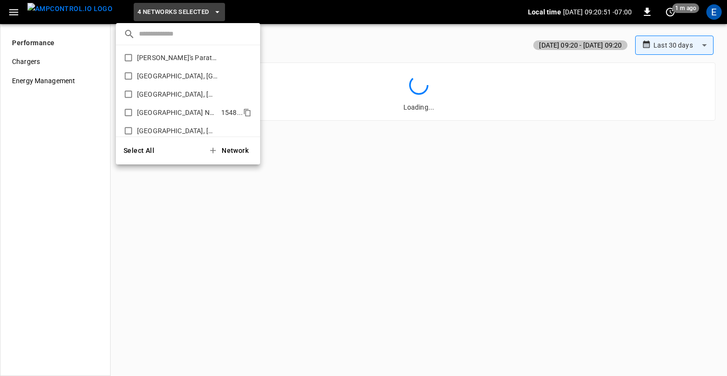
click at [140, 116] on p "[GEOGRAPHIC_DATA] North - 32905" at bounding box center [177, 113] width 80 height 10
click at [145, 107] on p "[GEOGRAPHIC_DATA], [GEOGRAPHIC_DATA] - 20275" at bounding box center [177, 112] width 80 height 10
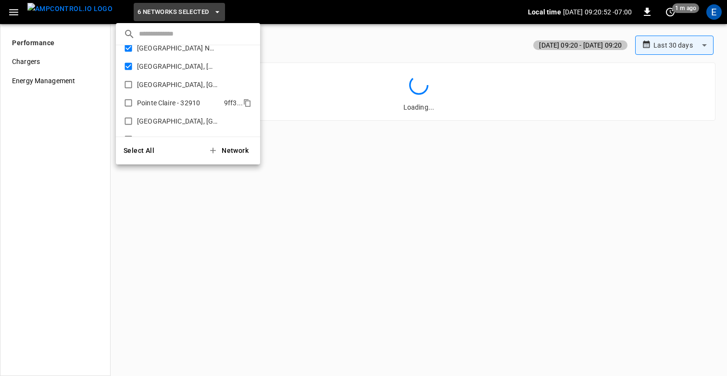
scroll to position [286, 0]
click at [373, 74] on div at bounding box center [363, 188] width 727 height 376
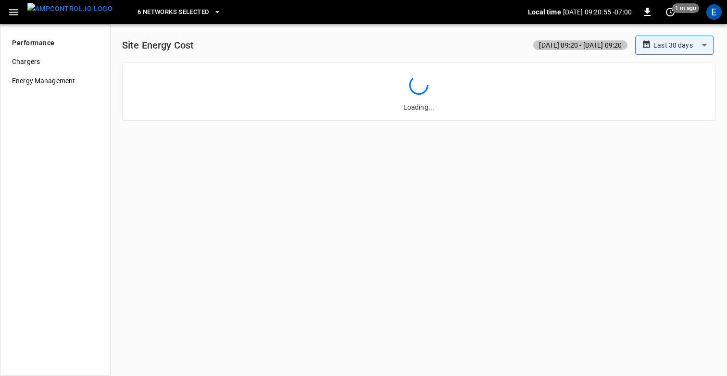
click at [141, 14] on span "6 Networks Selected" at bounding box center [173, 12] width 71 height 11
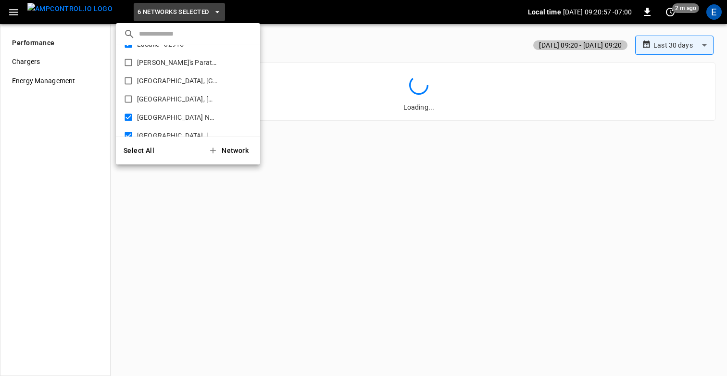
scroll to position [250, 0]
click at [145, 84] on p "[GEOGRAPHIC_DATA], [GEOGRAPHIC_DATA] - 20275" at bounding box center [177, 82] width 80 height 10
click at [142, 64] on p "[GEOGRAPHIC_DATA] North - 32905" at bounding box center [177, 64] width 80 height 10
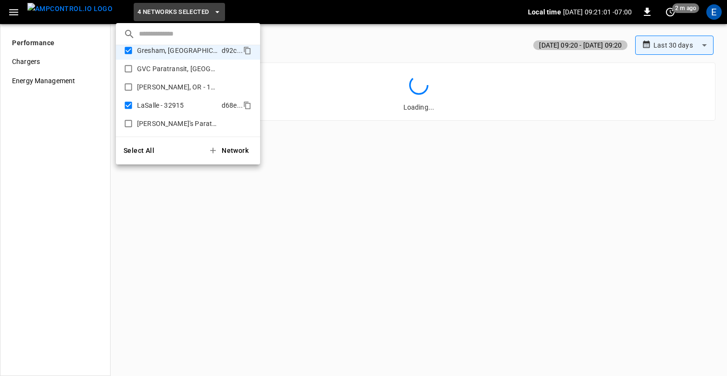
click at [147, 105] on p "LaSalle - 32915" at bounding box center [177, 106] width 81 height 10
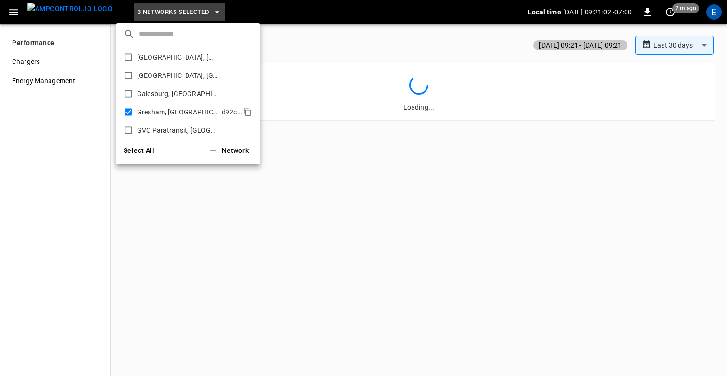
click at [147, 110] on p "Gresham, [GEOGRAPHIC_DATA]" at bounding box center [177, 112] width 81 height 10
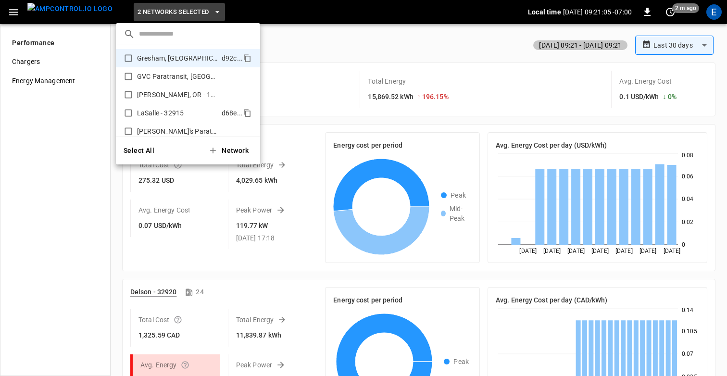
scroll to position [133, 0]
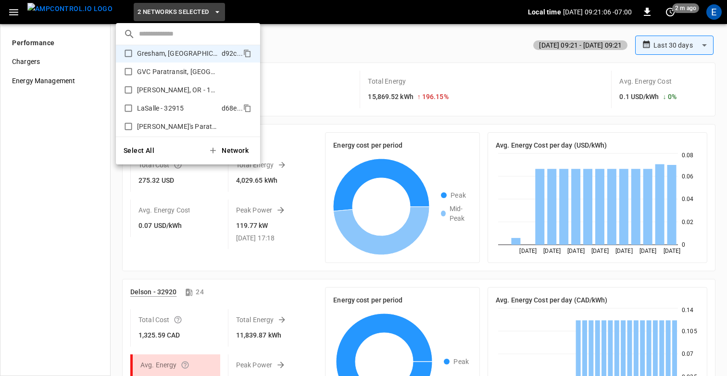
click at [143, 103] on p "LaSalle - 32915" at bounding box center [177, 108] width 81 height 10
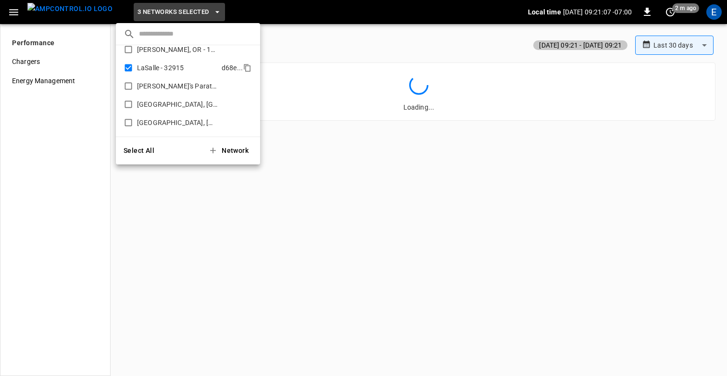
scroll to position [178, 0]
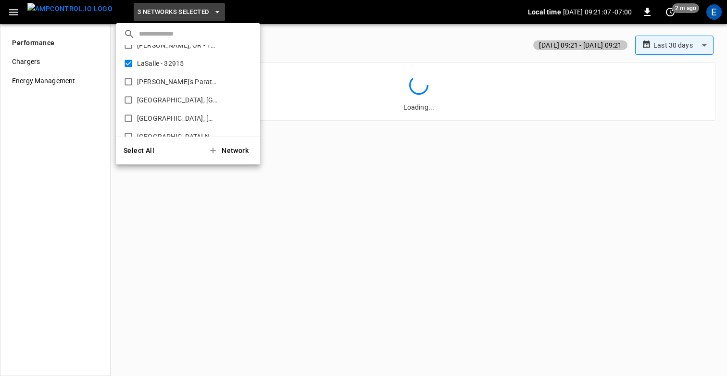
click at [324, 190] on div at bounding box center [363, 188] width 727 height 376
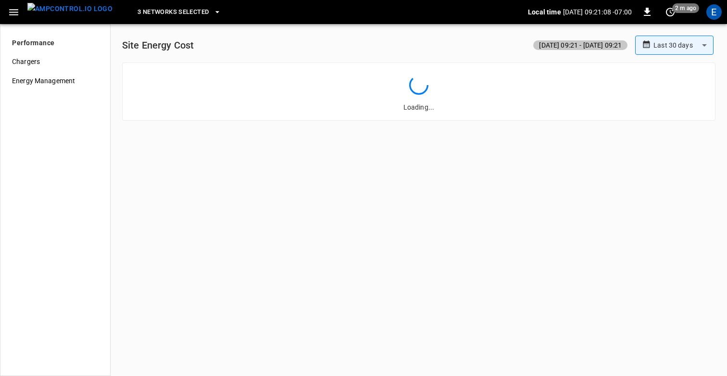
click at [13, 15] on icon "button" at bounding box center [14, 12] width 12 height 12
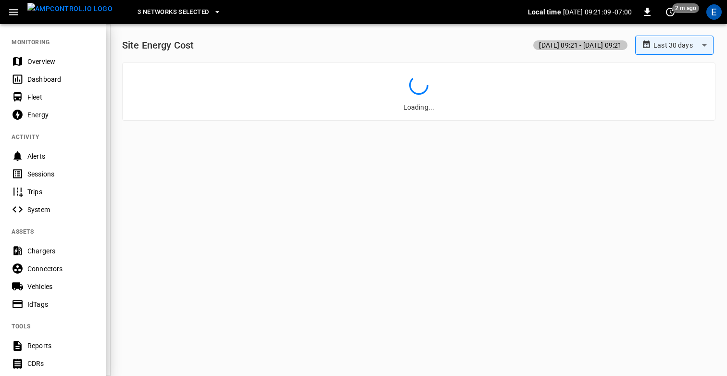
click at [38, 84] on div "Dashboard" at bounding box center [60, 80] width 67 height 10
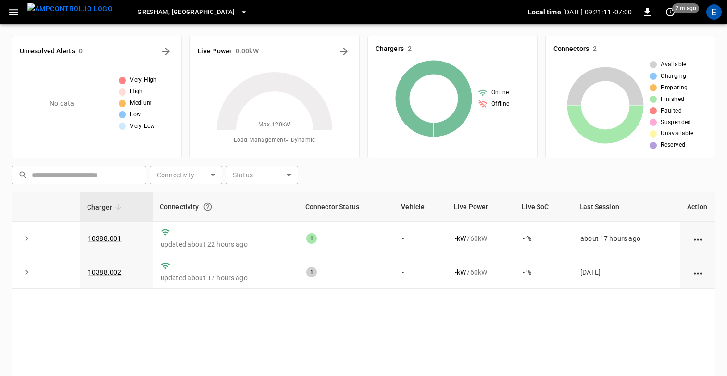
click at [404, 170] on div "​ ​ Connectivity ​ Connectivity Status ​ Status" at bounding box center [362, 173] width 708 height 22
click at [15, 15] on icon "button" at bounding box center [14, 12] width 12 height 12
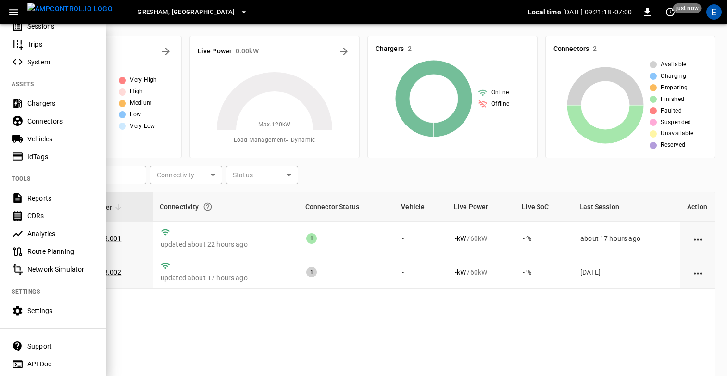
scroll to position [173, 0]
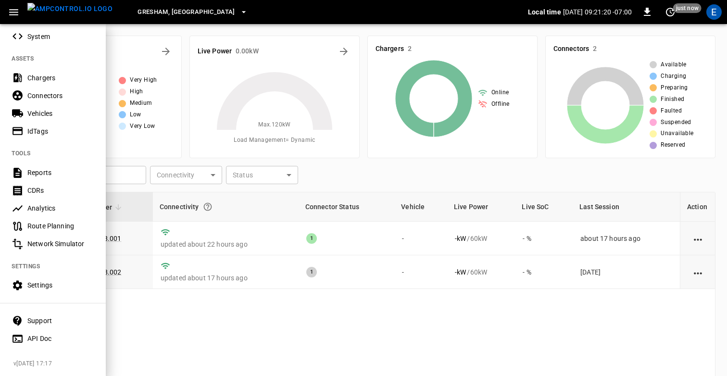
click at [39, 208] on div "Analytics" at bounding box center [60, 209] width 67 height 10
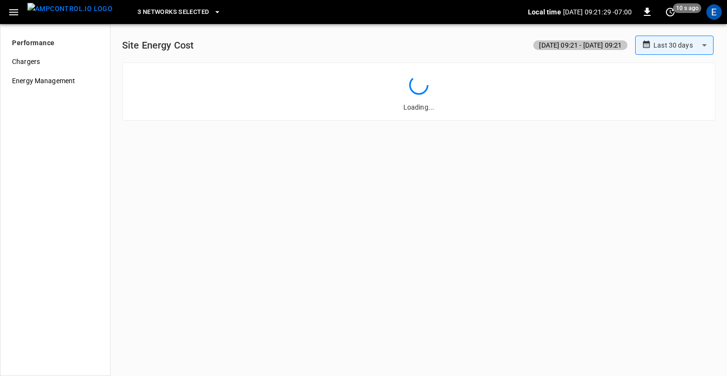
click at [182, 17] on span "3 Networks Selected" at bounding box center [173, 12] width 71 height 11
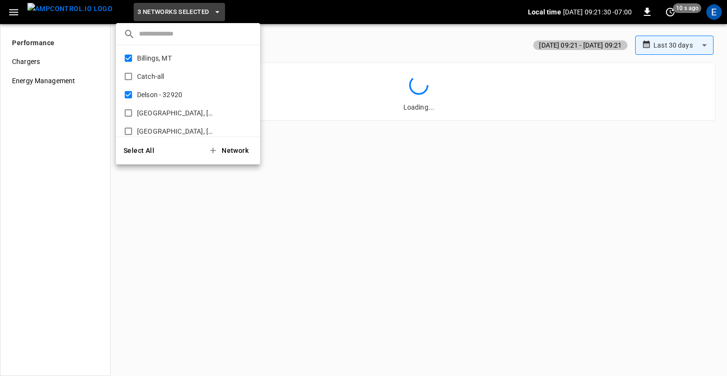
scroll to position [125, 0]
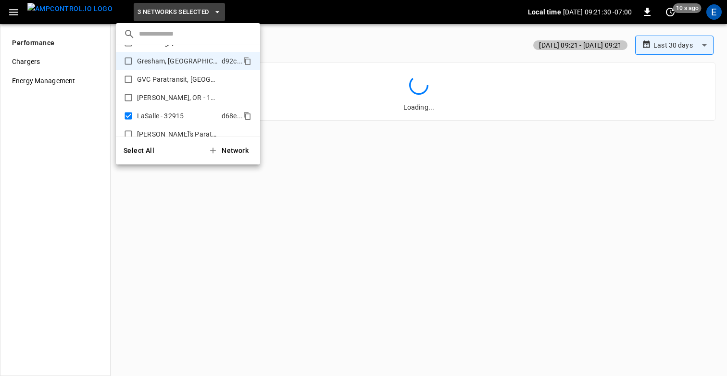
click at [136, 109] on li "LaSalle - 32915 d68e ..." at bounding box center [188, 116] width 144 height 18
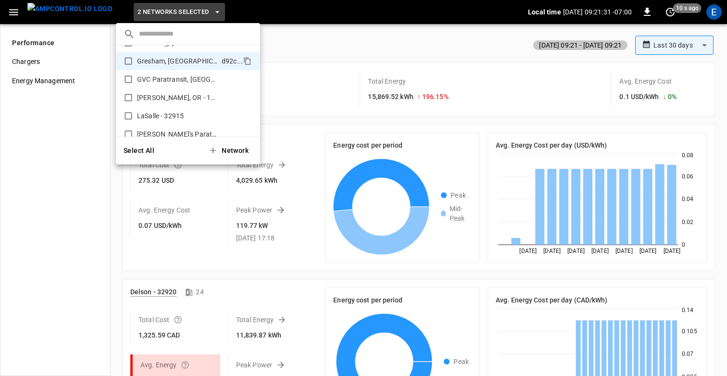
click at [318, 30] on div at bounding box center [363, 188] width 727 height 376
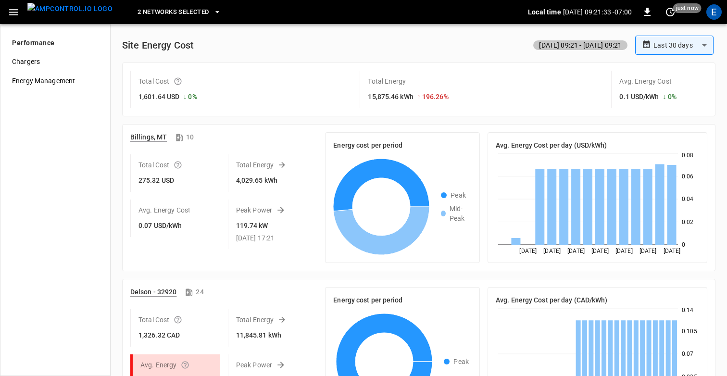
scroll to position [54, 0]
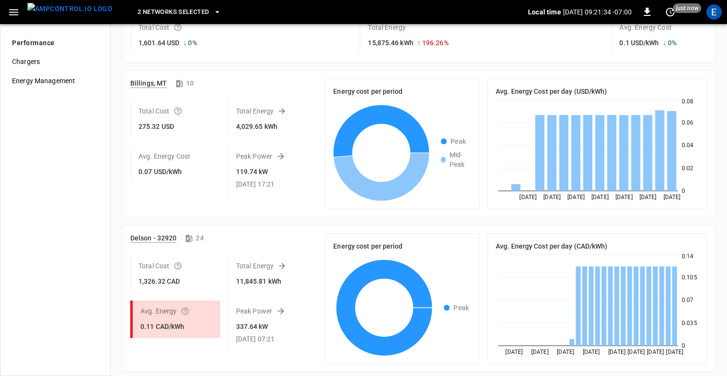
click at [0, 4] on div "2 Networks Selected Local time [DATE] 09:21:34 -07:00 0 just now E" at bounding box center [363, 12] width 727 height 24
click at [7, 12] on button "button" at bounding box center [14, 12] width 20 height 18
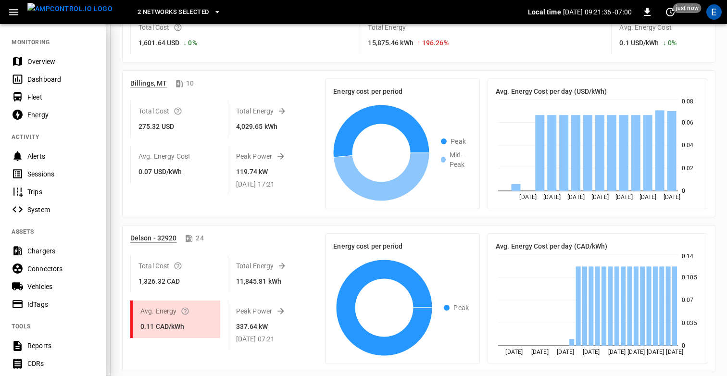
click at [40, 75] on div "Dashboard" at bounding box center [60, 80] width 67 height 10
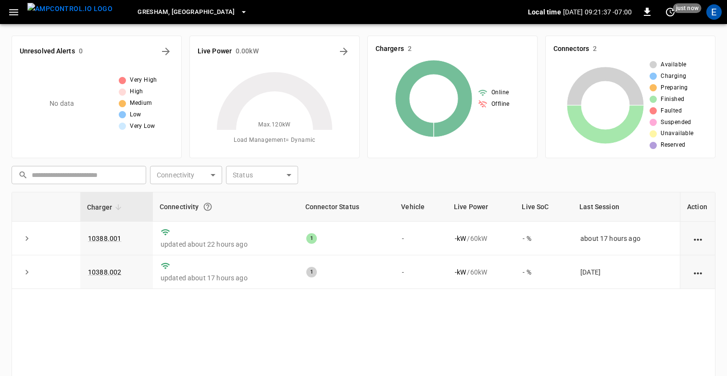
click at [17, 9] on icon "button" at bounding box center [14, 12] width 12 height 12
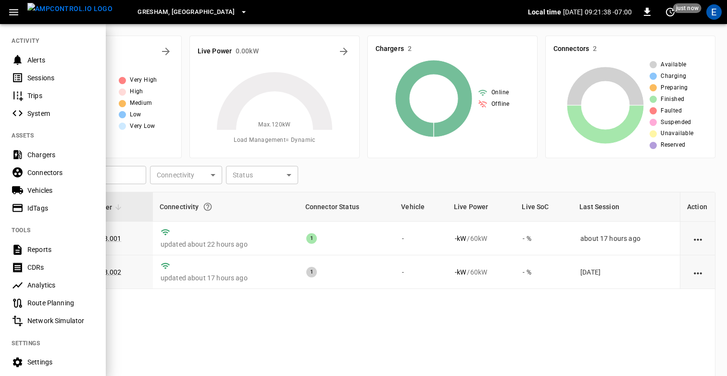
scroll to position [100, 0]
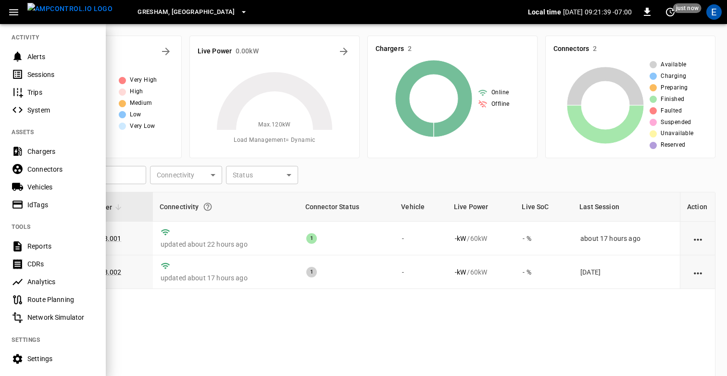
click at [41, 282] on div "Analytics" at bounding box center [60, 282] width 67 height 10
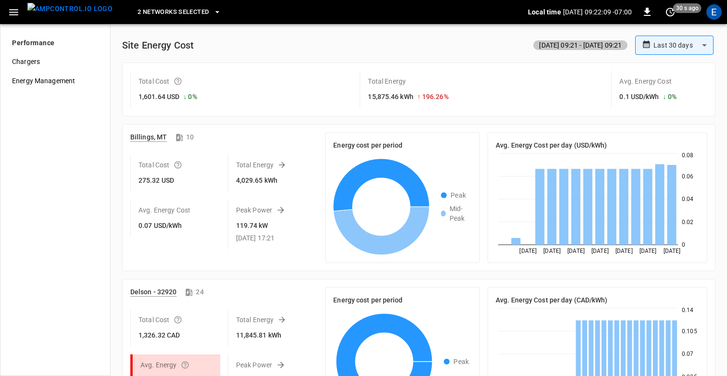
click at [298, 61] on div "**********" at bounding box center [418, 233] width 601 height 395
click at [167, 9] on span "2 Networks Selected" at bounding box center [173, 12] width 71 height 11
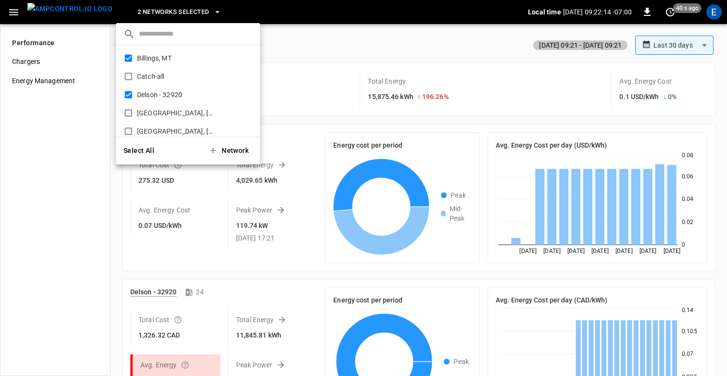
scroll to position [125, 0]
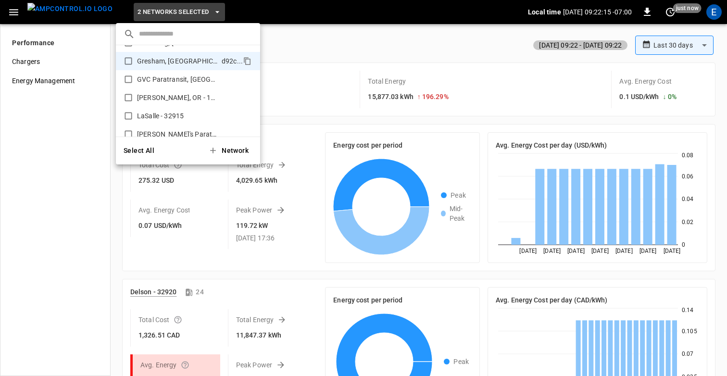
click at [306, 53] on div at bounding box center [363, 188] width 727 height 376
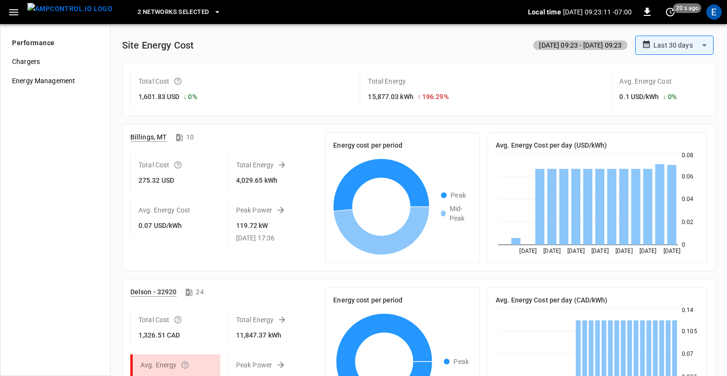
click at [271, 40] on div "**********" at bounding box center [419, 45] width 594 height 19
click at [176, 14] on span "2 Networks Selected" at bounding box center [173, 12] width 71 height 11
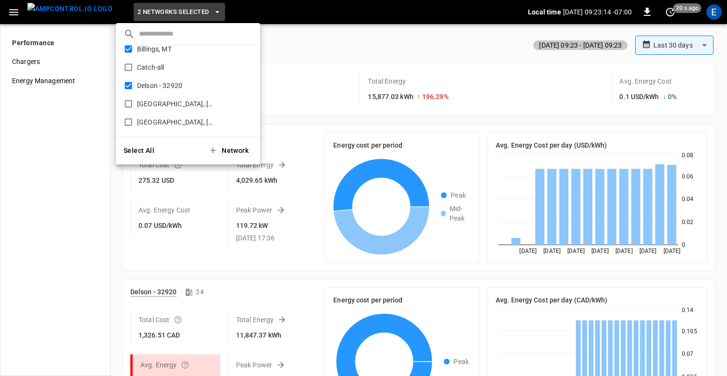
scroll to position [0, 0]
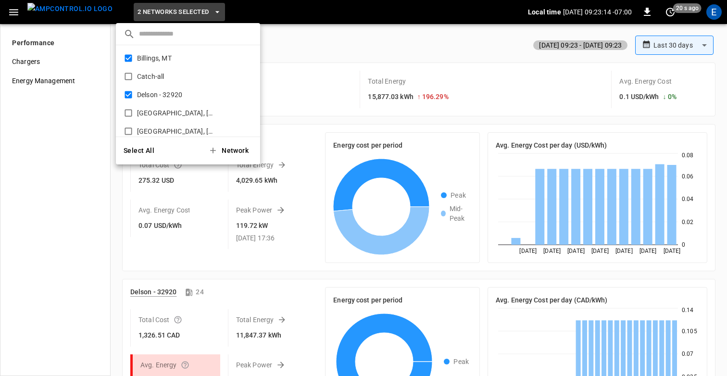
click at [321, 60] on div at bounding box center [363, 188] width 727 height 376
